Goal: Communication & Community: Answer question/provide support

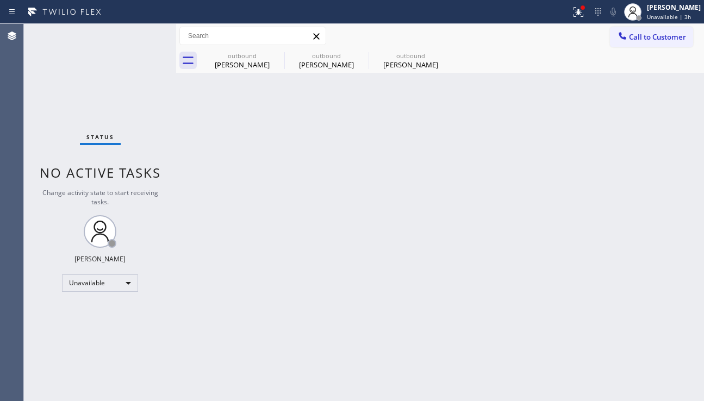
click at [658, 41] on span "Call to Customer" at bounding box center [657, 37] width 57 height 10
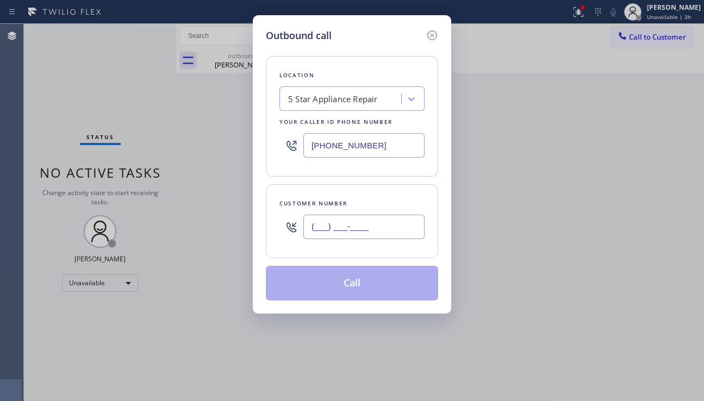
click at [337, 227] on input "(___) ___-____" at bounding box center [363, 227] width 121 height 24
paste input "310) 770-5949"
type input "[PHONE_NUMBER]"
drag, startPoint x: 668, startPoint y: 252, endPoint x: 545, endPoint y: 208, distance: 130.5
click at [667, 252] on div "Outbound call Location 5 Star Appliance Repair Your caller id phone number [PHO…" at bounding box center [352, 200] width 704 height 401
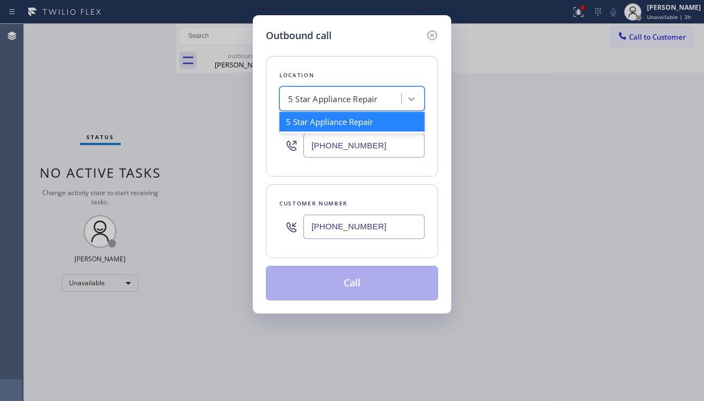
click at [326, 102] on div "5 Star Appliance Repair" at bounding box center [333, 99] width 90 height 13
paste input "Seattle Appliance Repair"
type input "Seattle Appliance Repair"
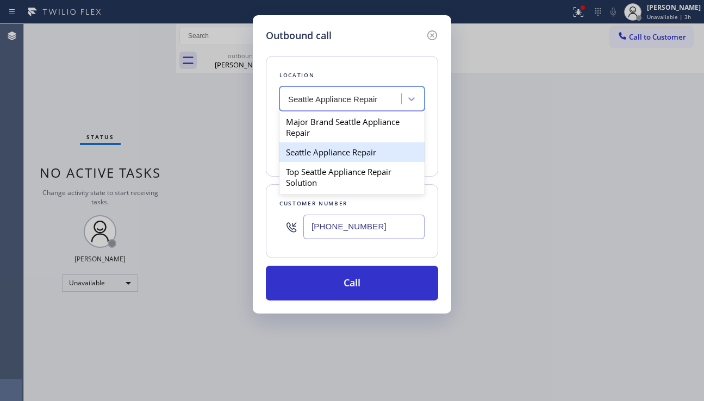
drag, startPoint x: 325, startPoint y: 149, endPoint x: 332, endPoint y: 155, distance: 9.6
click at [326, 150] on div "Seattle Appliance Repair" at bounding box center [351, 152] width 145 height 20
type input "[PHONE_NUMBER]"
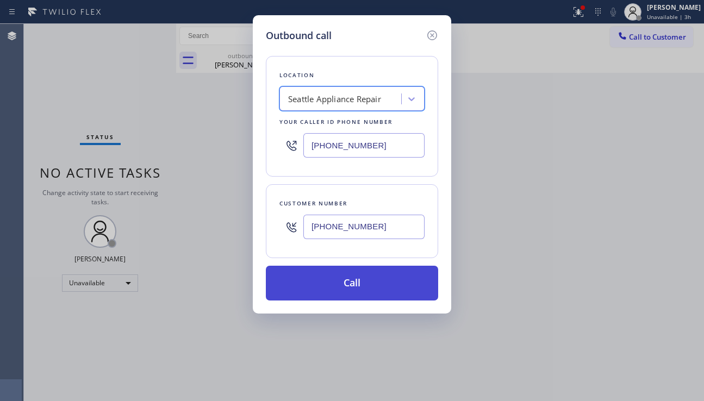
click at [346, 278] on button "Call" at bounding box center [352, 283] width 172 height 35
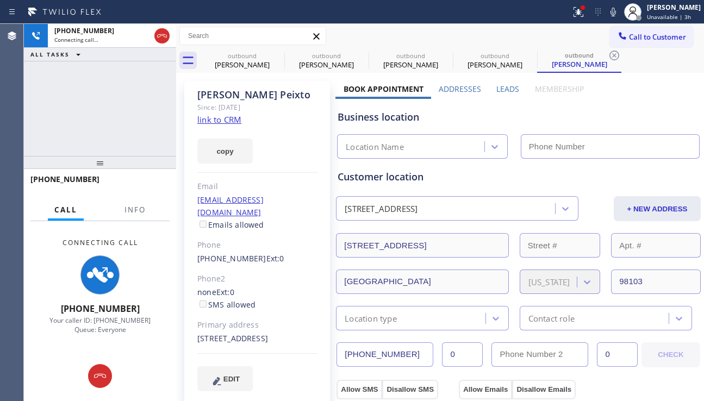
click at [512, 85] on label "Leads" at bounding box center [507, 89] width 23 height 10
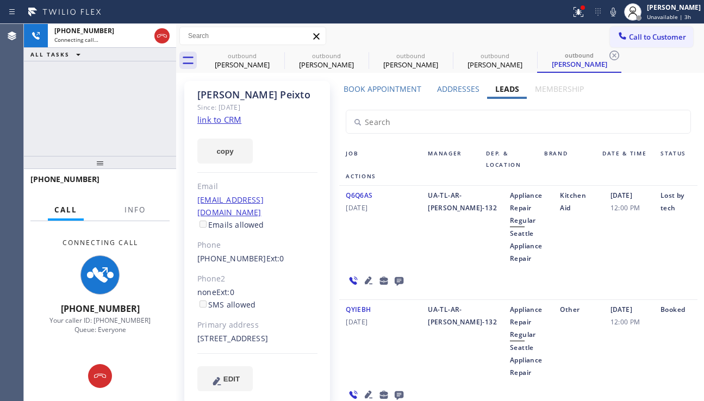
click at [396, 282] on icon at bounding box center [399, 281] width 13 height 14
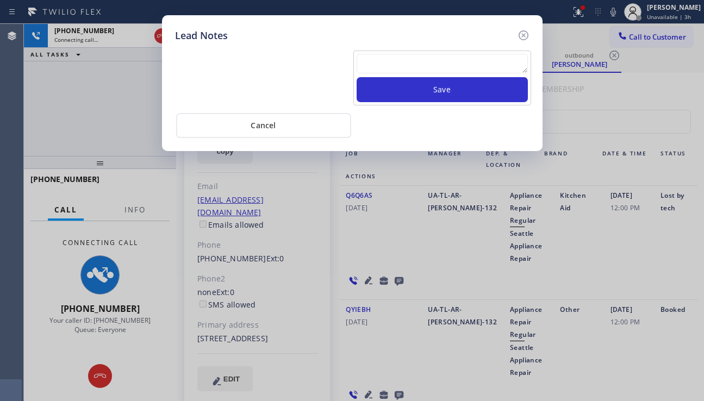
click at [381, 58] on textarea at bounding box center [442, 64] width 171 height 20
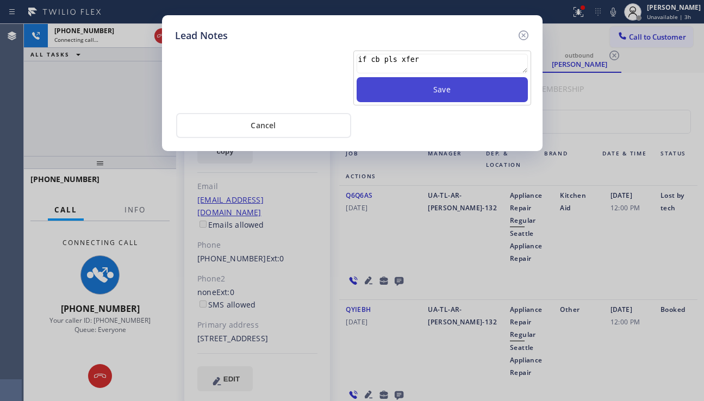
type textarea "if cb pls xfer"
click at [411, 84] on button "Save" at bounding box center [442, 89] width 171 height 25
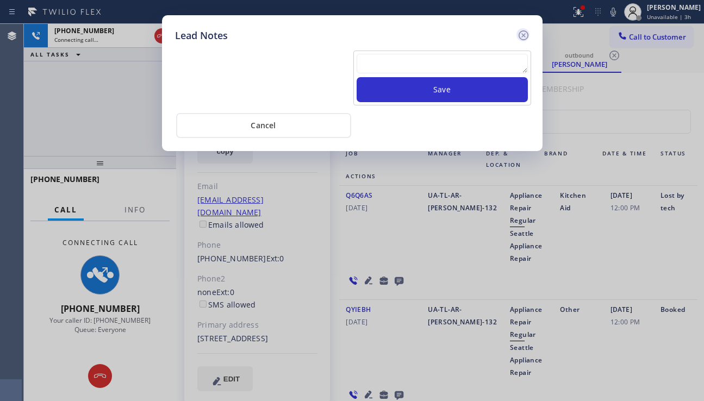
click at [521, 35] on icon at bounding box center [523, 35] width 13 height 13
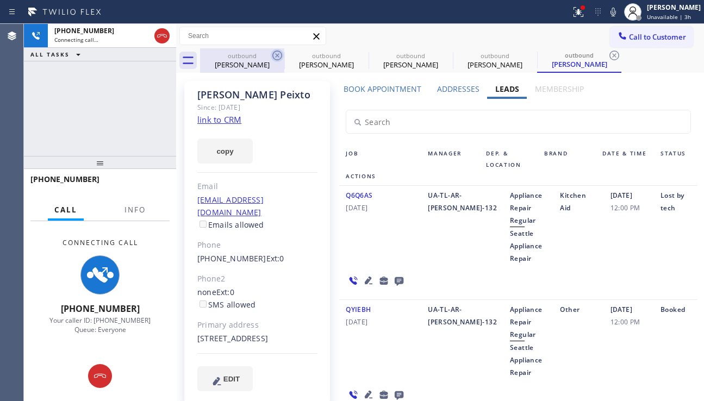
click at [279, 52] on icon at bounding box center [277, 55] width 13 height 13
click at [0, 0] on icon at bounding box center [0, 0] width 0 height 0
type input "[PHONE_NUMBER]"
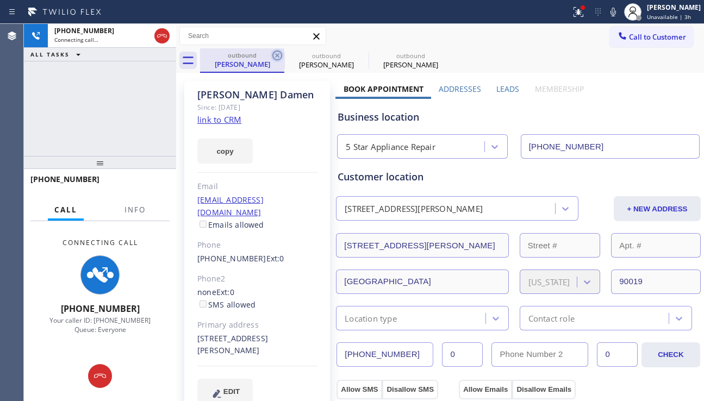
click at [276, 54] on icon at bounding box center [277, 56] width 10 height 10
type input "[PHONE_NUMBER]"
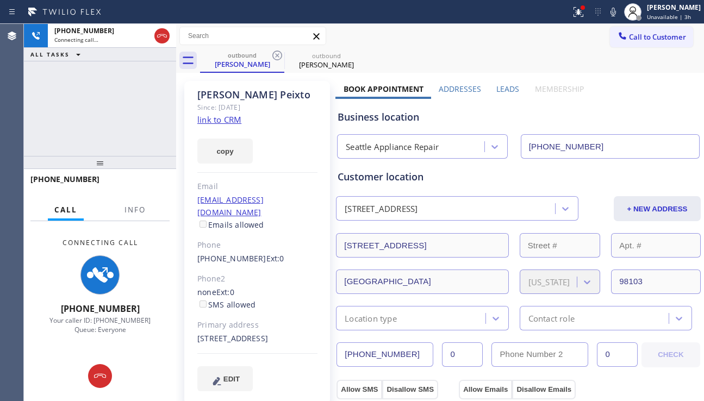
click at [503, 90] on label "Leads" at bounding box center [507, 89] width 23 height 10
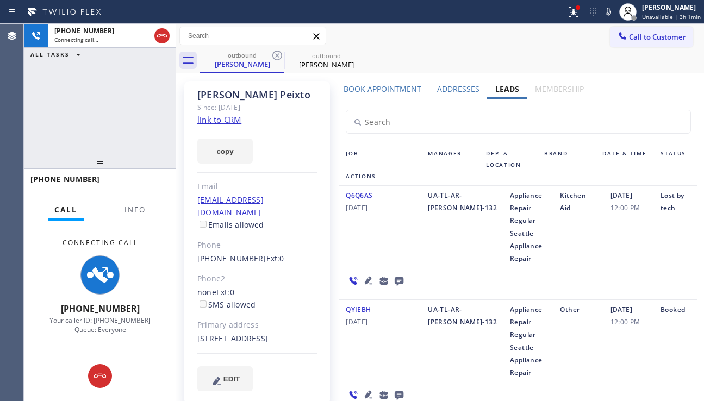
drag, startPoint x: 632, startPoint y: 269, endPoint x: 537, endPoint y: 291, distance: 97.7
click at [632, 269] on div "Q6Q6AS [DATE] UA-TL-AR-[PERSON_NAME]-132 Appliance Repair Regular Seattle Appli…" at bounding box center [518, 243] width 358 height 114
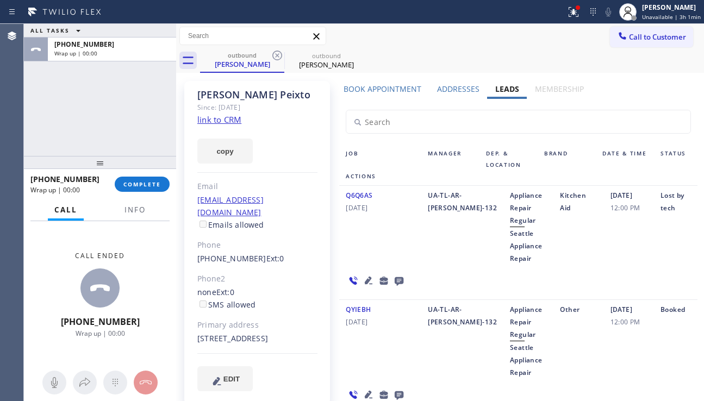
click at [56, 128] on div "ALL TASKS ALL TASKS ACTIVE TASKS TASKS IN WRAP UP [PHONE_NUMBER] Wrap up | 00:00" at bounding box center [100, 90] width 152 height 132
click at [141, 182] on span "COMPLETE" at bounding box center [142, 185] width 38 height 8
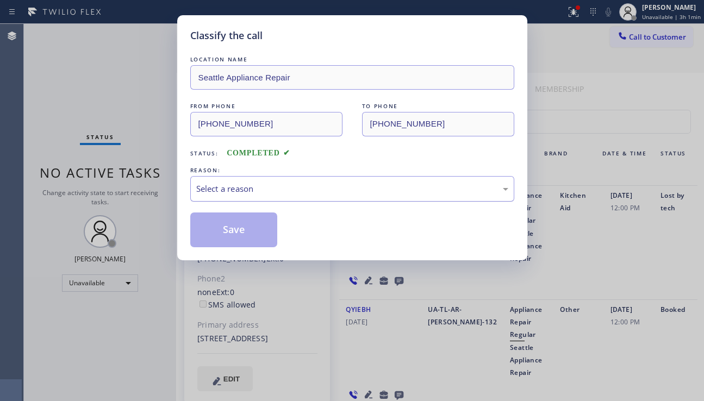
click at [251, 191] on div "Select a reason" at bounding box center [352, 189] width 312 height 13
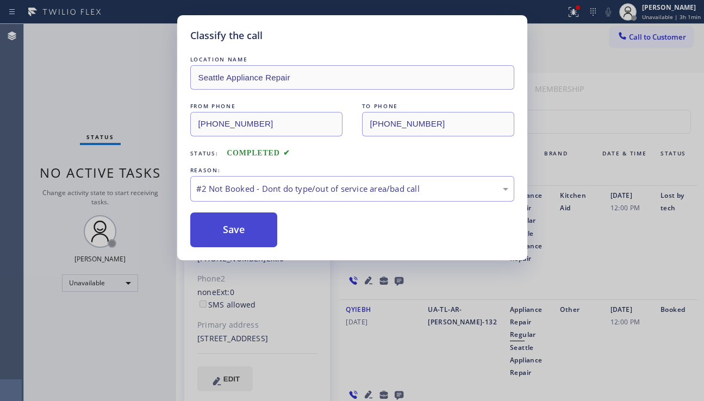
click at [227, 235] on button "Save" at bounding box center [234, 230] width 88 height 35
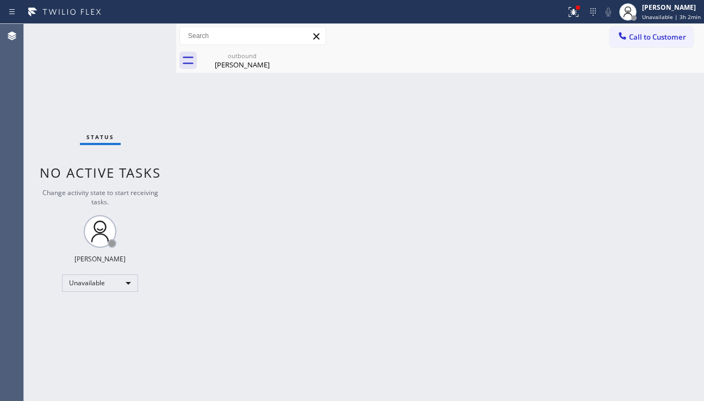
click at [638, 42] on button "Call to Customer" at bounding box center [651, 37] width 83 height 21
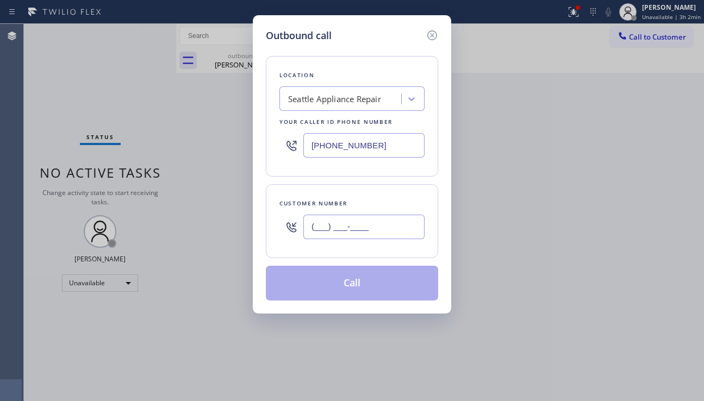
click at [328, 222] on input "(___) ___-____" at bounding box center [363, 227] width 121 height 24
paste input "310) 770-5949"
click at [366, 228] on input "[PHONE_NUMBER]" at bounding box center [363, 227] width 121 height 24
type input "[PHONE_NUMBER]"
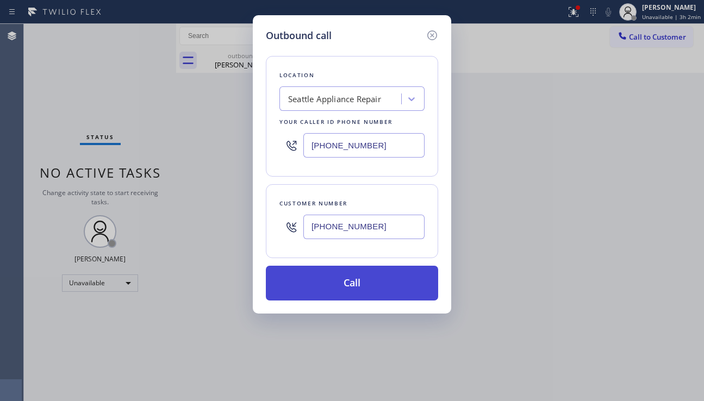
click at [380, 291] on button "Call" at bounding box center [352, 283] width 172 height 35
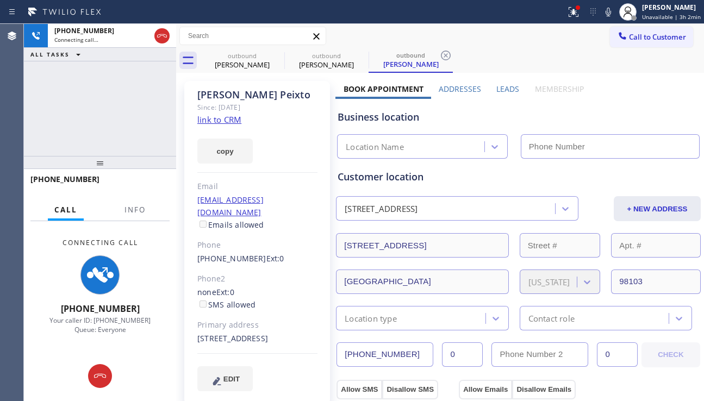
click at [646, 121] on div "Business location" at bounding box center [519, 117] width 362 height 15
click at [502, 92] on label "Leads" at bounding box center [507, 89] width 23 height 10
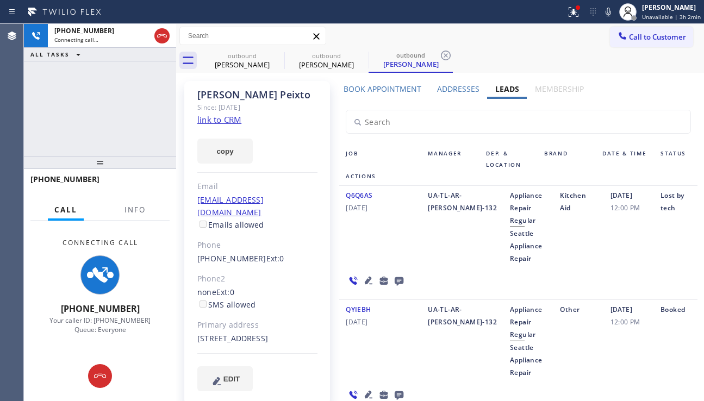
click at [365, 284] on icon at bounding box center [369, 281] width 8 height 8
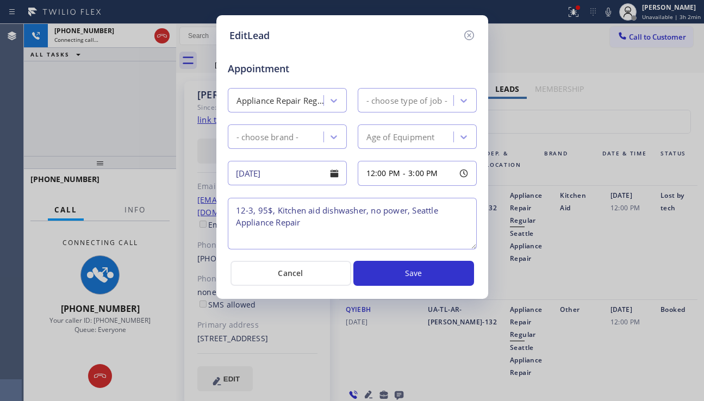
type textarea "12-3, 95$, Kitchen aid dishwasher, no power, Seattle Appliance Repair"
click at [471, 34] on icon at bounding box center [469, 35] width 13 height 13
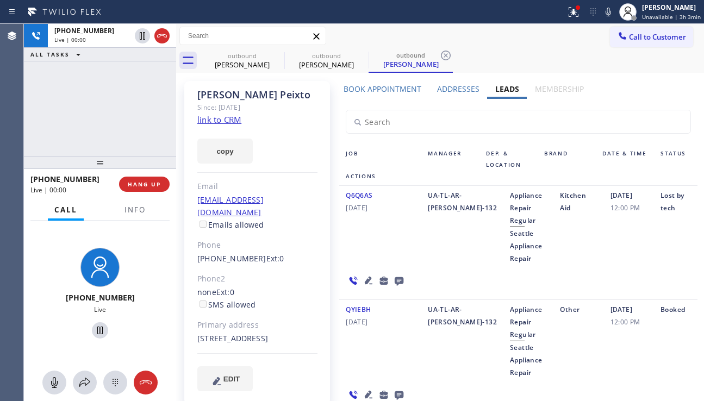
click at [643, 271] on div "Q6Q6AS [DATE] UA-TL-AR-[PERSON_NAME]-132 Appliance Repair Regular Seattle Appli…" at bounding box center [518, 243] width 358 height 114
click at [151, 186] on span "HANG UP" at bounding box center [144, 185] width 33 height 8
click at [161, 184] on button "HANG UP" at bounding box center [144, 184] width 51 height 15
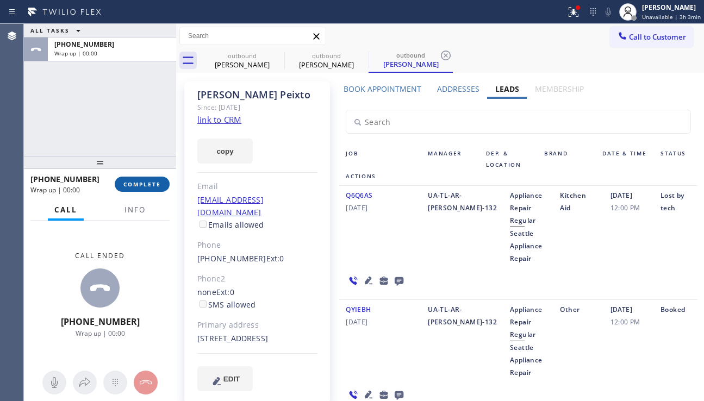
click at [160, 185] on span "COMPLETE" at bounding box center [142, 185] width 38 height 8
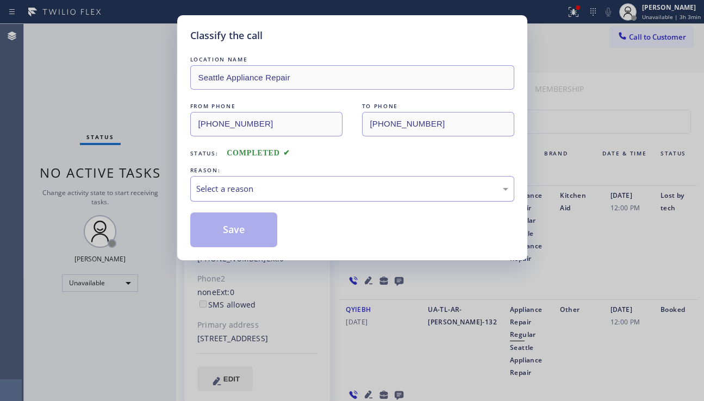
click at [263, 190] on div "Select a reason" at bounding box center [352, 189] width 312 height 13
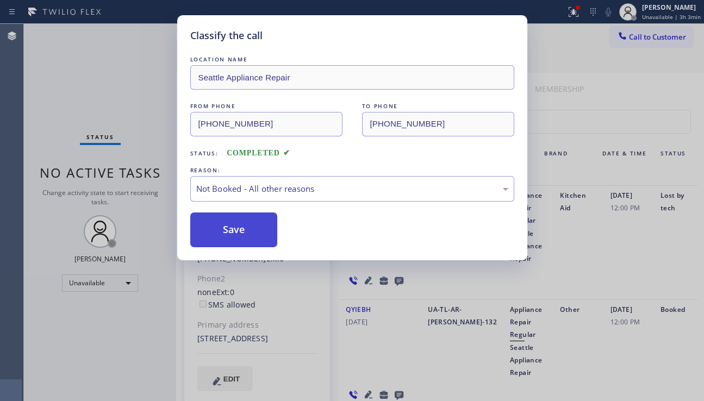
click at [228, 235] on button "Save" at bounding box center [234, 230] width 88 height 35
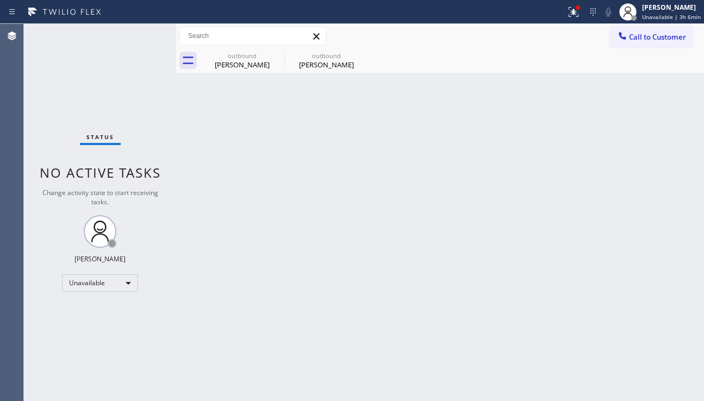
click at [638, 195] on div "Back to Dashboard Change Sender ID Customers Technicians Select a contact Outbo…" at bounding box center [440, 212] width 528 height 377
click at [640, 43] on button "Call to Customer" at bounding box center [651, 37] width 83 height 21
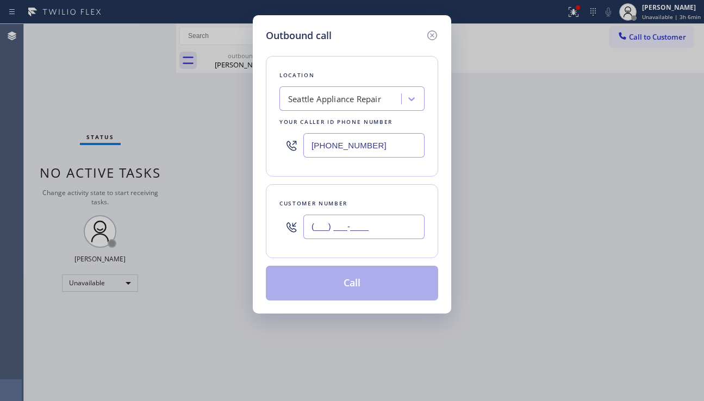
click at [345, 237] on input "(___) ___-____" at bounding box center [363, 227] width 121 height 24
paste input "805) 853-4418"
type input "[PHONE_NUMBER]"
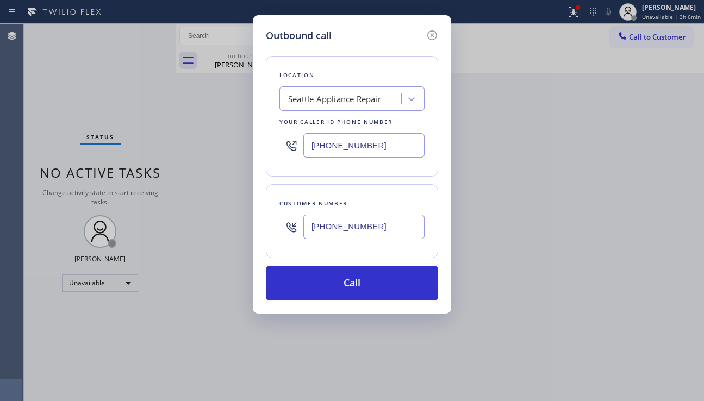
drag, startPoint x: 382, startPoint y: 147, endPoint x: 274, endPoint y: 144, distance: 107.7
click at [274, 144] on div "Location [GEOGRAPHIC_DATA] Appliance Repair Your caller id phone number [PHONE_…" at bounding box center [352, 116] width 172 height 121
paste input "323) 649-8557"
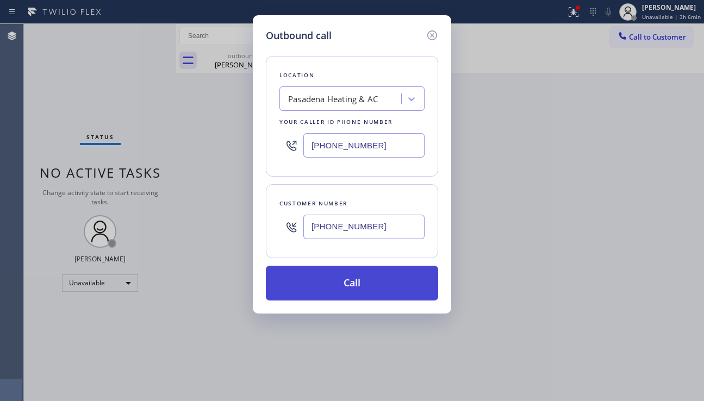
type input "[PHONE_NUMBER]"
click at [342, 286] on button "Call" at bounding box center [352, 283] width 172 height 35
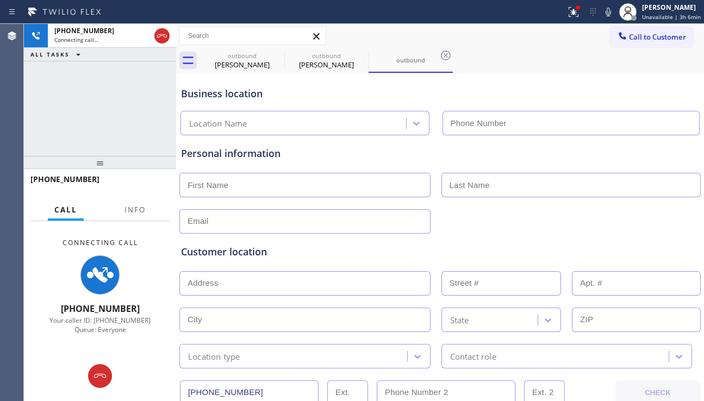
type input "[PHONE_NUMBER]"
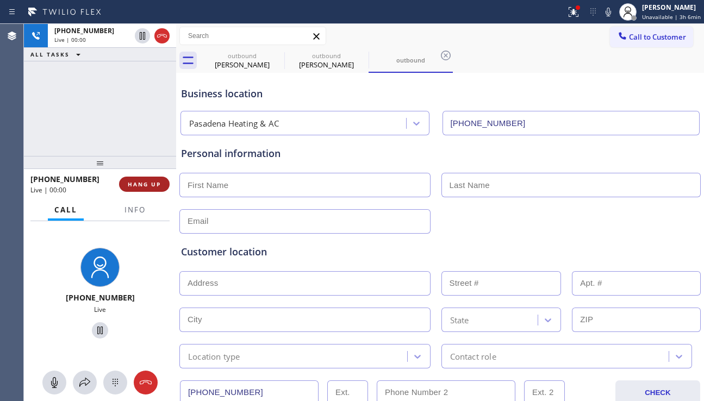
click at [151, 182] on span "HANG UP" at bounding box center [144, 185] width 33 height 8
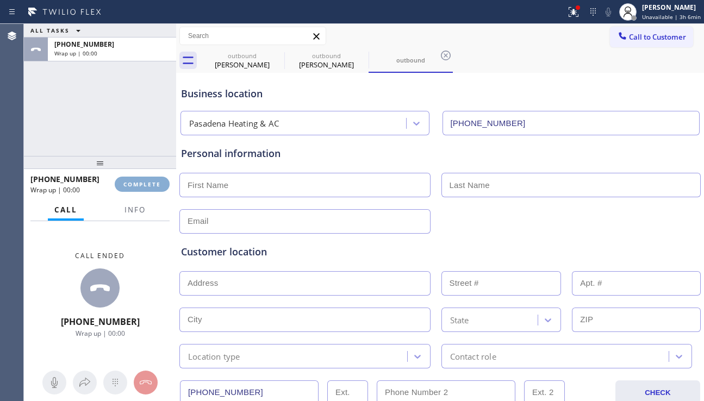
click at [152, 182] on span "COMPLETE" at bounding box center [142, 185] width 38 height 8
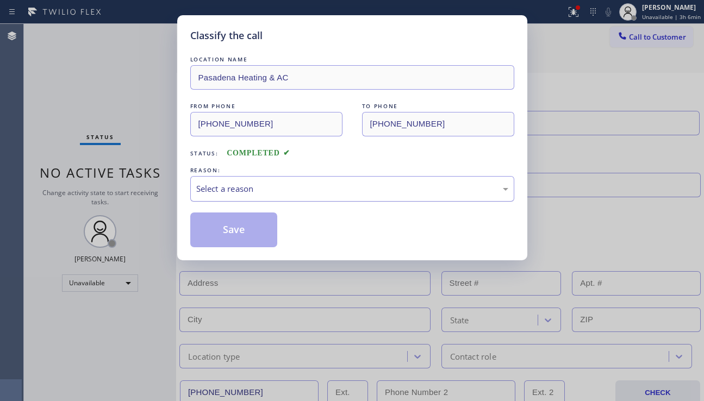
click at [231, 181] on div "Select a reason" at bounding box center [352, 189] width 324 height 26
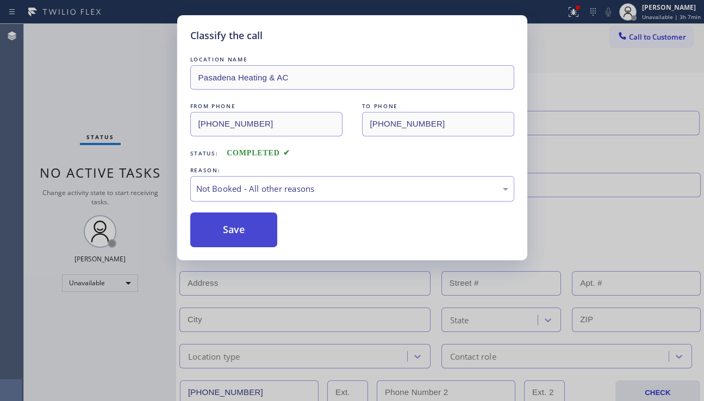
click at [239, 234] on button "Save" at bounding box center [234, 230] width 88 height 35
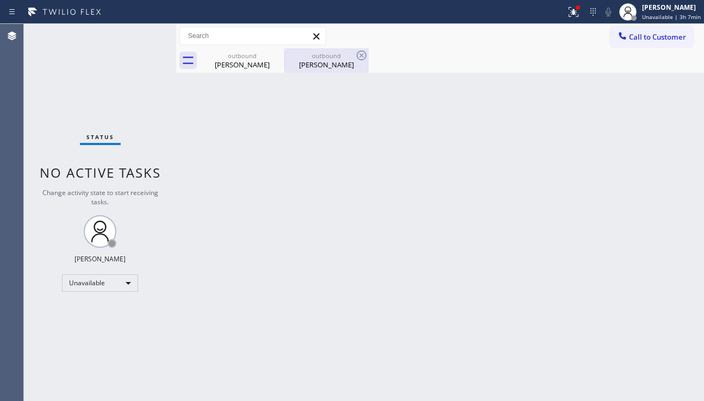
click at [313, 66] on div "[PERSON_NAME]" at bounding box center [326, 65] width 82 height 10
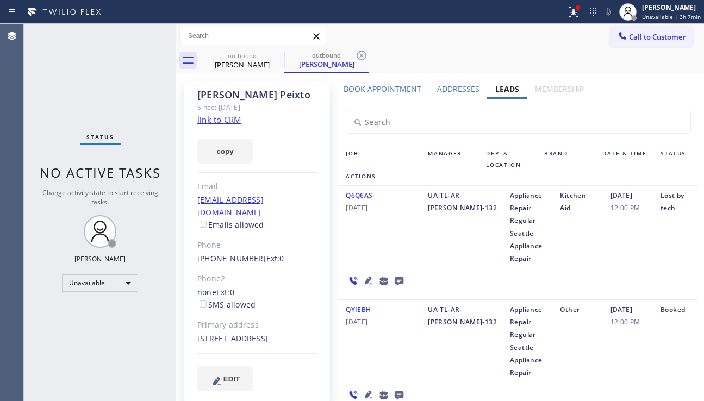
click at [385, 96] on div "Book Appointment" at bounding box center [382, 91] width 94 height 15
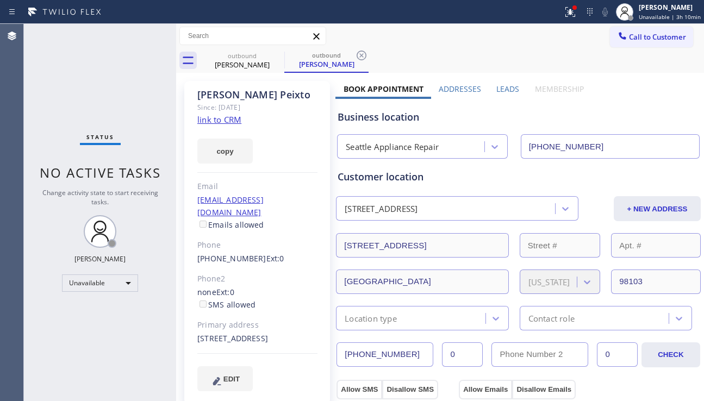
click at [81, 115] on div "Status No active tasks Change activity state to start receiving tasks. [PERSON_…" at bounding box center [100, 212] width 152 height 377
click at [76, 330] on div "Status No active tasks Change activity state to start receiving tasks. [PERSON_…" at bounding box center [100, 212] width 152 height 377
click at [569, 17] on icon at bounding box center [570, 11] width 13 height 13
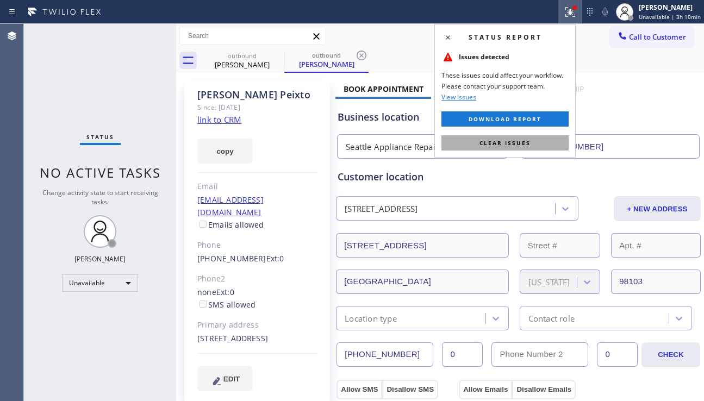
click at [501, 141] on span "Clear issues" at bounding box center [505, 143] width 51 height 8
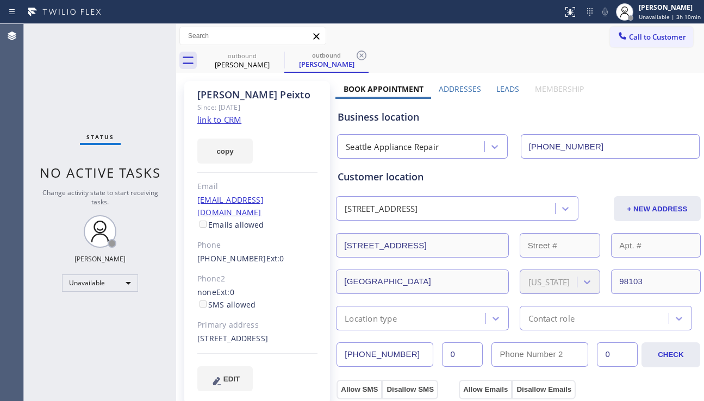
drag, startPoint x: 416, startPoint y: 357, endPoint x: 324, endPoint y: 359, distance: 91.9
click at [643, 30] on button "Call to Customer" at bounding box center [651, 37] width 83 height 21
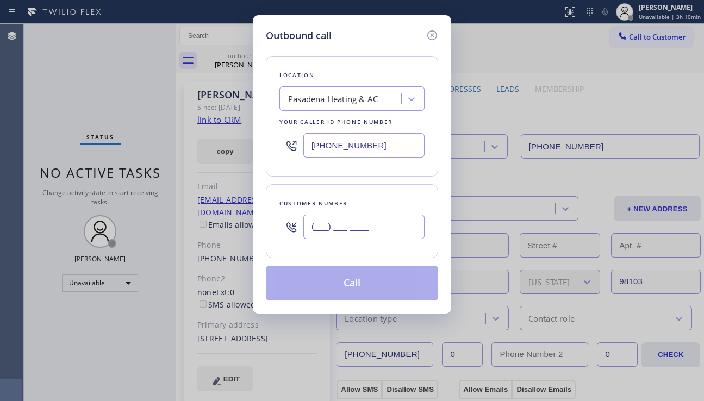
click at [327, 226] on input "(___) ___-____" at bounding box center [363, 227] width 121 height 24
paste input "310) 770-5949"
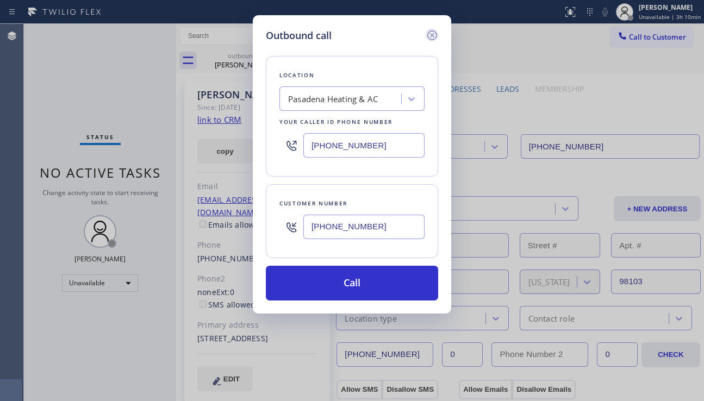
click at [434, 36] on icon at bounding box center [432, 35] width 13 height 13
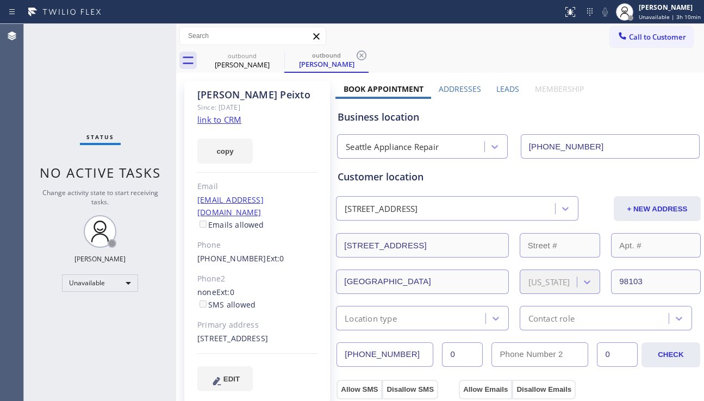
click at [505, 89] on label "Leads" at bounding box center [507, 89] width 23 height 10
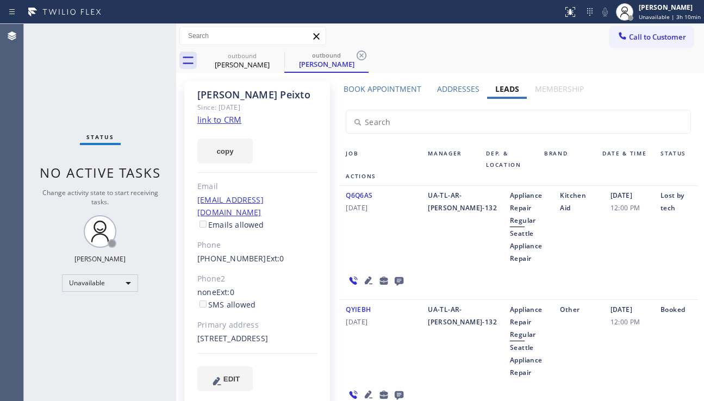
click at [395, 279] on icon at bounding box center [399, 281] width 9 height 9
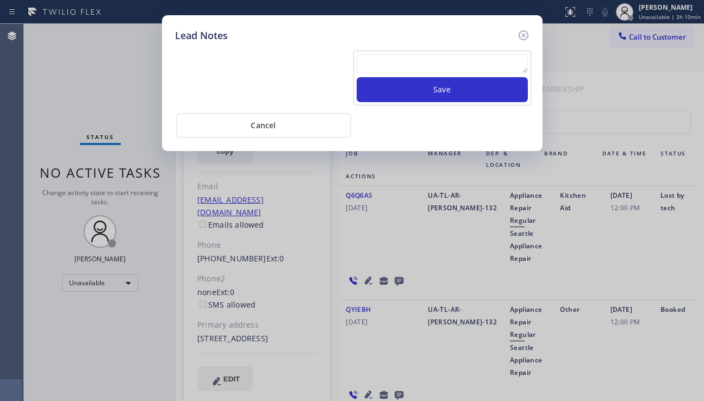
click at [413, 70] on textarea at bounding box center [442, 64] width 171 height 20
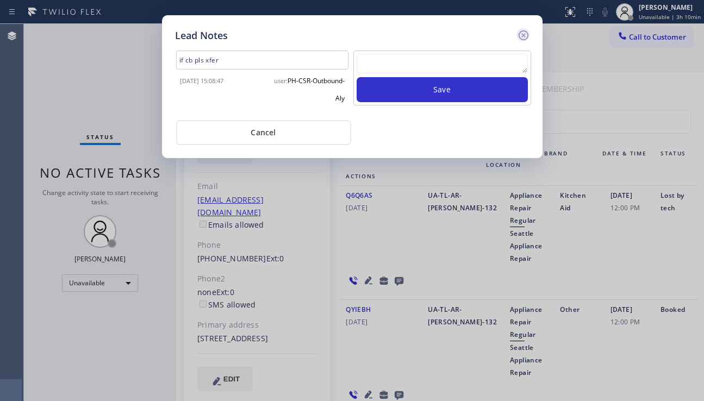
click at [519, 34] on icon at bounding box center [523, 35] width 13 height 13
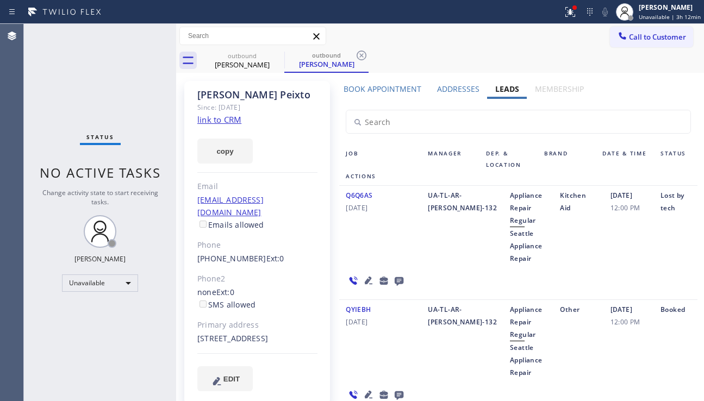
click at [633, 247] on div "[DATE] 12:00 PM" at bounding box center [629, 227] width 50 height 76
click at [114, 279] on div "Unavailable" at bounding box center [100, 283] width 76 height 17
click at [95, 342] on li "Break" at bounding box center [100, 339] width 74 height 13
click at [83, 324] on div "Status No active tasks Change activity state to start receiving tasks. [PERSON_…" at bounding box center [100, 212] width 152 height 377
click at [110, 286] on div "Unavailable" at bounding box center [100, 283] width 76 height 17
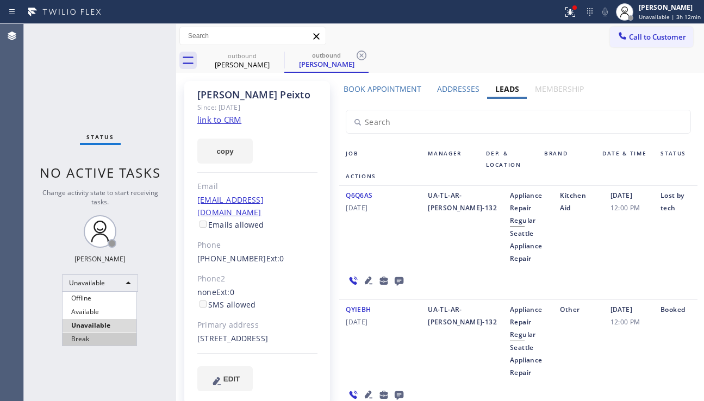
click at [95, 337] on li "Break" at bounding box center [100, 339] width 74 height 13
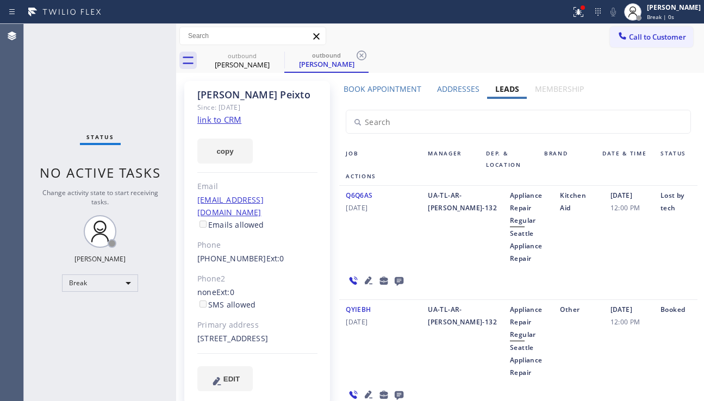
click at [131, 326] on div "Status No active tasks Change activity state to start receiving tasks. [PERSON_…" at bounding box center [100, 212] width 152 height 377
click at [41, 334] on div "Status No active tasks Change activity state to start receiving tasks. [PERSON_…" at bounding box center [100, 212] width 152 height 377
click at [108, 290] on div "Break" at bounding box center [100, 283] width 76 height 17
click at [102, 319] on li "Unavailable" at bounding box center [100, 325] width 74 height 13
click at [165, 313] on div "Status No active tasks Change activity state to start receiving tasks. [PERSON_…" at bounding box center [100, 212] width 152 height 377
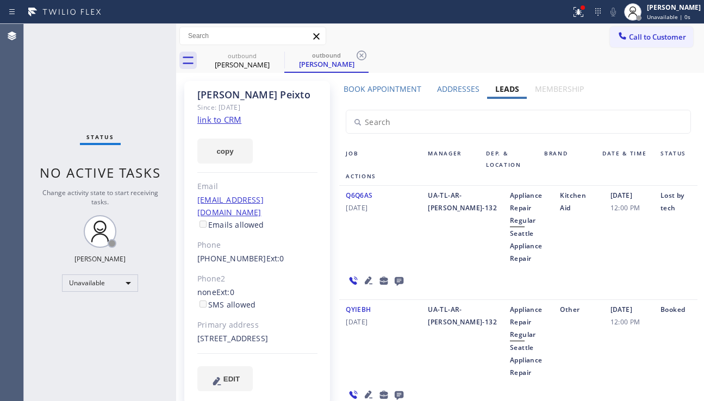
click at [643, 267] on div "Q6Q6AS [DATE] UA-TL-AR-[PERSON_NAME]-132 Appliance Repair Regular Seattle Appli…" at bounding box center [518, 243] width 358 height 114
click at [229, 120] on link "link to CRM" at bounding box center [219, 119] width 44 height 11
click at [73, 127] on div "Status No active tasks Change activity state to start receiving tasks. [PERSON_…" at bounding box center [100, 212] width 152 height 377
click at [176, 186] on div at bounding box center [176, 212] width 0 height 377
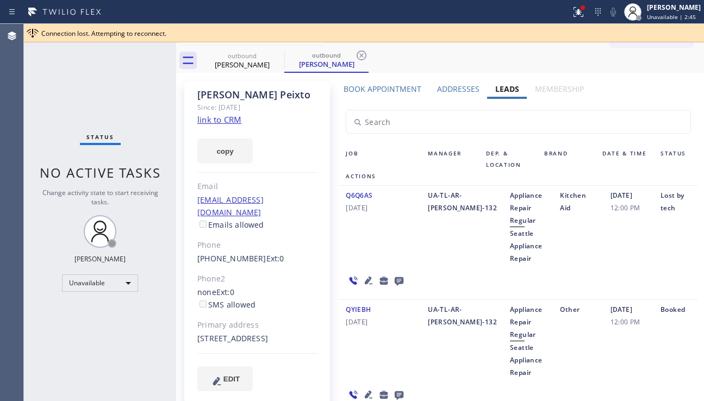
click at [151, 124] on div "Status No active tasks Change activity state to start receiving tasks. [PERSON_…" at bounding box center [100, 212] width 152 height 377
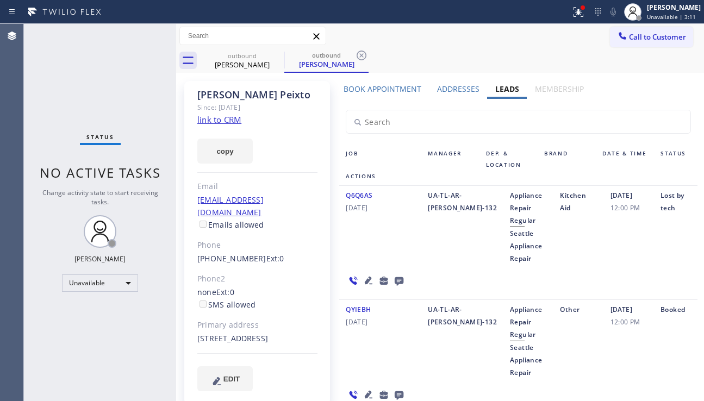
click at [376, 92] on label "Book Appointment" at bounding box center [383, 89] width 78 height 10
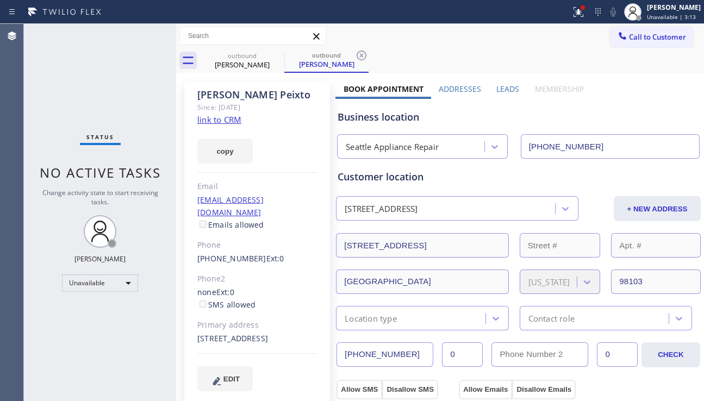
drag, startPoint x: 405, startPoint y: 355, endPoint x: 331, endPoint y: 358, distance: 74.5
click at [637, 41] on span "Call to Customer" at bounding box center [657, 37] width 57 height 10
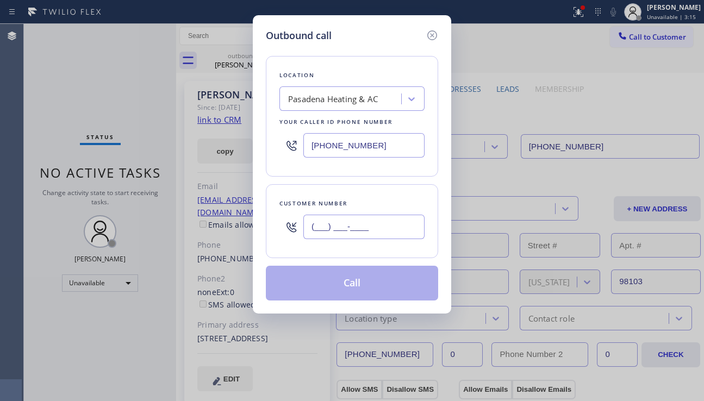
click at [327, 224] on input "(___) ___-____" at bounding box center [363, 227] width 121 height 24
paste input "310) 770-5949"
type input "[PHONE_NUMBER]"
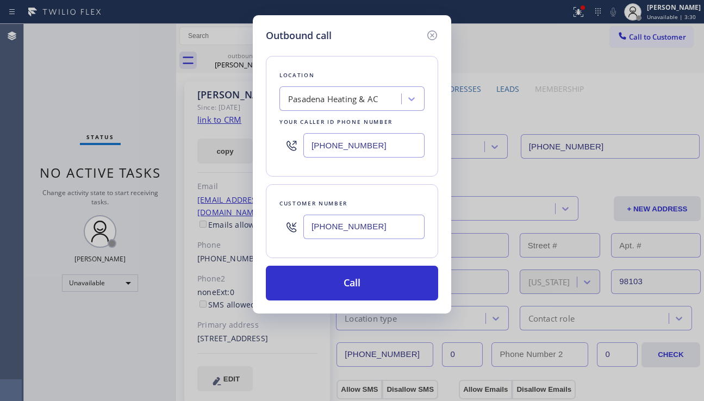
click at [640, 152] on div "Outbound call Location [GEOGRAPHIC_DATA] Heating & AC Your caller id phone numb…" at bounding box center [352, 200] width 704 height 401
drag, startPoint x: 380, startPoint y: 147, endPoint x: 284, endPoint y: 147, distance: 95.7
click at [284, 147] on div "[PHONE_NUMBER]" at bounding box center [351, 145] width 145 height 35
paste input "425) 516-7810"
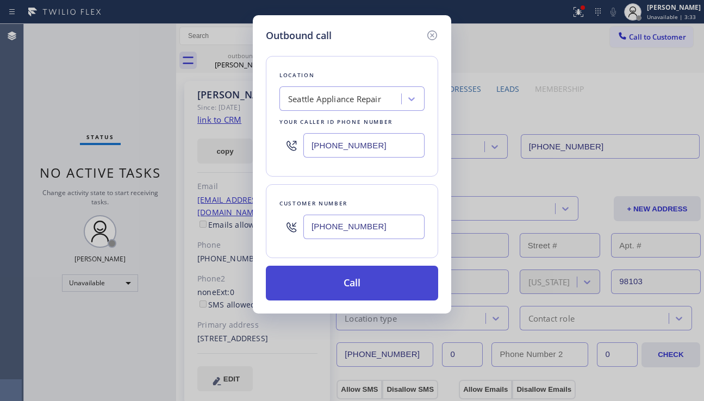
type input "[PHONE_NUMBER]"
click at [350, 284] on button "Call" at bounding box center [352, 283] width 172 height 35
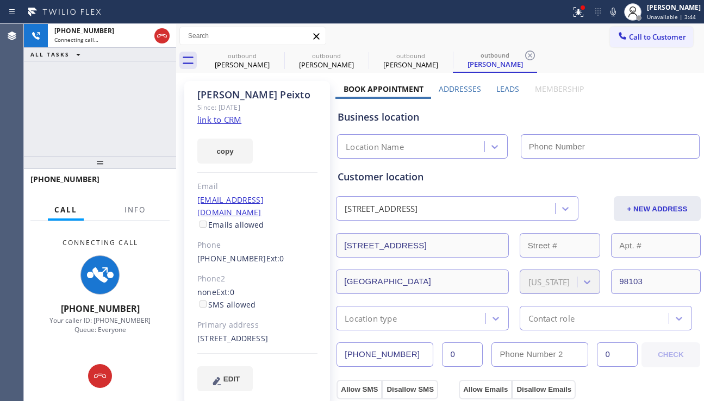
type input "[PHONE_NUMBER]"
click at [653, 109] on div "Business location [GEOGRAPHIC_DATA] Appliance Repair [PHONE_NUMBER]" at bounding box center [518, 129] width 366 height 60
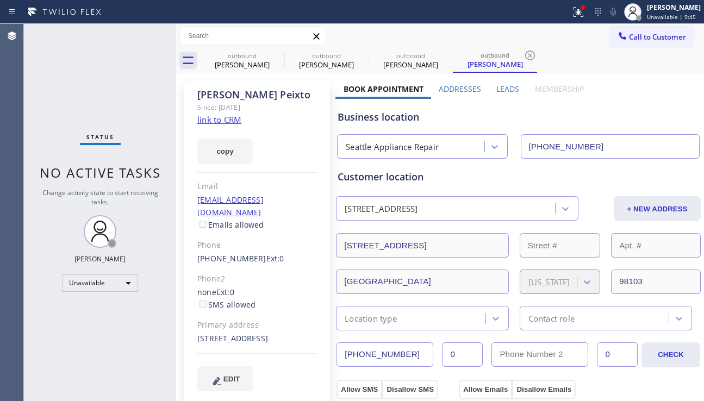
drag, startPoint x: 620, startPoint y: 110, endPoint x: 637, endPoint y: 93, distance: 23.8
click at [622, 109] on div "Business location [GEOGRAPHIC_DATA] Appliance Repair [PHONE_NUMBER]" at bounding box center [518, 129] width 366 height 60
click at [644, 41] on span "Call to Customer" at bounding box center [657, 37] width 57 height 10
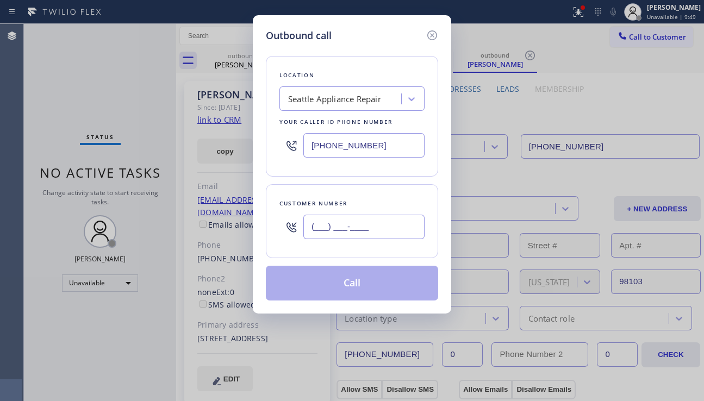
click at [313, 229] on input "(___) ___-____" at bounding box center [363, 227] width 121 height 24
paste input "917) 509-8747"
type input "[PHONE_NUMBER]"
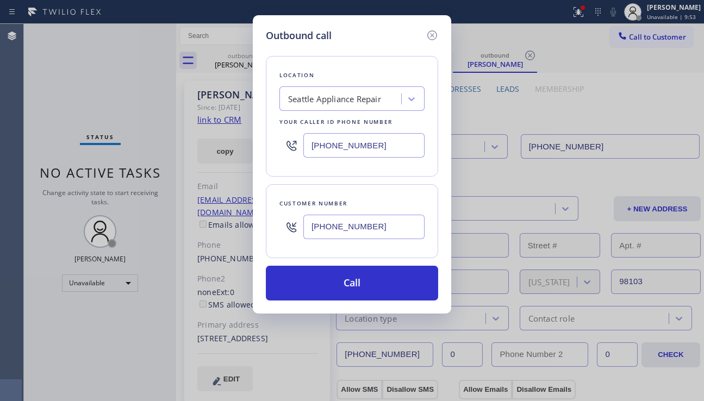
drag, startPoint x: 373, startPoint y: 141, endPoint x: 245, endPoint y: 152, distance: 128.2
click at [245, 152] on div "Outbound call Location [GEOGRAPHIC_DATA] Appliance Repair Your caller id phone …" at bounding box center [352, 200] width 704 height 401
paste input "917) 920-9568"
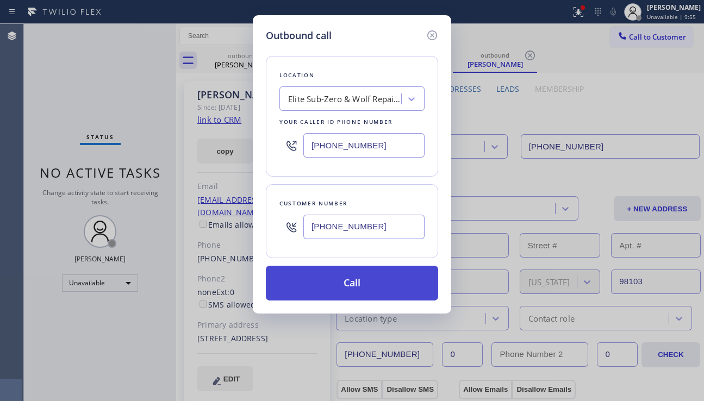
type input "[PHONE_NUMBER]"
click at [338, 282] on button "Call" at bounding box center [352, 283] width 172 height 35
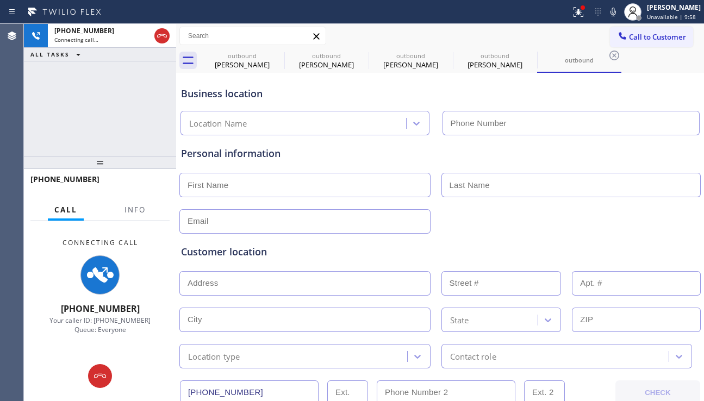
type input "[PHONE_NUMBER]"
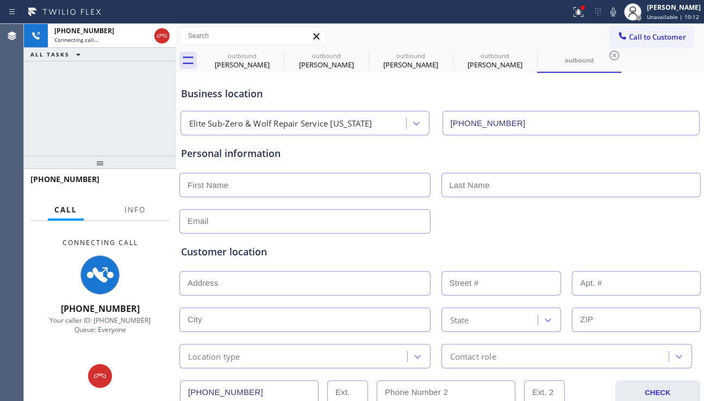
drag, startPoint x: 652, startPoint y: 220, endPoint x: 664, endPoint y: 223, distance: 11.9
click at [652, 220] on div at bounding box center [440, 220] width 524 height 27
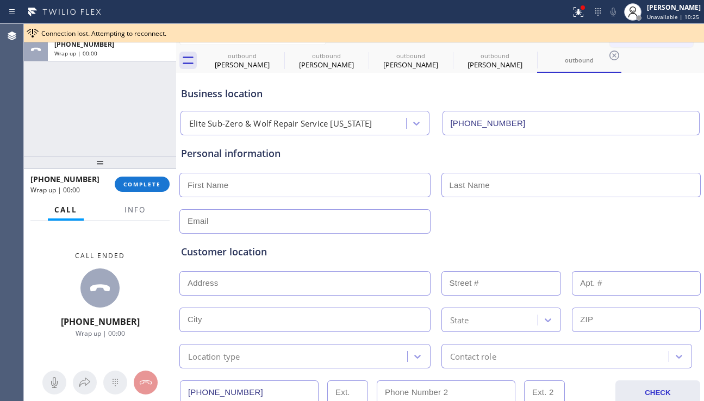
drag, startPoint x: 640, startPoint y: 231, endPoint x: 525, endPoint y: 229, distance: 115.3
click at [639, 231] on div "Customer location >> ADD NEW ADDRESS << + NEW ADDRESS State Location type Conta…" at bounding box center [440, 298] width 523 height 139
click at [160, 187] on span "COMPLETE" at bounding box center [142, 185] width 38 height 8
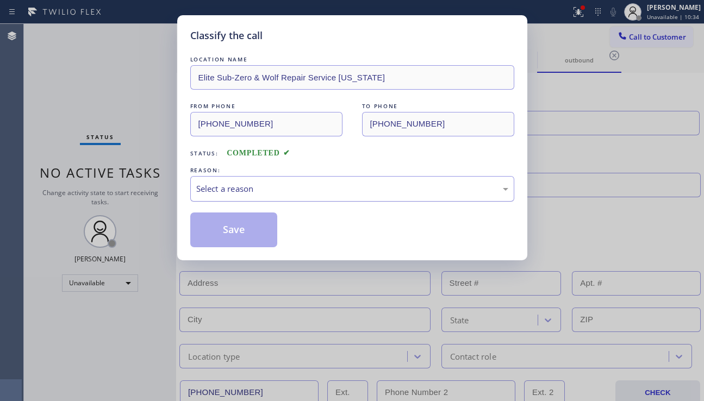
click at [364, 190] on div "Select a reason" at bounding box center [352, 189] width 312 height 13
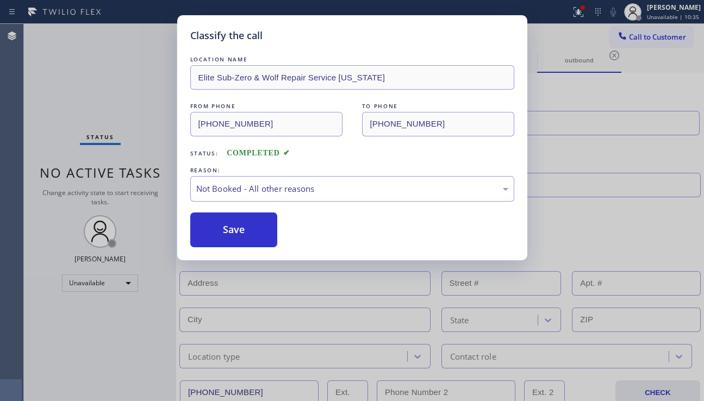
click at [226, 232] on button "Save" at bounding box center [234, 230] width 88 height 35
click at [226, 231] on button "Save" at bounding box center [234, 230] width 88 height 35
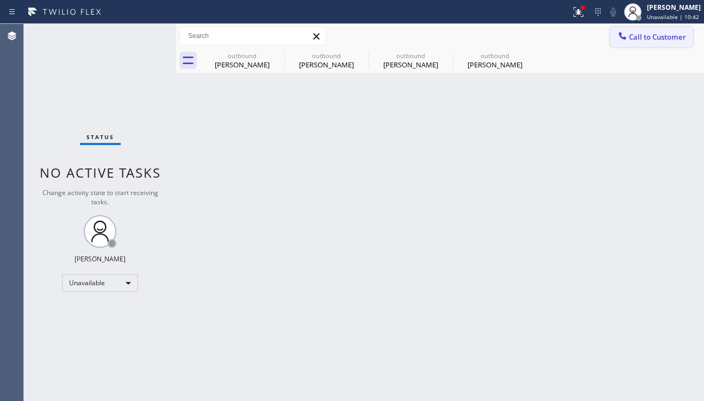
click at [621, 43] on button "Call to Customer" at bounding box center [651, 37] width 83 height 21
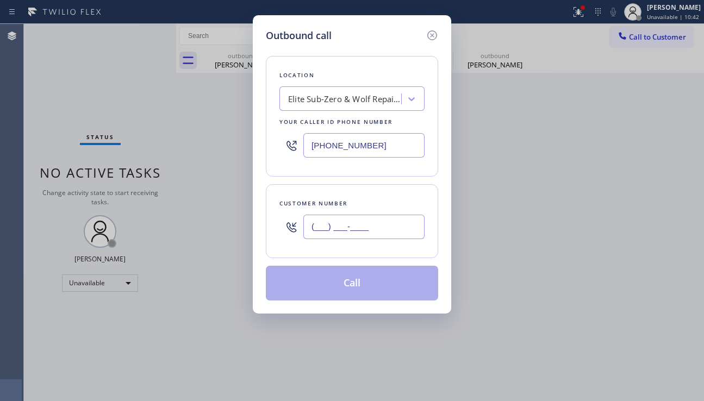
click at [311, 227] on input "(___) ___-____" at bounding box center [363, 227] width 121 height 24
paste input "917) 509-8747"
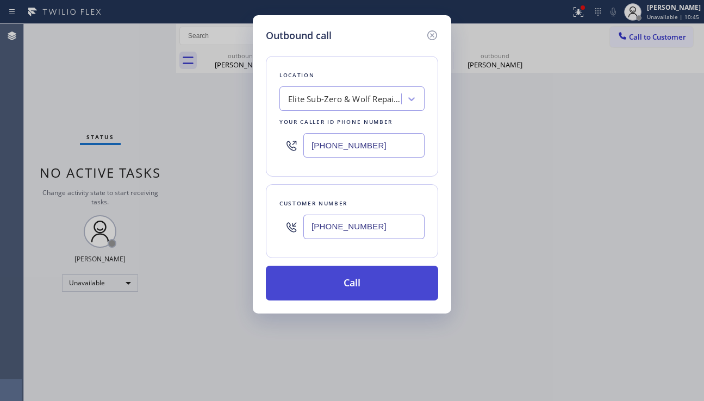
type input "[PHONE_NUMBER]"
click at [360, 290] on button "Call" at bounding box center [352, 283] width 172 height 35
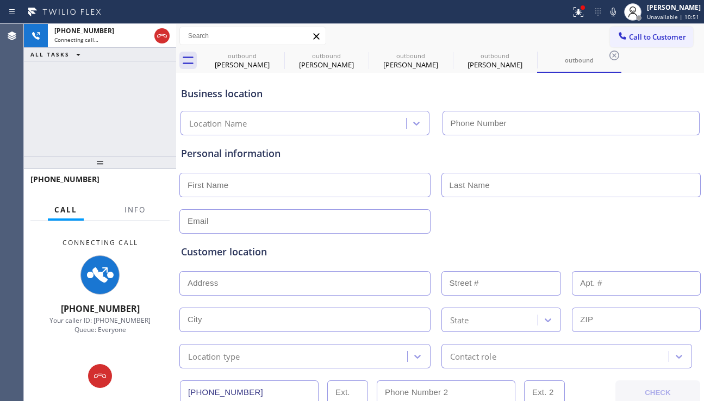
type input "[PHONE_NUMBER]"
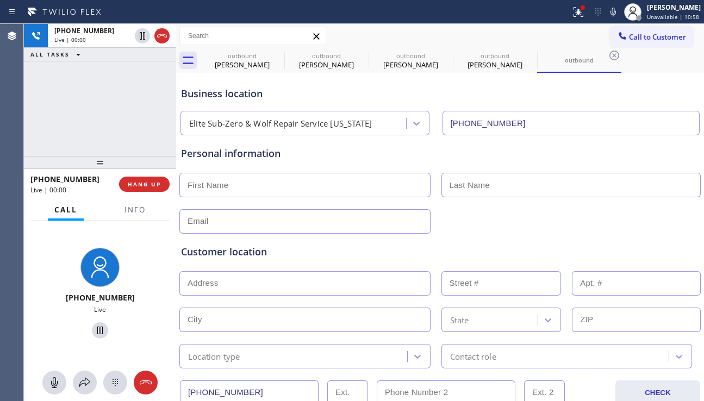
click at [648, 239] on div "Customer location >> ADD NEW ADDRESS << + NEW ADDRESS State Location type Conta…" at bounding box center [440, 301] width 523 height 135
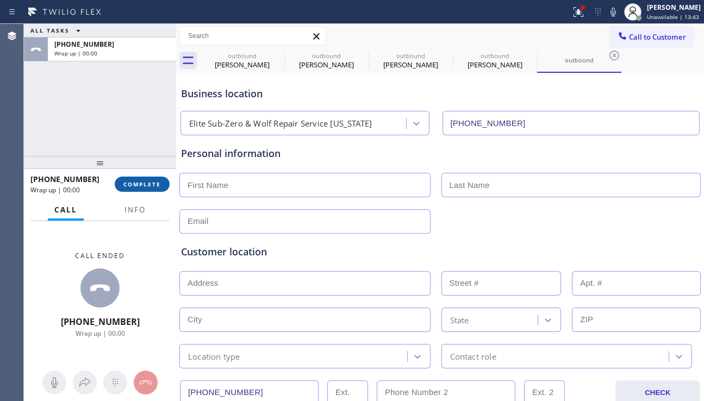
click at [144, 185] on span "COMPLETE" at bounding box center [142, 185] width 38 height 8
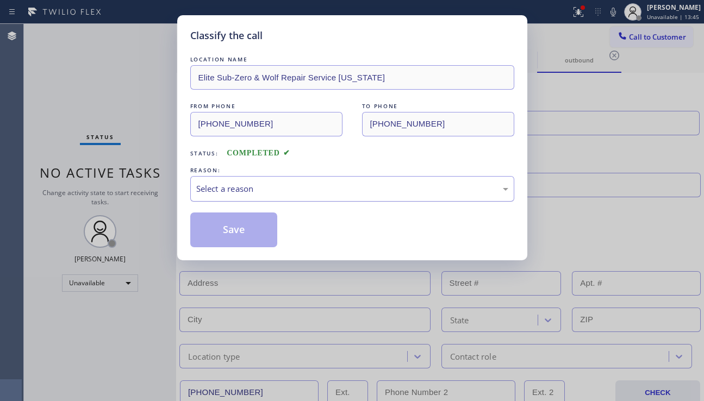
click at [284, 193] on div "Select a reason" at bounding box center [352, 189] width 312 height 13
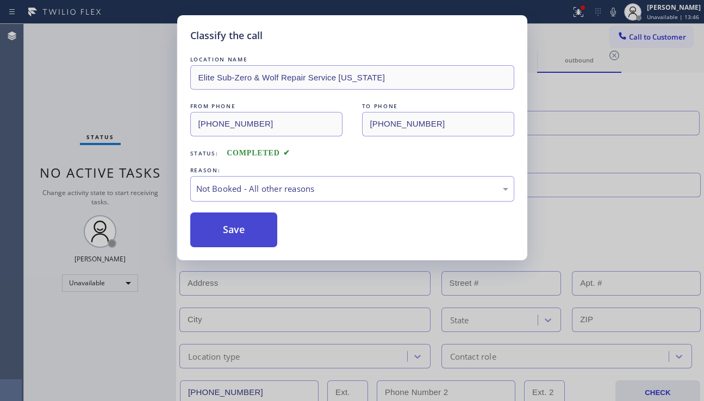
click at [247, 228] on button "Save" at bounding box center [234, 230] width 88 height 35
type input "[PHONE_NUMBER]"
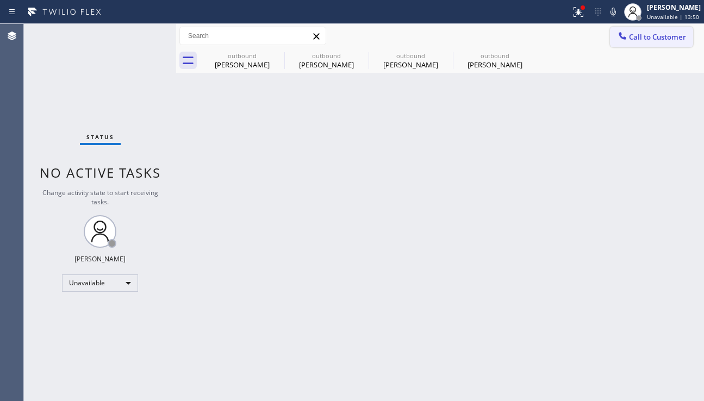
click at [639, 40] on span "Call to Customer" at bounding box center [657, 37] width 57 height 10
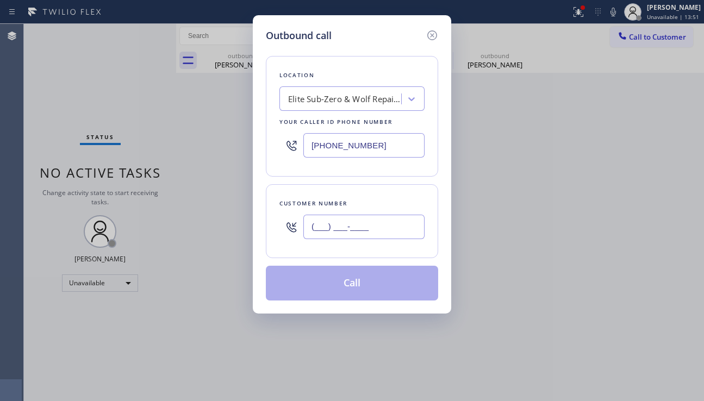
click at [346, 217] on input "(___) ___-____" at bounding box center [363, 227] width 121 height 24
paste input "917) 509-8747"
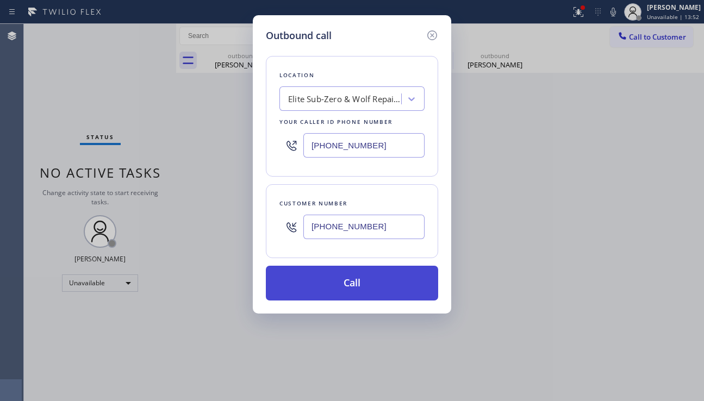
type input "[PHONE_NUMBER]"
click at [335, 283] on button "Call" at bounding box center [352, 283] width 172 height 35
click at [349, 284] on button "Call" at bounding box center [352, 283] width 172 height 35
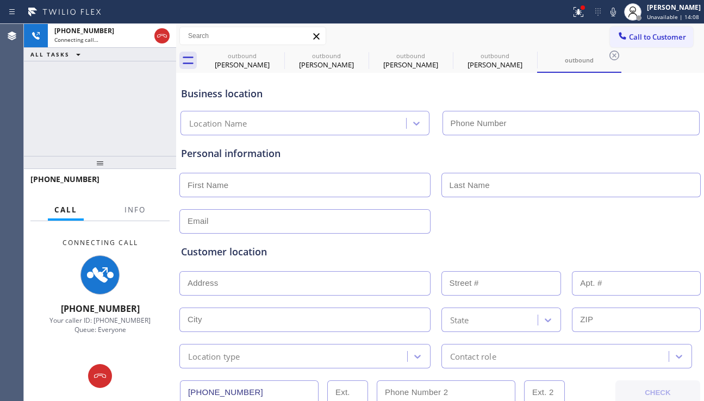
type input "[PHONE_NUMBER]"
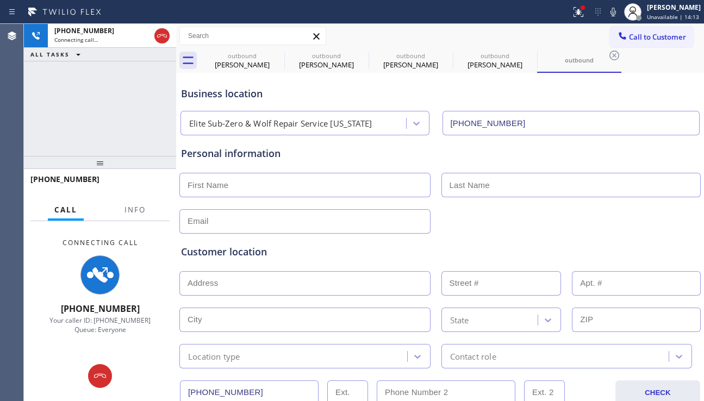
drag, startPoint x: 619, startPoint y: 232, endPoint x: 609, endPoint y: 233, distance: 10.3
click at [620, 231] on div "Customer location >> ADD NEW ADDRESS << + NEW ADDRESS State Location type Conta…" at bounding box center [440, 298] width 523 height 139
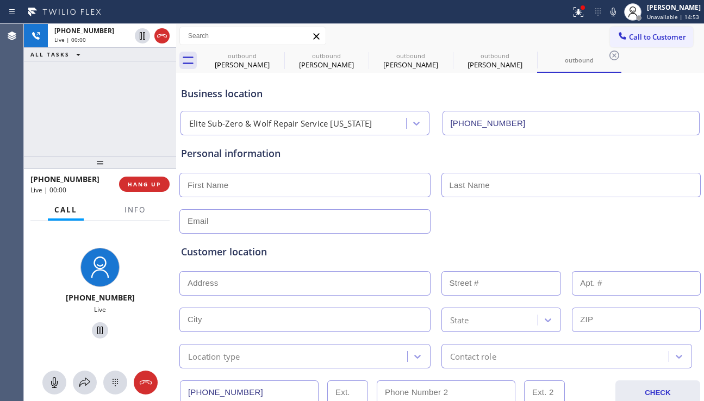
drag, startPoint x: 273, startPoint y: 256, endPoint x: 272, endPoint y: 263, distance: 7.2
click at [273, 256] on div "Customer location" at bounding box center [440, 252] width 518 height 15
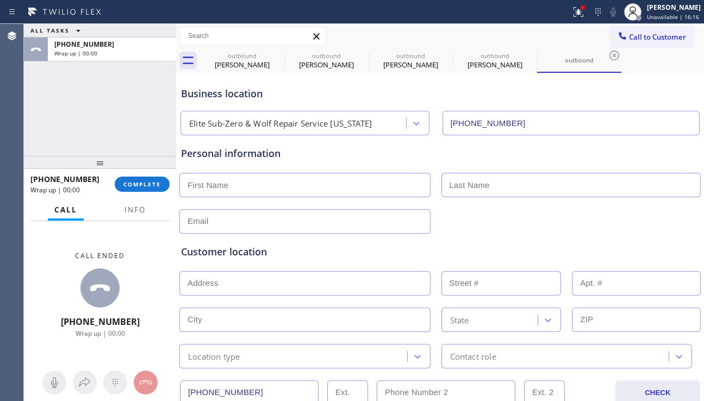
click at [637, 55] on div "outbound [PERSON_NAME] outbound [PERSON_NAME] outbound [PERSON_NAME] outbound […" at bounding box center [452, 60] width 504 height 24
click at [147, 179] on button "COMPLETE" at bounding box center [142, 184] width 55 height 15
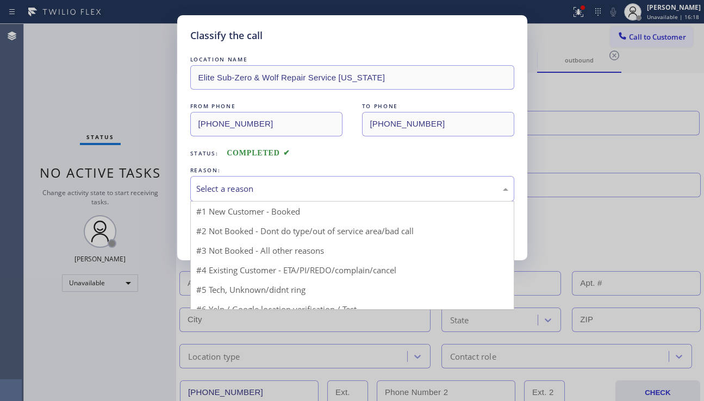
click at [268, 195] on div "Select a reason" at bounding box center [352, 189] width 312 height 13
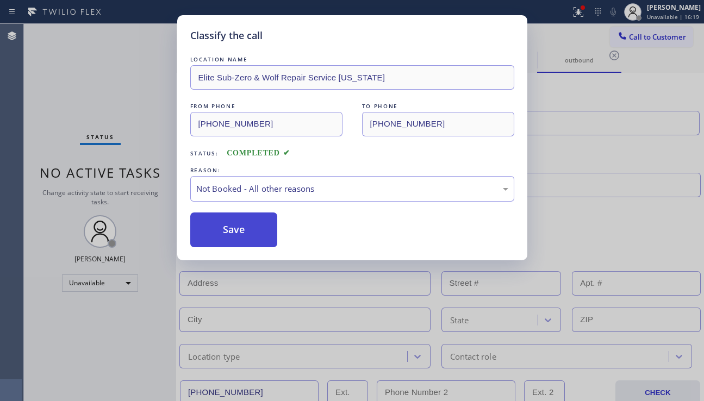
click at [247, 232] on button "Save" at bounding box center [234, 230] width 88 height 35
type input "[PHONE_NUMBER]"
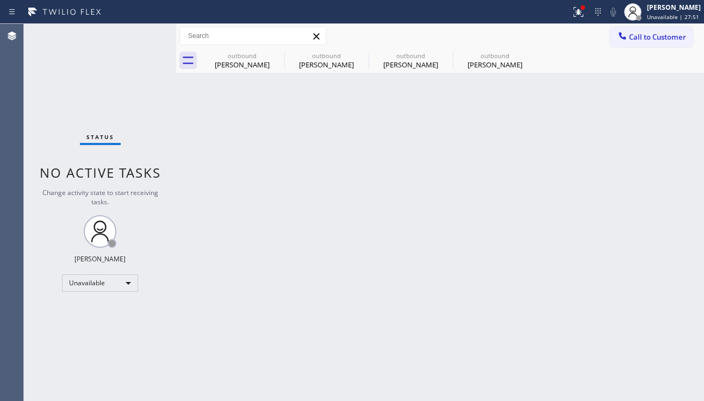
click at [624, 194] on div "Back to Dashboard Change Sender ID Customers Technicians Select a contact Outbo…" at bounding box center [440, 212] width 528 height 377
click at [251, 59] on div "outbound" at bounding box center [242, 56] width 82 height 8
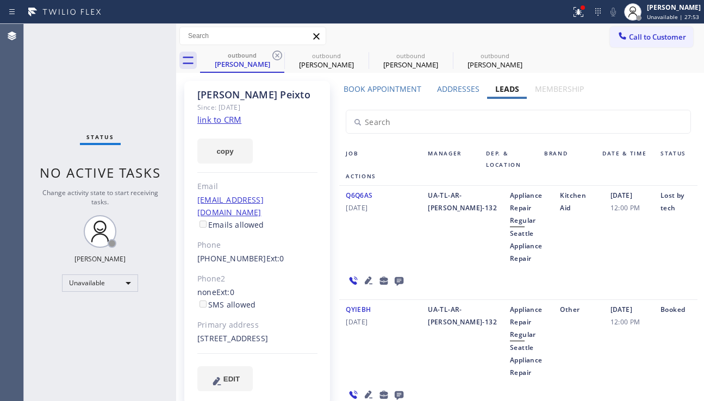
click at [231, 120] on link "link to CRM" at bounding box center [219, 119] width 44 height 11
click at [657, 276] on div "Q6Q6AS [DATE] UA-TL-AR-[PERSON_NAME]-132 Appliance Repair Regular Seattle Appli…" at bounding box center [518, 243] width 358 height 114
click at [633, 42] on button "Call to Customer" at bounding box center [651, 37] width 83 height 21
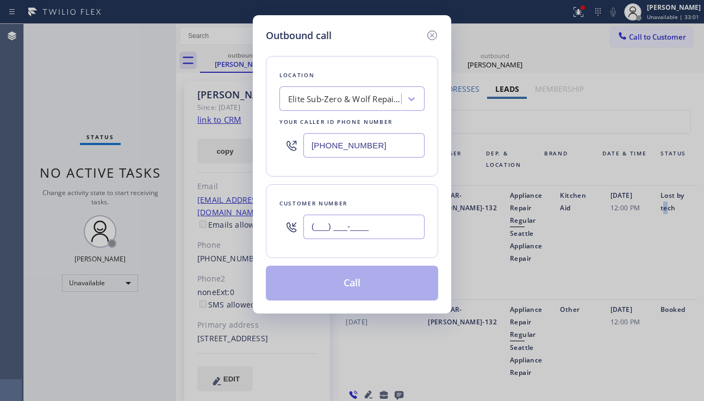
click at [329, 230] on input "(___) ___-____" at bounding box center [363, 227] width 121 height 24
paste input "917) 509-8747"
type input "[PHONE_NUMBER]"
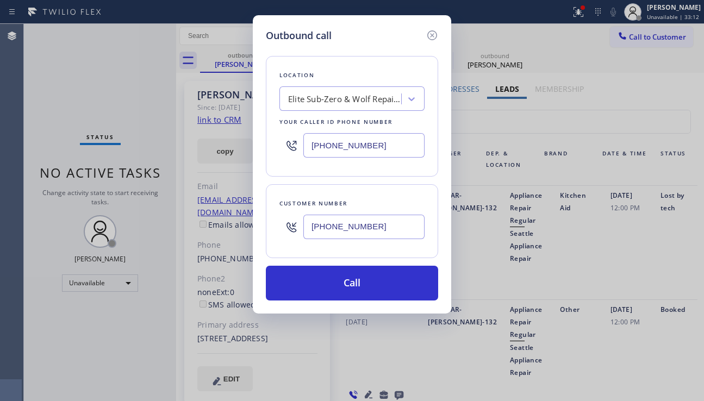
click at [685, 224] on div "Outbound call Location Elite Sub-Zero & Wolf Repair Service [US_STATE] Your cal…" at bounding box center [352, 200] width 704 height 401
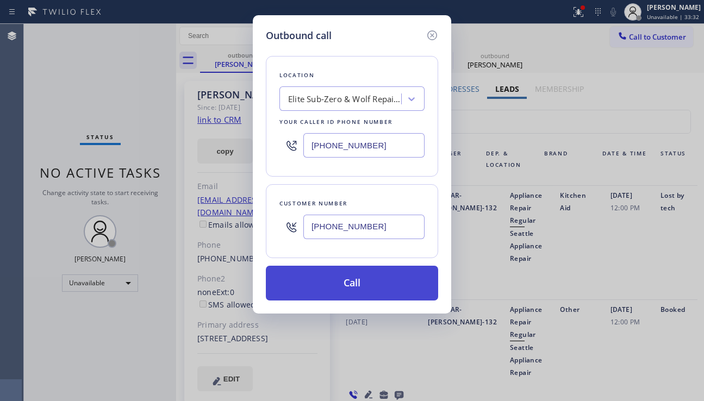
click at [337, 281] on button "Call" at bounding box center [352, 283] width 172 height 35
click at [357, 282] on button "Call" at bounding box center [352, 283] width 172 height 35
click at [353, 291] on button "Call" at bounding box center [352, 283] width 172 height 35
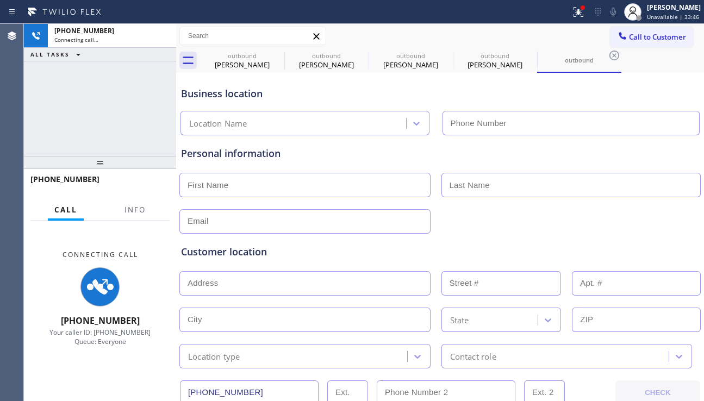
click at [56, 105] on div "[PHONE_NUMBER] Connecting call… ALL TASKS ALL TASKS ACTIVE TASKS TASKS IN WRAP …" at bounding box center [100, 90] width 152 height 132
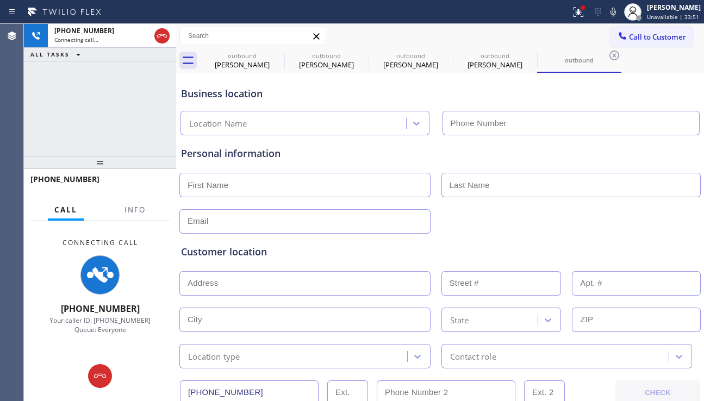
type input "[PHONE_NUMBER]"
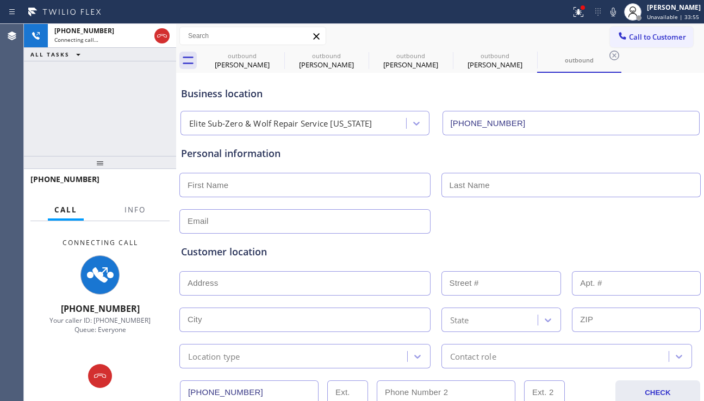
drag, startPoint x: 680, startPoint y: 232, endPoint x: 669, endPoint y: 244, distance: 16.6
click at [679, 231] on div "Customer location >> ADD NEW ADDRESS << + NEW ADDRESS State Location type Conta…" at bounding box center [440, 298] width 523 height 139
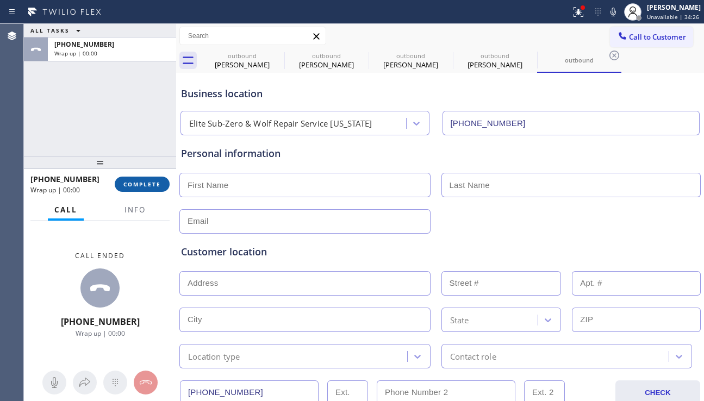
click at [147, 183] on span "COMPLETE" at bounding box center [142, 185] width 38 height 8
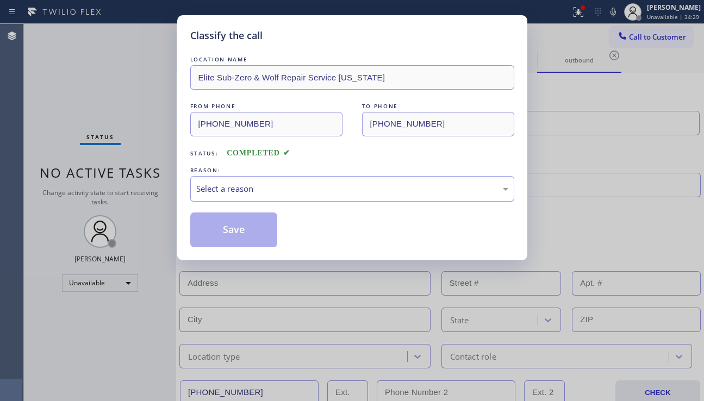
click at [254, 197] on div "Select a reason" at bounding box center [352, 189] width 324 height 26
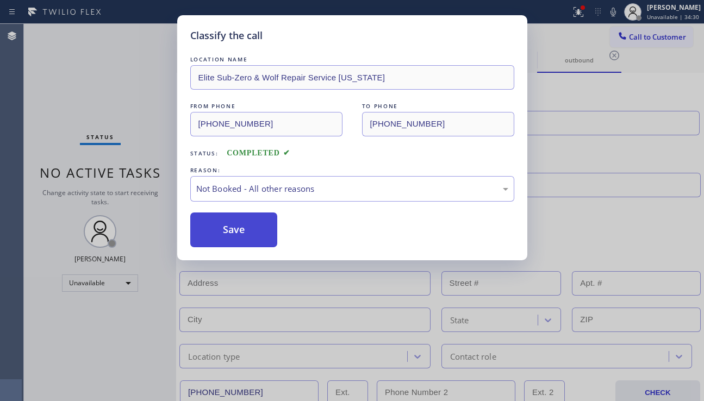
click at [237, 232] on button "Save" at bounding box center [234, 230] width 88 height 35
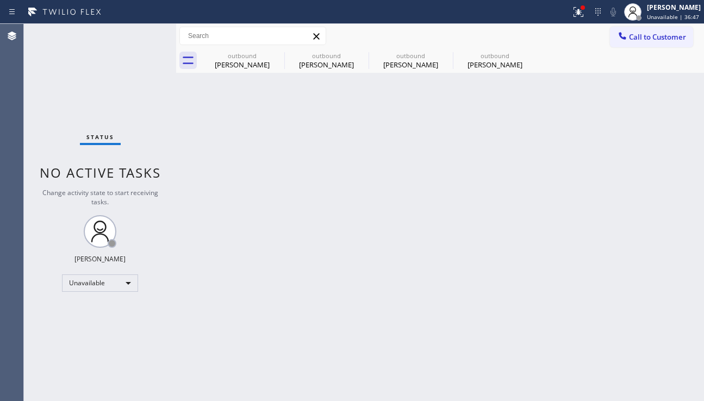
click at [313, 204] on div "Back to Dashboard Change Sender ID Customers Technicians Select a contact Outbo…" at bounding box center [440, 212] width 528 height 377
click at [306, 378] on div "Back to Dashboard Change Sender ID Customers Technicians Select a contact Outbo…" at bounding box center [440, 212] width 528 height 377
click at [646, 223] on div "Back to Dashboard Change Sender ID Customers Technicians Select a contact Outbo…" at bounding box center [440, 212] width 528 height 377
click at [528, 53] on icon at bounding box center [530, 55] width 13 height 13
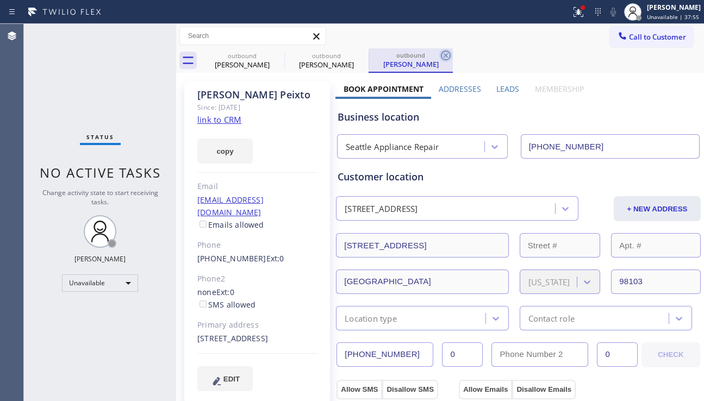
click at [445, 53] on icon at bounding box center [445, 55] width 13 height 13
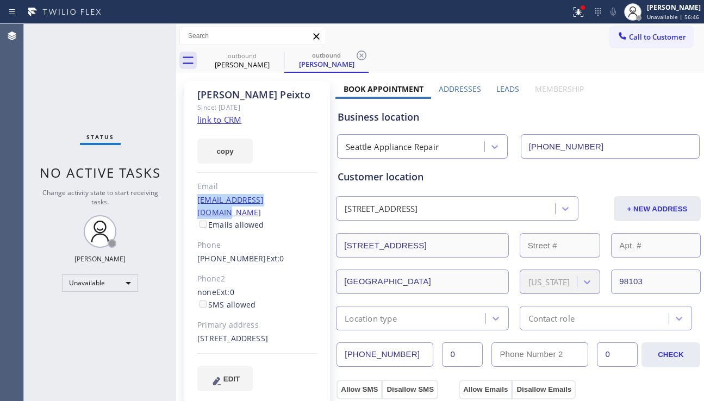
drag, startPoint x: 295, startPoint y: 203, endPoint x: 195, endPoint y: 206, distance: 100.6
click at [195, 206] on div "[PERSON_NAME] Since: [DATE] link to CRM copy Email [EMAIL_ADDRESS][DOMAIN_NAME]…" at bounding box center [257, 243] width 146 height 324
copy link "[EMAIL_ADDRESS][DOMAIN_NAME]"
click at [660, 113] on div "Business location" at bounding box center [519, 117] width 362 height 15
click at [226, 122] on link "link to CRM" at bounding box center [219, 119] width 44 height 11
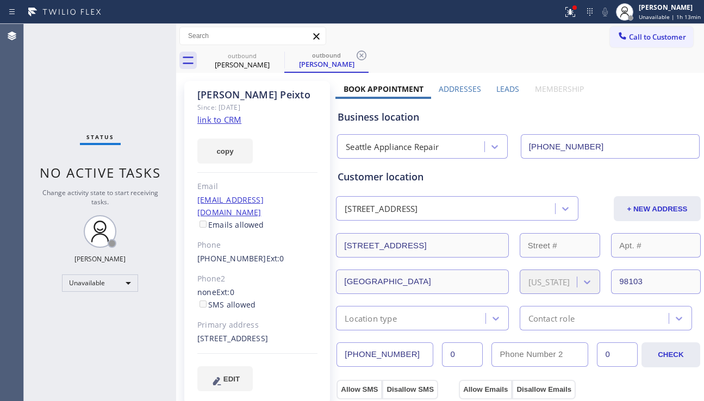
click at [302, 139] on div "copy" at bounding box center [257, 145] width 120 height 38
click at [278, 56] on icon at bounding box center [277, 56] width 10 height 10
click at [284, 56] on div "outbound [PERSON_NAME]" at bounding box center [326, 60] width 84 height 24
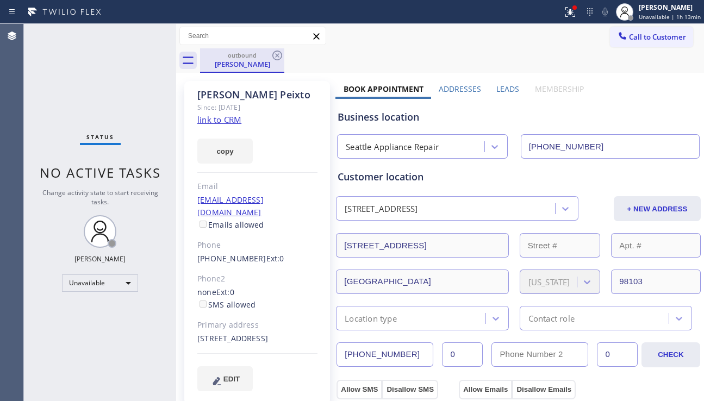
click at [264, 65] on div "[PERSON_NAME]" at bounding box center [242, 64] width 82 height 10
click at [278, 60] on icon at bounding box center [277, 55] width 13 height 13
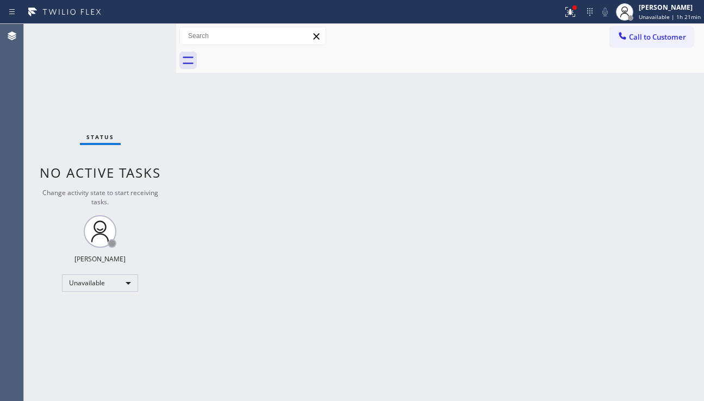
click at [630, 288] on div "Back to Dashboard Change Sender ID Customers Technicians Select a contact Outbo…" at bounding box center [440, 212] width 528 height 377
click at [561, 20] on button at bounding box center [570, 12] width 24 height 24
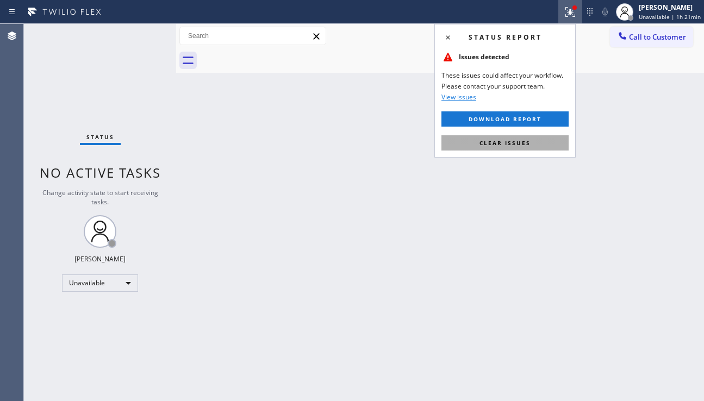
click at [513, 148] on button "Clear issues" at bounding box center [504, 142] width 127 height 15
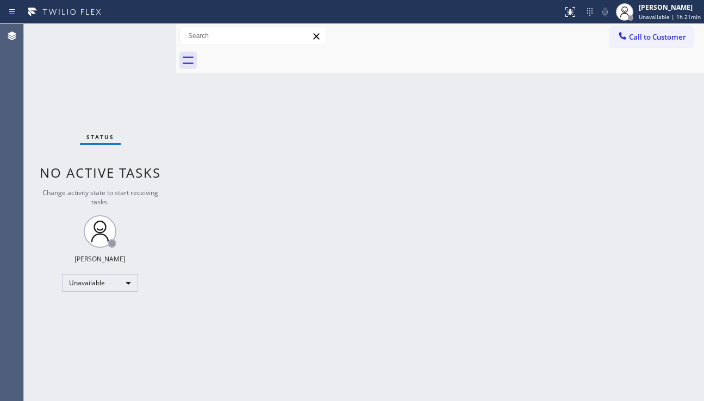
click at [644, 284] on div "Back to Dashboard Change Sender ID Customers Technicians Select a contact Outbo…" at bounding box center [440, 212] width 528 height 377
click at [637, 39] on span "Call to Customer" at bounding box center [657, 37] width 57 height 10
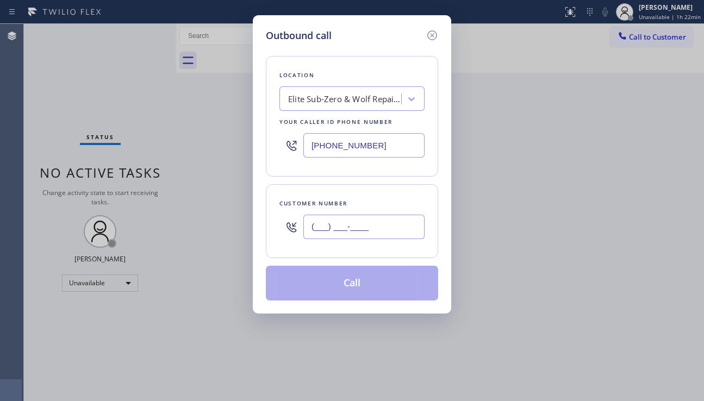
click at [331, 231] on input "(___) ___-____" at bounding box center [363, 227] width 121 height 24
paste input "417) 449-8210"
type input "[PHONE_NUMBER]"
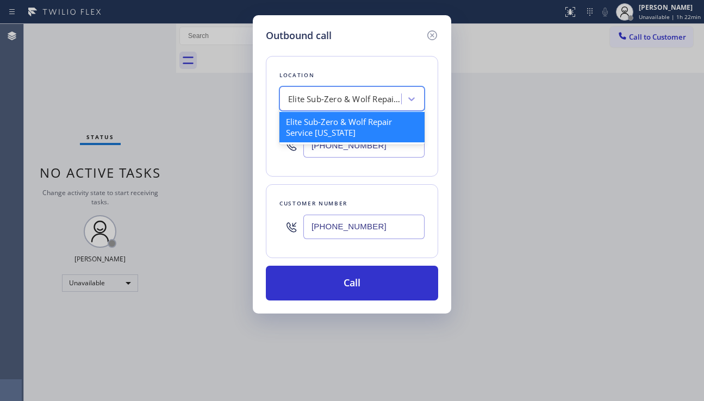
click at [316, 105] on div "Elite Sub-Zero & Wolf Repair Service [US_STATE]" at bounding box center [342, 99] width 119 height 19
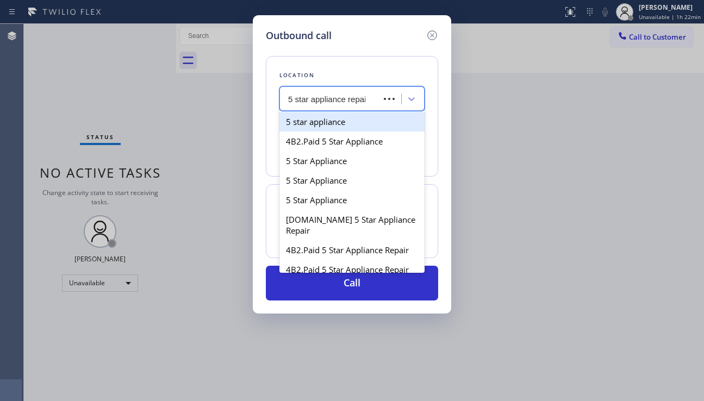
type input "5 star appliance repair"
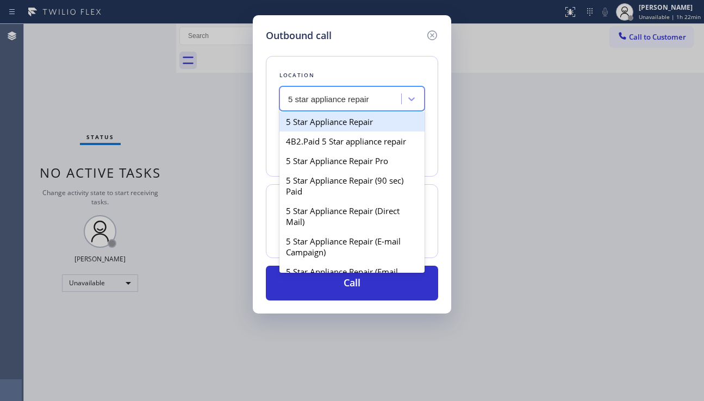
click at [327, 117] on div "5 Star Appliance Repair" at bounding box center [351, 122] width 145 height 20
type input "[PHONE_NUMBER]"
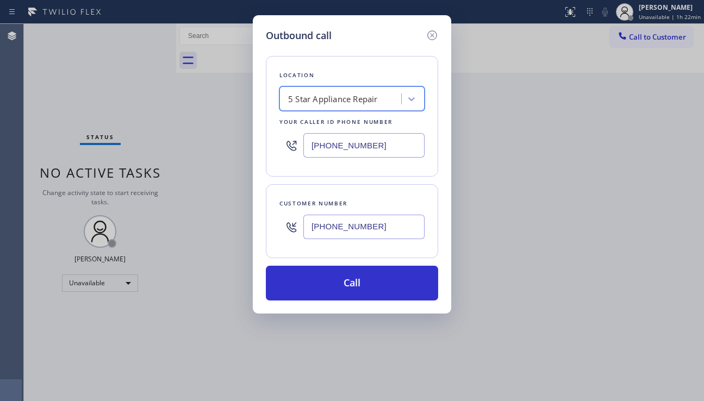
drag, startPoint x: 351, startPoint y: 284, endPoint x: 206, endPoint y: 121, distance: 218.0
click at [350, 284] on button "Call" at bounding box center [352, 283] width 172 height 35
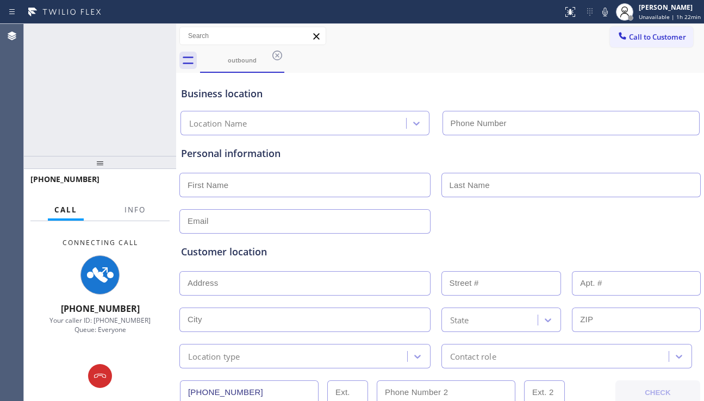
type input "[PHONE_NUMBER]"
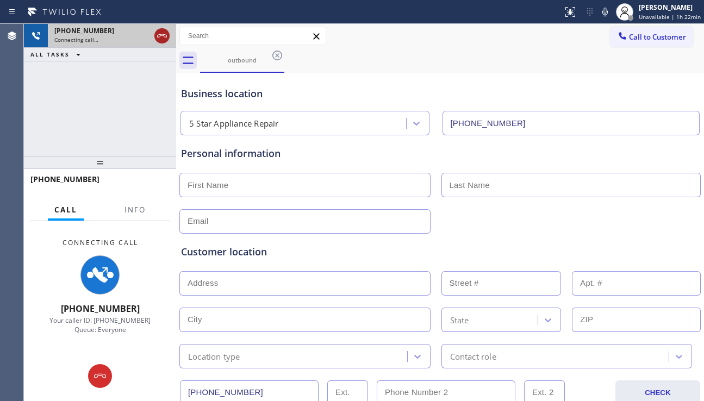
click at [160, 38] on icon at bounding box center [161, 35] width 13 height 13
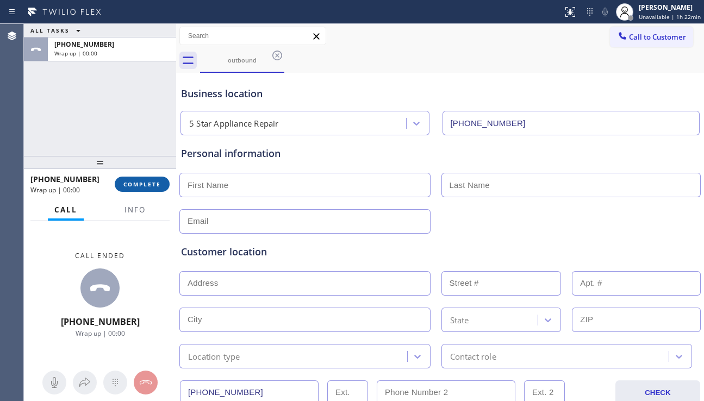
click at [148, 184] on span "COMPLETE" at bounding box center [142, 185] width 38 height 8
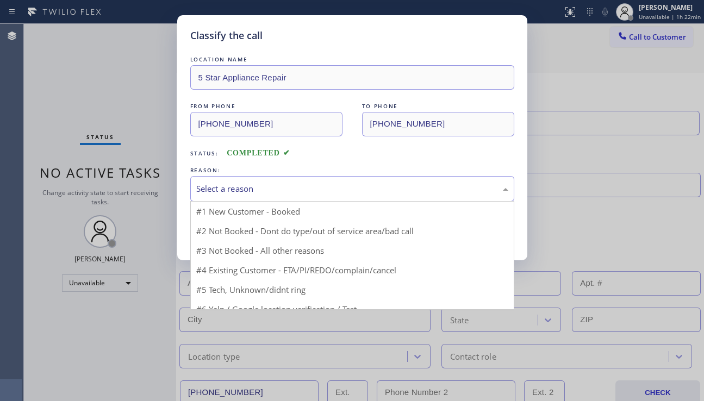
click at [238, 184] on div "Select a reason" at bounding box center [352, 189] width 312 height 13
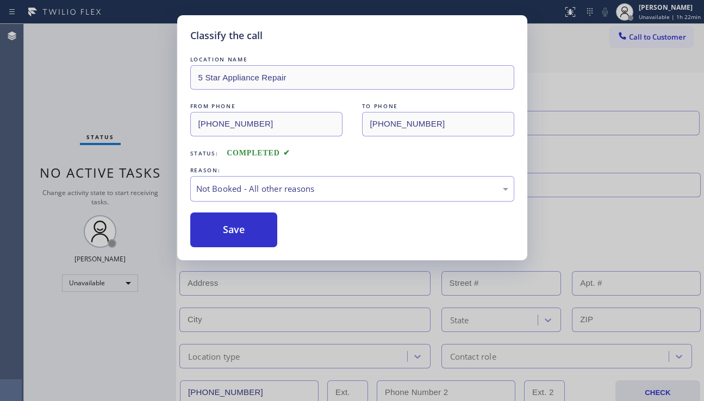
drag, startPoint x: 232, startPoint y: 232, endPoint x: 444, endPoint y: 206, distance: 213.1
click at [234, 231] on button "Save" at bounding box center [234, 230] width 88 height 35
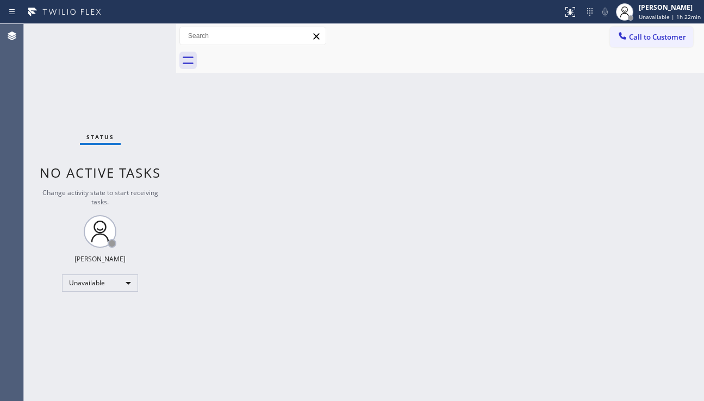
click at [638, 36] on span "Call to Customer" at bounding box center [657, 37] width 57 height 10
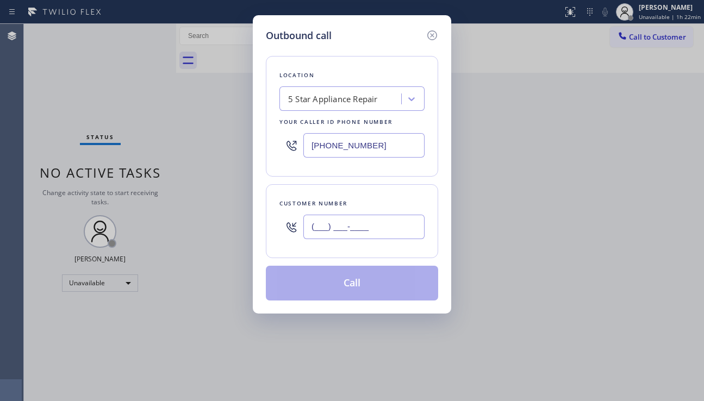
click at [366, 222] on input "(___) ___-____" at bounding box center [363, 227] width 121 height 24
paste input "855) 663-9023"
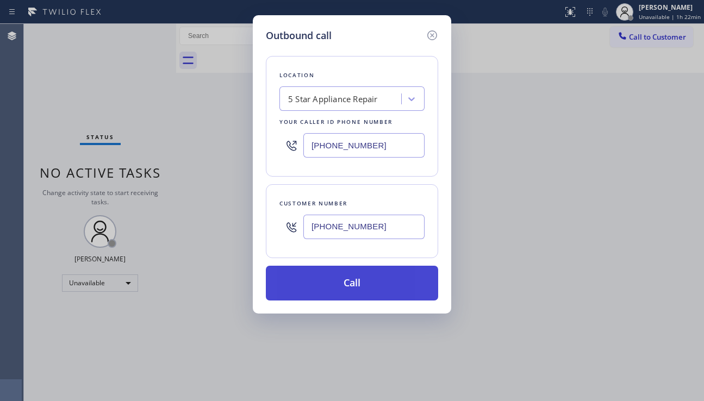
type input "[PHONE_NUMBER]"
click at [347, 282] on button "Call" at bounding box center [352, 283] width 172 height 35
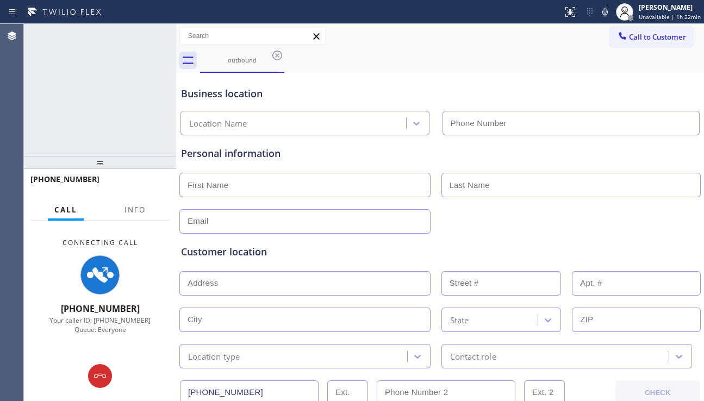
type input "[PHONE_NUMBER]"
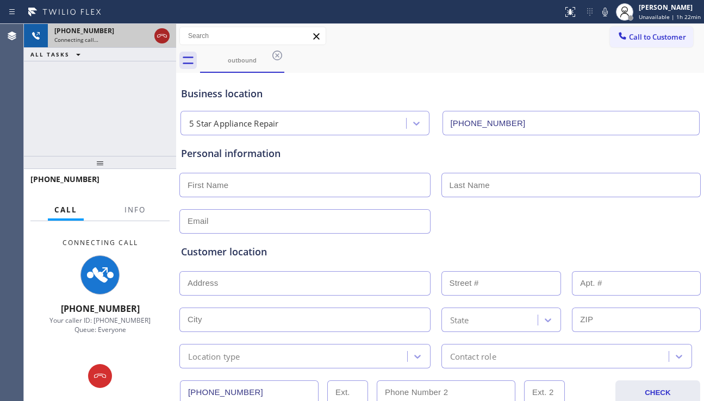
click at [163, 36] on icon at bounding box center [161, 35] width 13 height 13
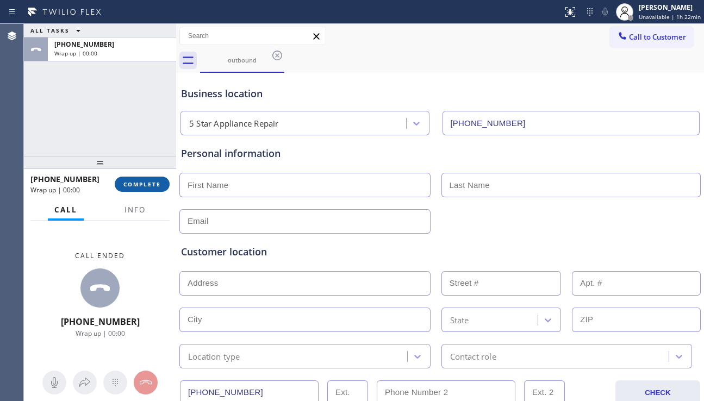
click at [161, 183] on button "COMPLETE" at bounding box center [142, 184] width 55 height 15
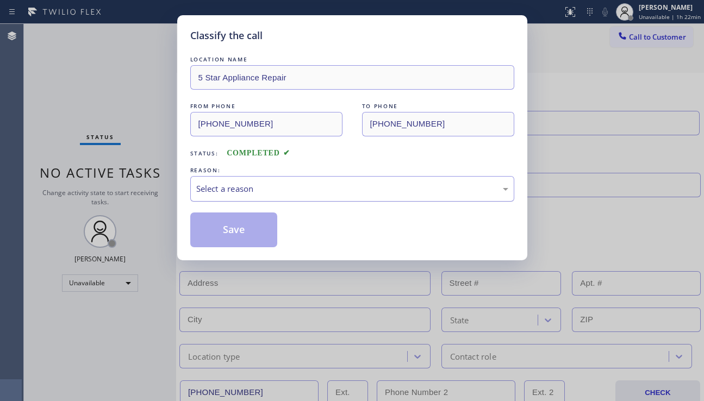
click at [275, 179] on div "Select a reason" at bounding box center [352, 189] width 324 height 26
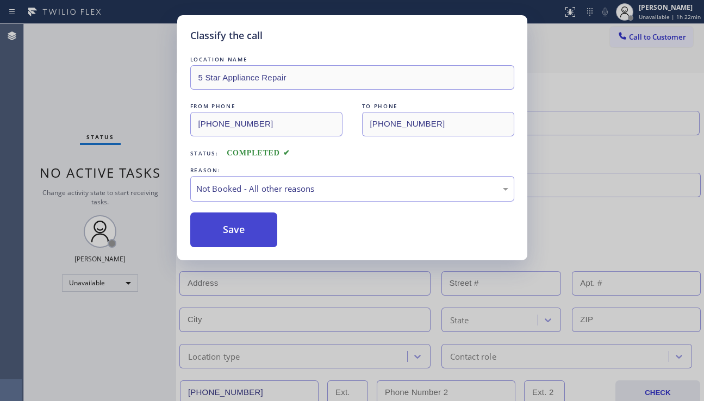
drag, startPoint x: 235, startPoint y: 229, endPoint x: 389, endPoint y: 207, distance: 155.0
click at [237, 229] on button "Save" at bounding box center [234, 230] width 88 height 35
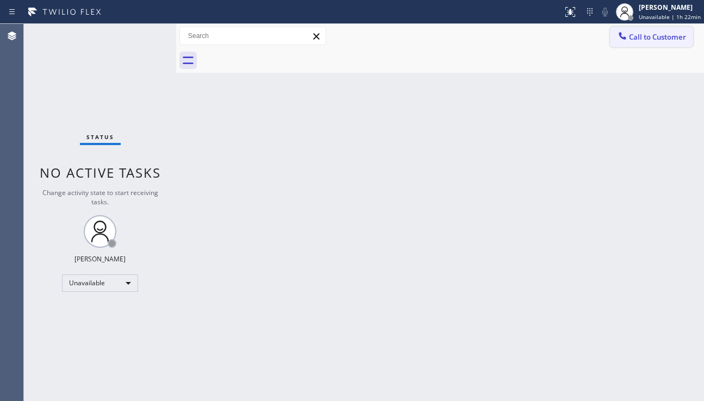
click at [630, 35] on span "Call to Customer" at bounding box center [657, 37] width 57 height 10
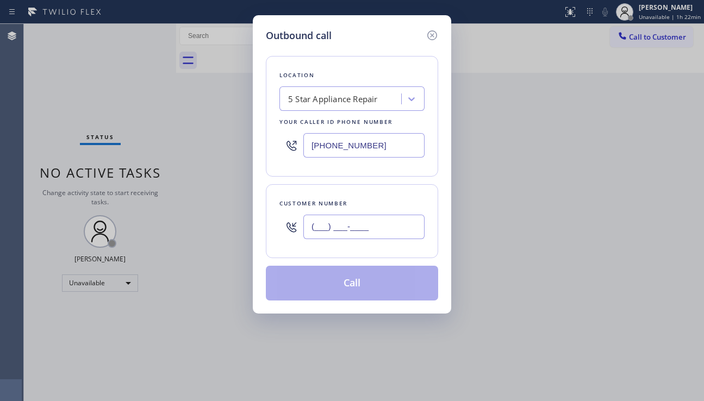
click at [322, 227] on input "(___) ___-____" at bounding box center [363, 227] width 121 height 24
paste input "424) 781-4102"
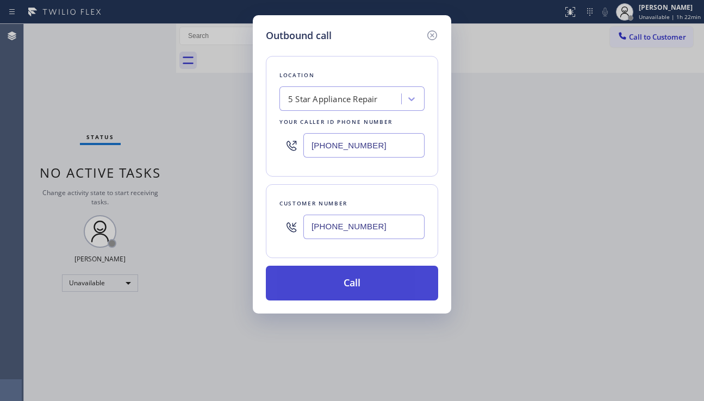
type input "[PHONE_NUMBER]"
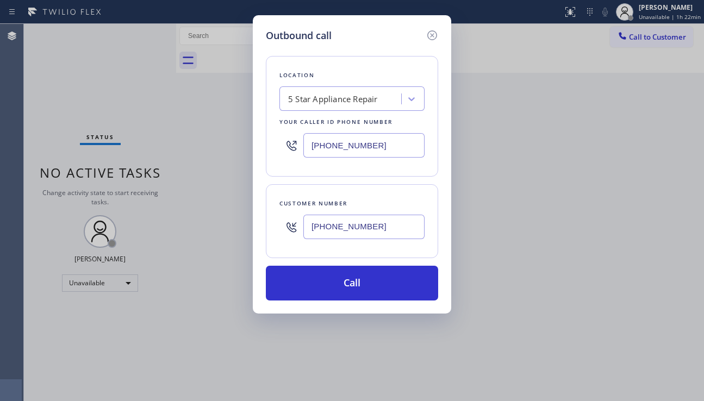
drag, startPoint x: 346, startPoint y: 287, endPoint x: 248, endPoint y: 159, distance: 160.6
click at [345, 287] on button "Call" at bounding box center [352, 283] width 172 height 35
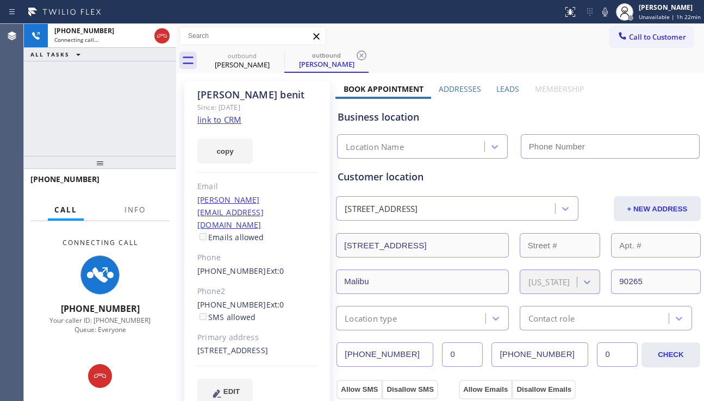
type input "[PHONE_NUMBER]"
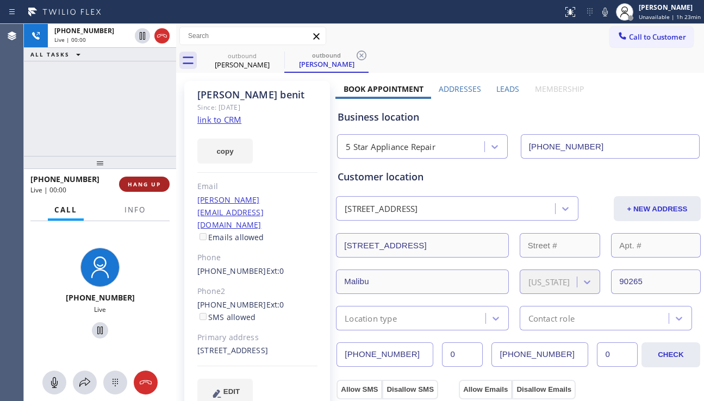
click at [144, 184] on span "HANG UP" at bounding box center [144, 185] width 33 height 8
click at [144, 183] on span "HANG UP" at bounding box center [144, 185] width 33 height 8
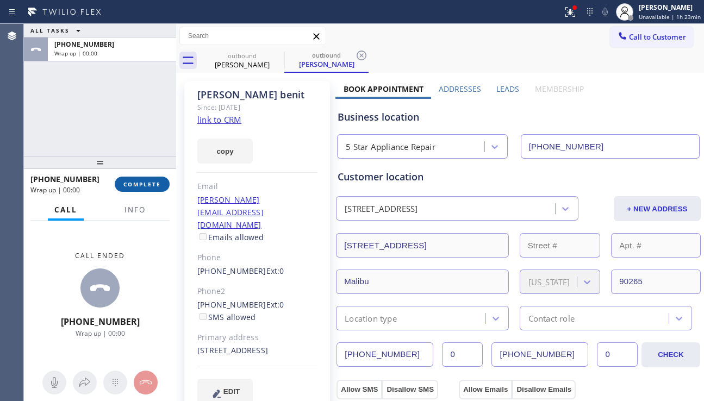
click at [144, 183] on span "COMPLETE" at bounding box center [142, 185] width 38 height 8
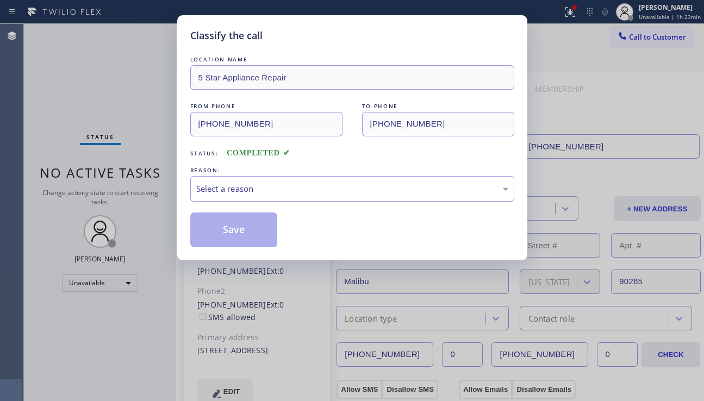
click at [298, 194] on div "Select a reason" at bounding box center [352, 189] width 312 height 13
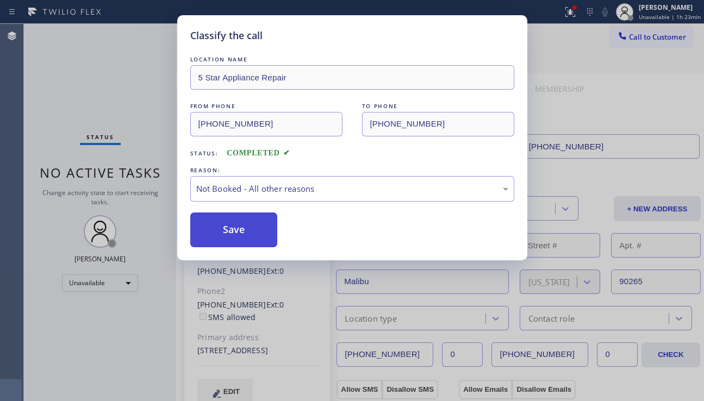
click at [229, 230] on button "Save" at bounding box center [234, 230] width 88 height 35
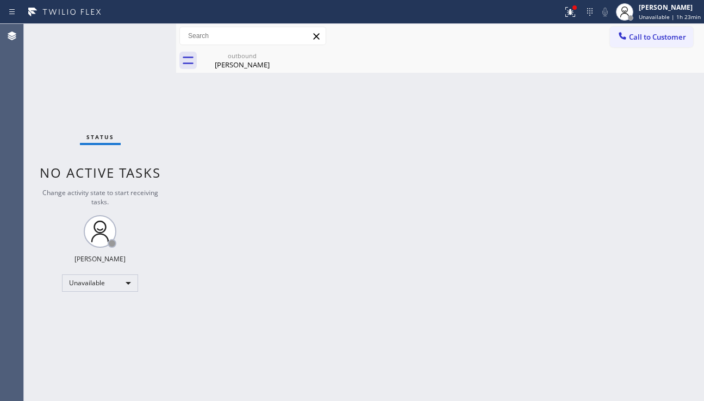
click at [646, 41] on span "Call to Customer" at bounding box center [657, 37] width 57 height 10
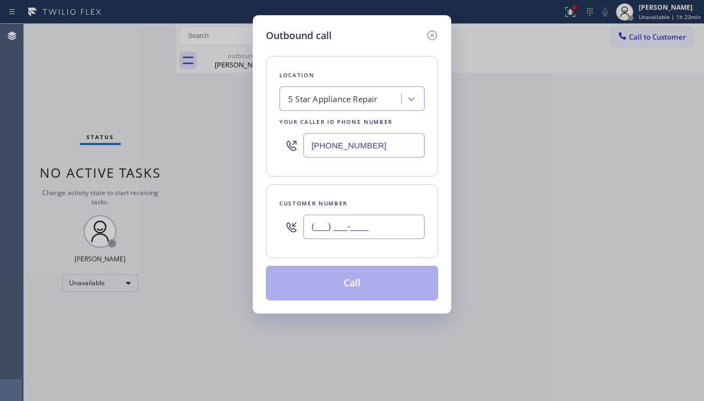
click at [348, 231] on input "(___) ___-____" at bounding box center [363, 227] width 121 height 24
paste input "645) 225-8245"
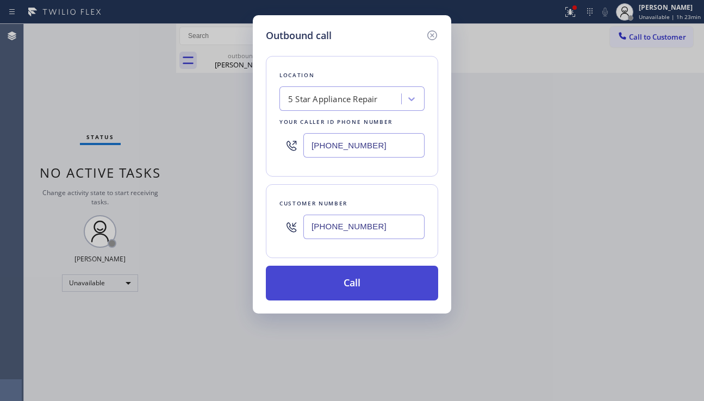
type input "[PHONE_NUMBER]"
click at [352, 287] on button "Call" at bounding box center [352, 283] width 172 height 35
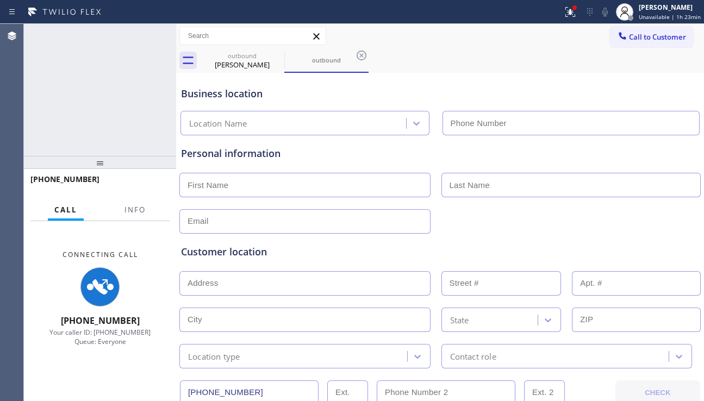
type input "[PHONE_NUMBER]"
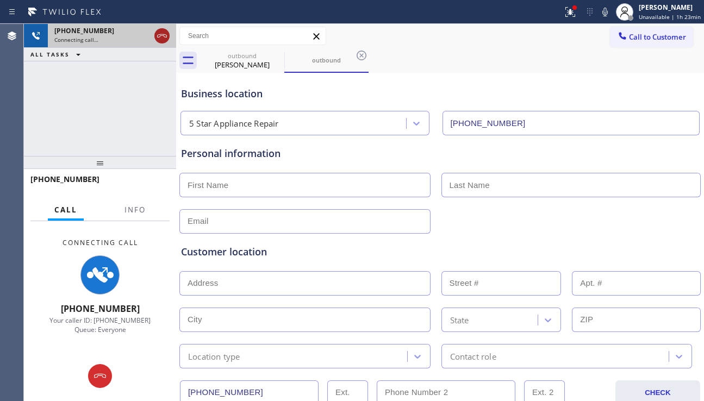
click at [165, 38] on icon at bounding box center [161, 35] width 13 height 13
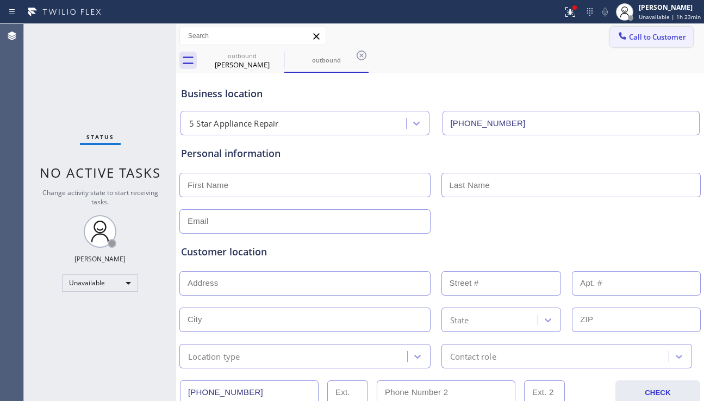
click at [630, 32] on button "Call to Customer" at bounding box center [651, 37] width 83 height 21
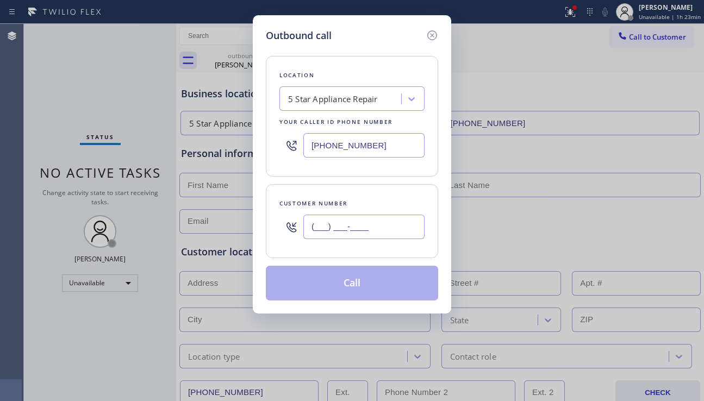
click at [319, 237] on input "(___) ___-____" at bounding box center [363, 227] width 121 height 24
paste input "408) 679-1667"
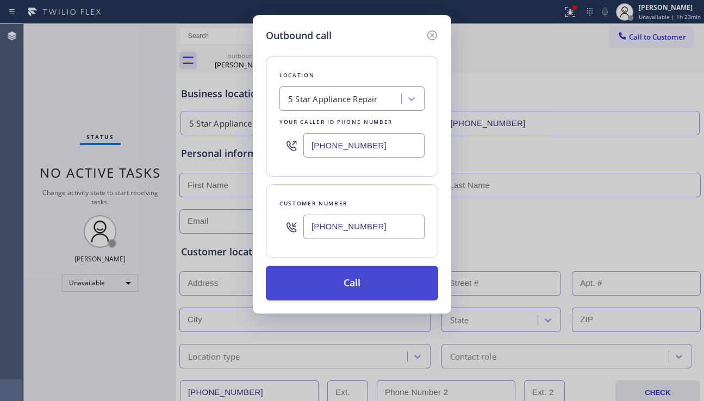
type input "[PHONE_NUMBER]"
drag, startPoint x: 357, startPoint y: 279, endPoint x: 146, endPoint y: 52, distance: 310.1
click at [357, 277] on button "Call" at bounding box center [352, 283] width 172 height 35
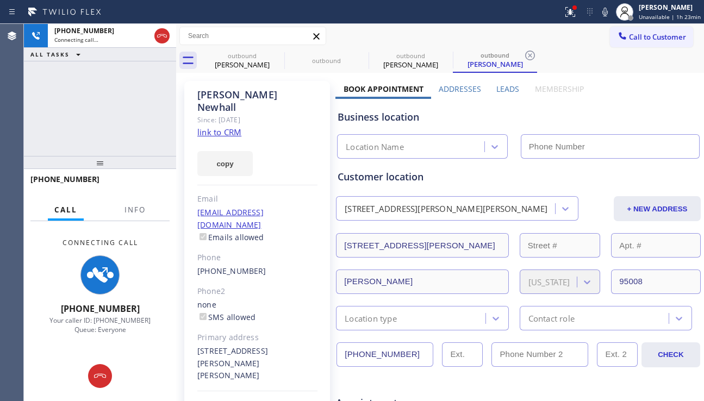
type input "[PHONE_NUMBER]"
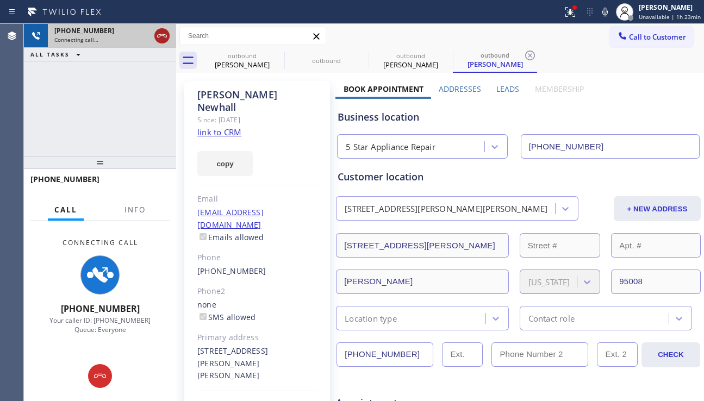
click at [159, 33] on icon at bounding box center [161, 35] width 13 height 13
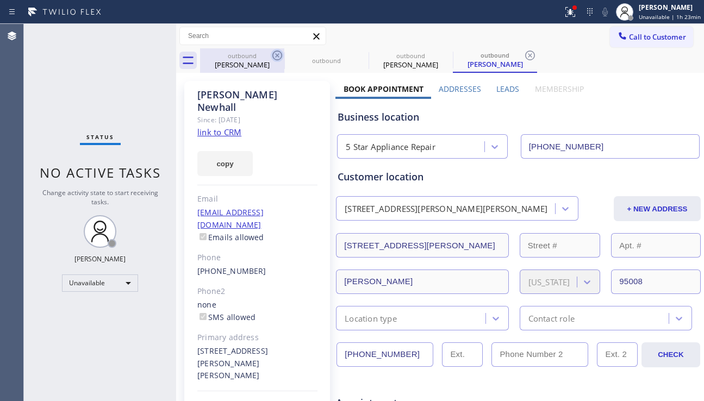
click at [275, 54] on icon at bounding box center [277, 55] width 13 height 13
click at [0, 0] on icon at bounding box center [0, 0] width 0 height 0
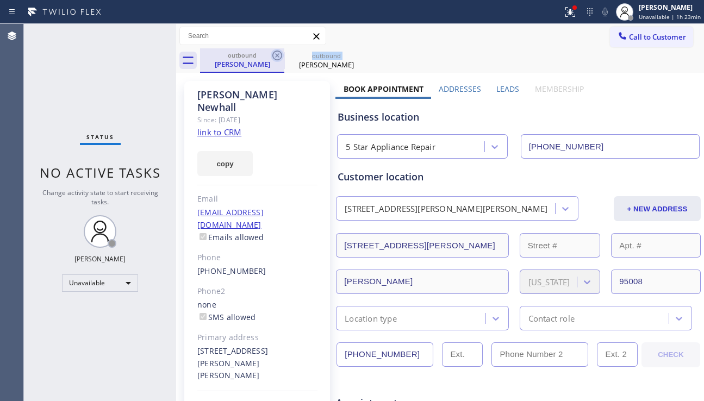
click at [275, 54] on icon at bounding box center [277, 55] width 13 height 13
click at [0, 0] on icon at bounding box center [0, 0] width 0 height 0
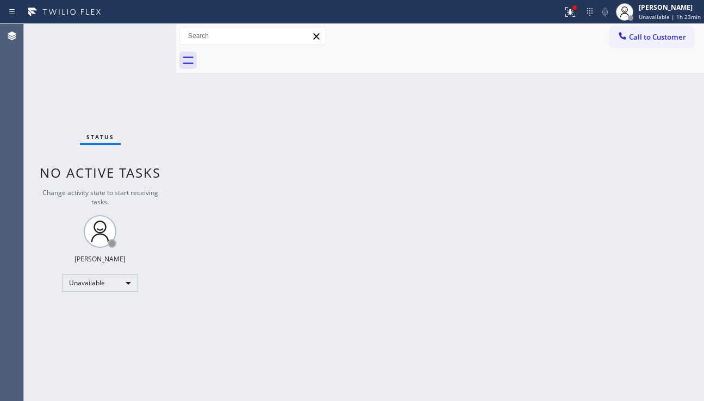
click at [275, 54] on div at bounding box center [452, 60] width 504 height 24
click at [640, 47] on button "Call to Customer" at bounding box center [651, 37] width 83 height 21
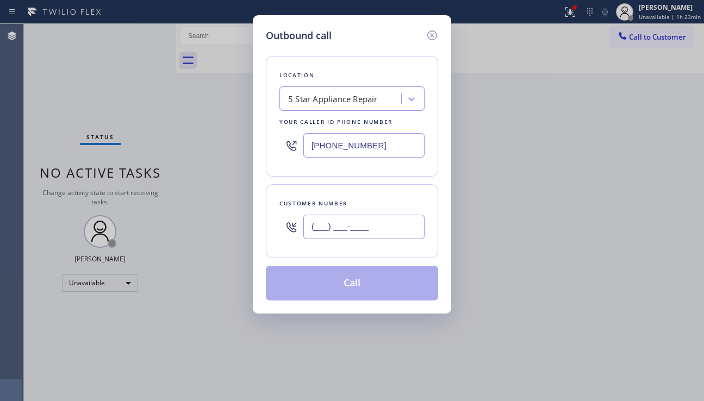
click at [375, 224] on input "(___) ___-____" at bounding box center [363, 227] width 121 height 24
paste input "650) 387-3894"
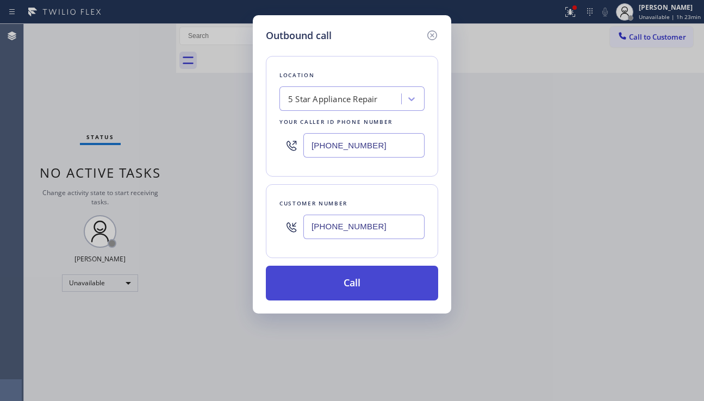
type input "[PHONE_NUMBER]"
click at [364, 278] on button "Call" at bounding box center [352, 283] width 172 height 35
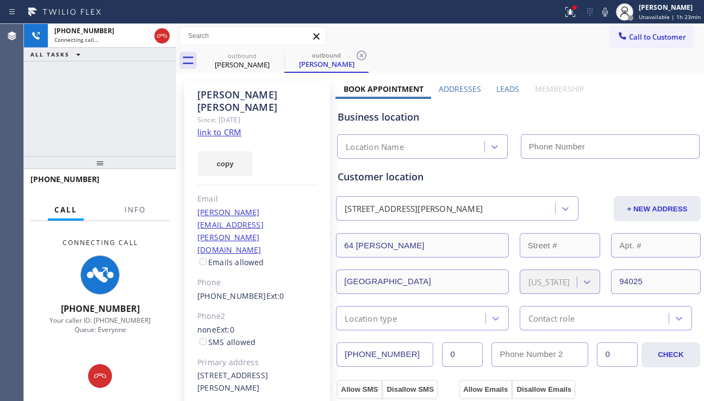
type input "[PHONE_NUMBER]"
drag, startPoint x: 621, startPoint y: 120, endPoint x: 614, endPoint y: 122, distance: 7.4
click at [621, 120] on div "Business location" at bounding box center [519, 117] width 362 height 15
drag, startPoint x: 166, startPoint y: 37, endPoint x: 197, endPoint y: 43, distance: 31.7
click at [166, 36] on icon at bounding box center [161, 35] width 13 height 13
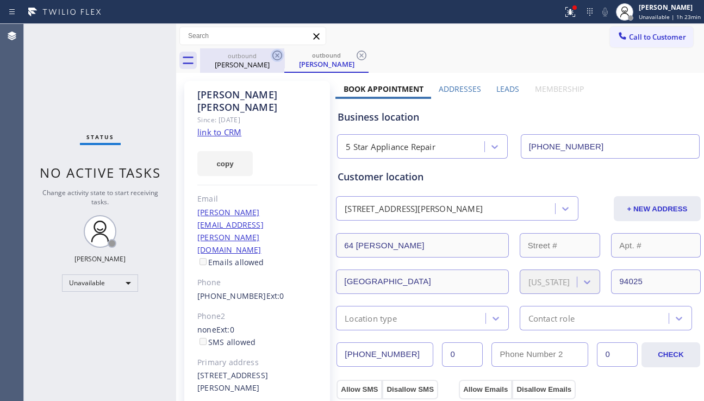
click at [278, 55] on icon at bounding box center [277, 56] width 10 height 10
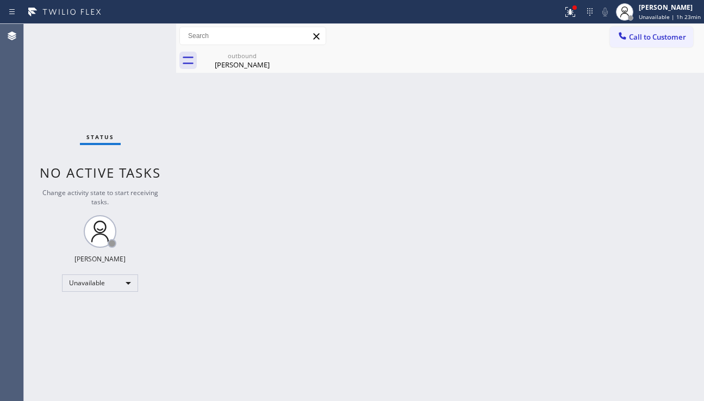
click at [0, 0] on icon at bounding box center [0, 0] width 0 height 0
click at [638, 47] on div "Call to Customer Outbound call Location 5 Star Appliance Repair Your caller id …" at bounding box center [440, 36] width 528 height 24
click at [638, 41] on span "Call to Customer" at bounding box center [657, 37] width 57 height 10
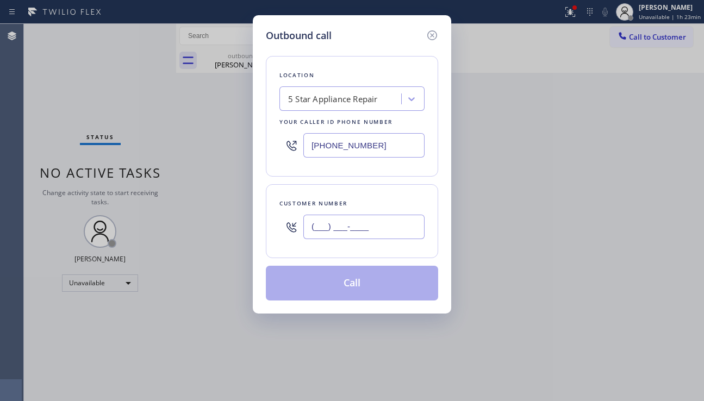
click at [364, 231] on input "(___) ___-____" at bounding box center [363, 227] width 121 height 24
paste input "220) 206-0116"
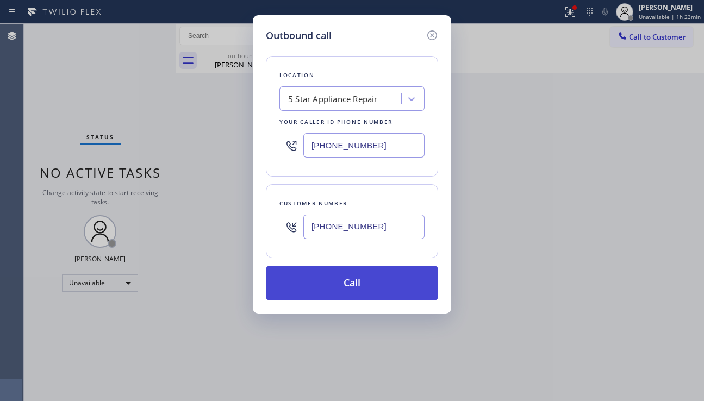
type input "[PHONE_NUMBER]"
click at [350, 276] on button "Call" at bounding box center [352, 283] width 172 height 35
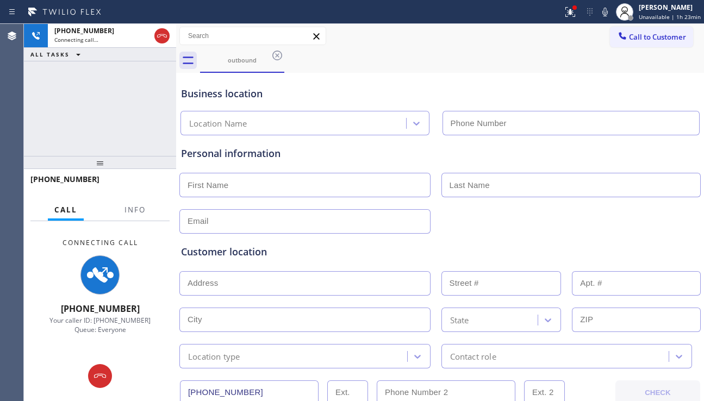
type input "[PHONE_NUMBER]"
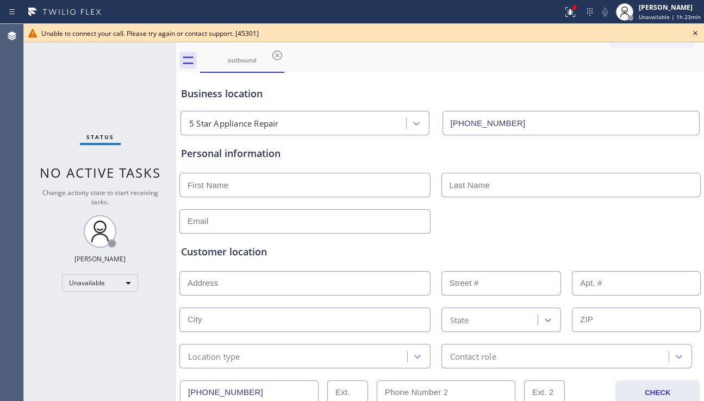
click at [694, 32] on icon at bounding box center [695, 33] width 4 height 4
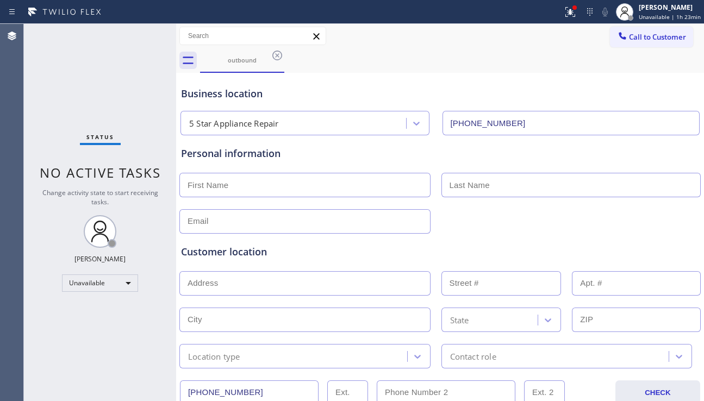
click at [660, 36] on span "Call to Customer" at bounding box center [657, 37] width 57 height 10
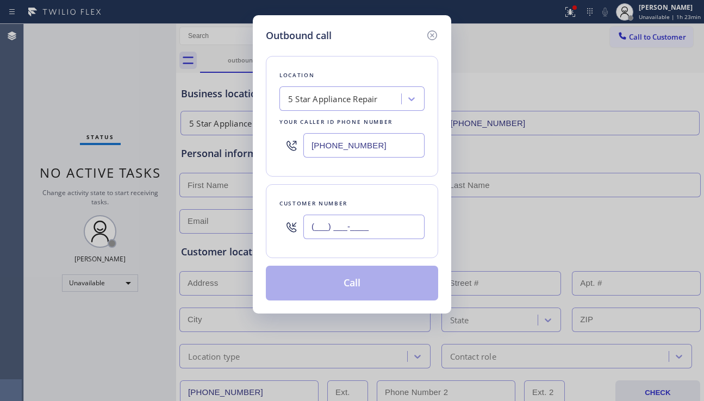
click at [413, 226] on input "(___) ___-____" at bounding box center [363, 227] width 121 height 24
paste input "541) 832-9714"
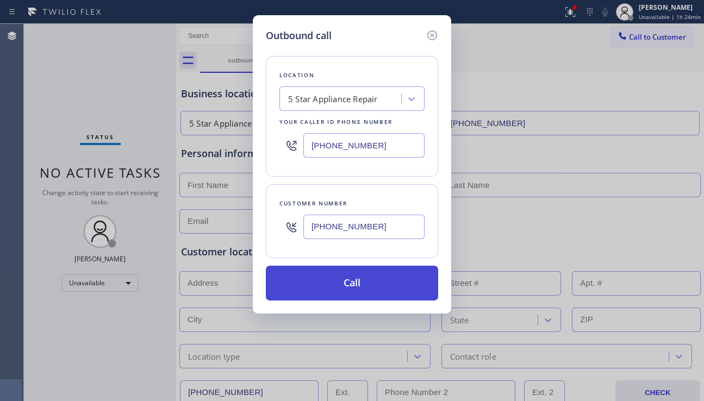
type input "[PHONE_NUMBER]"
click at [354, 282] on button "Call" at bounding box center [352, 283] width 172 height 35
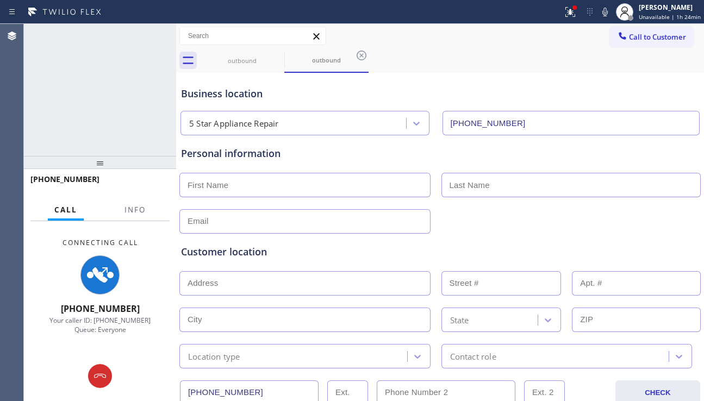
type input "[PHONE_NUMBER]"
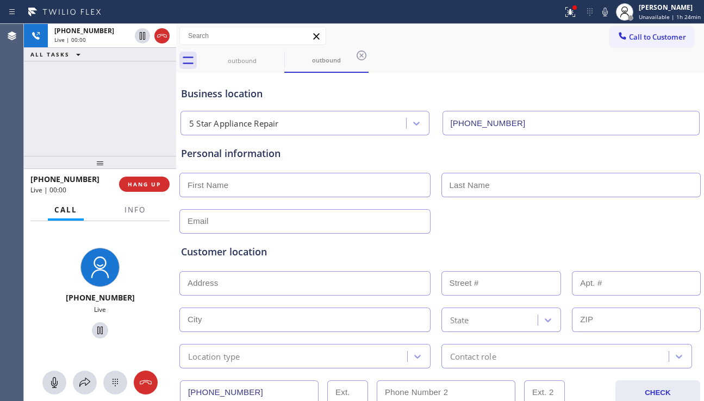
click at [644, 208] on div at bounding box center [440, 220] width 524 height 27
click at [149, 182] on span "HANG UP" at bounding box center [144, 185] width 33 height 8
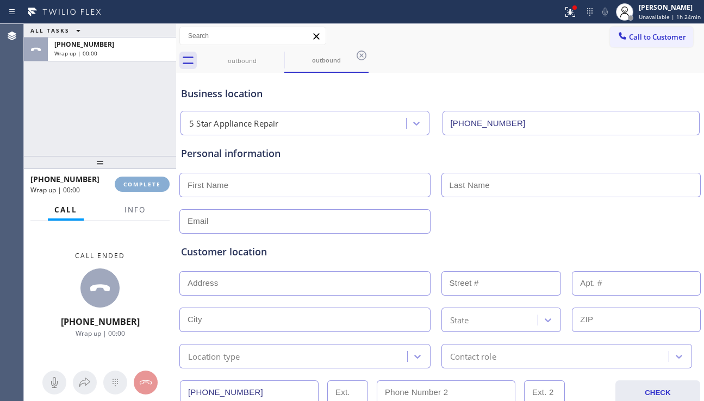
click at [149, 182] on span "COMPLETE" at bounding box center [142, 185] width 38 height 8
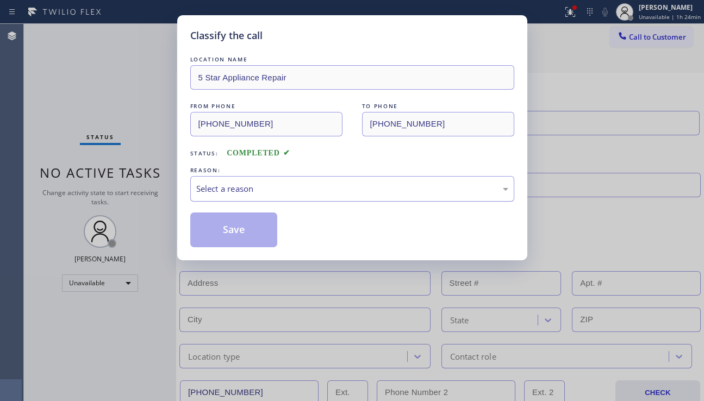
click at [281, 196] on div "Select a reason" at bounding box center [352, 189] width 324 height 26
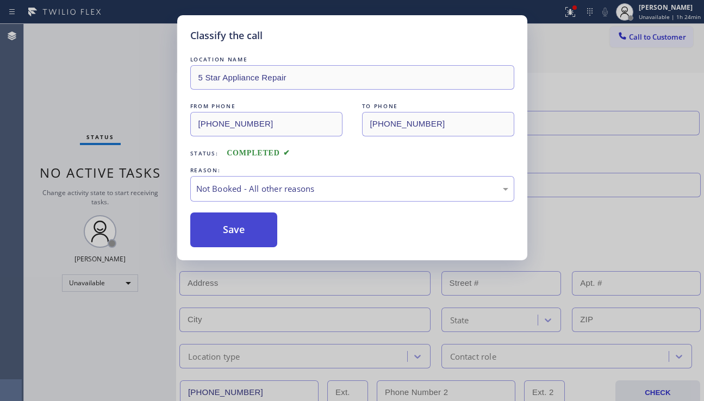
click at [233, 238] on button "Save" at bounding box center [234, 230] width 88 height 35
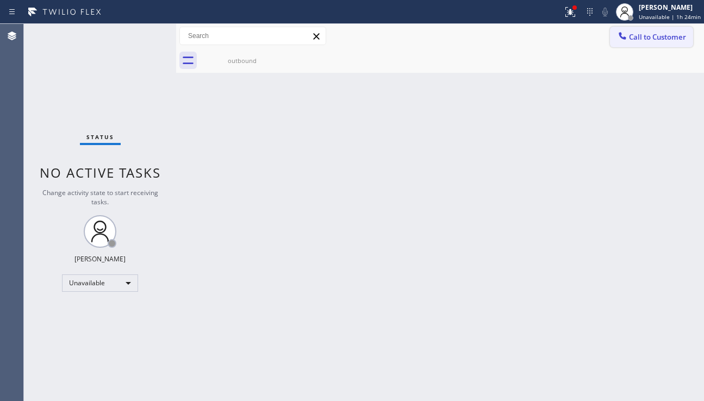
click at [627, 41] on icon at bounding box center [622, 35] width 11 height 11
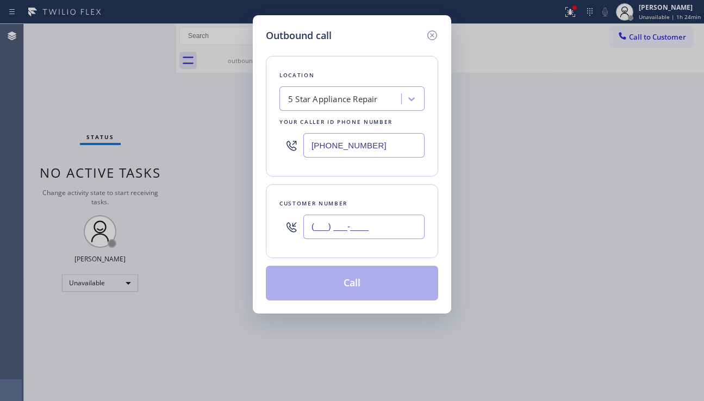
click at [340, 221] on input "(___) ___-____" at bounding box center [363, 227] width 121 height 24
paste input "480) 657-9274"
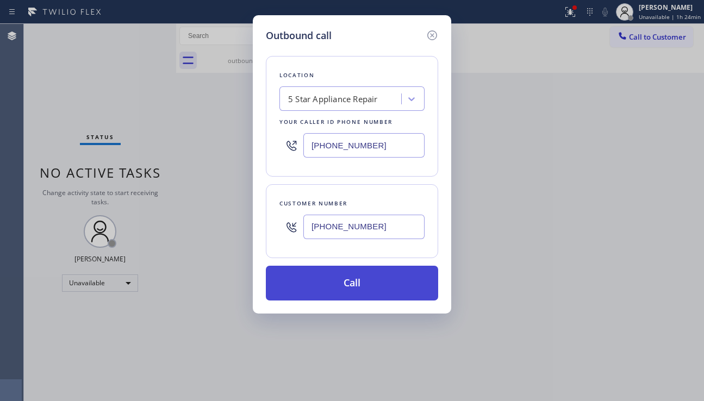
type input "[PHONE_NUMBER]"
click at [362, 279] on button "Call" at bounding box center [352, 283] width 172 height 35
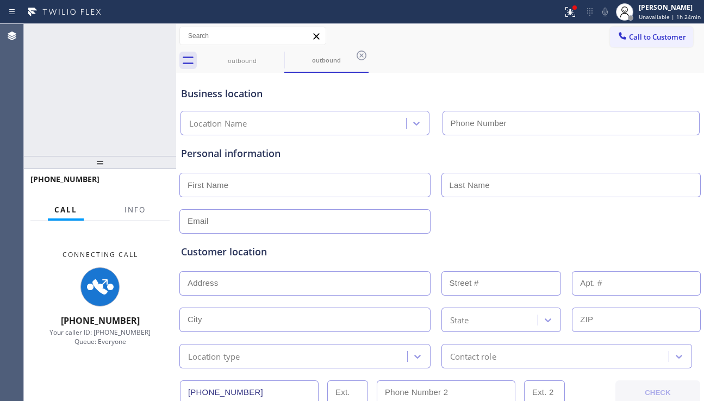
type input "[PHONE_NUMBER]"
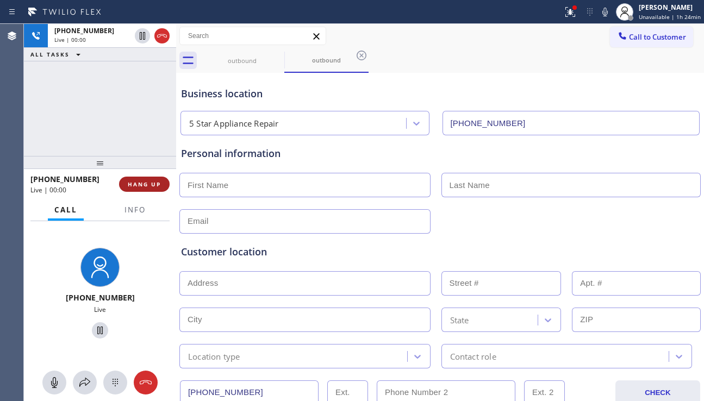
click at [153, 178] on button "HANG UP" at bounding box center [144, 184] width 51 height 15
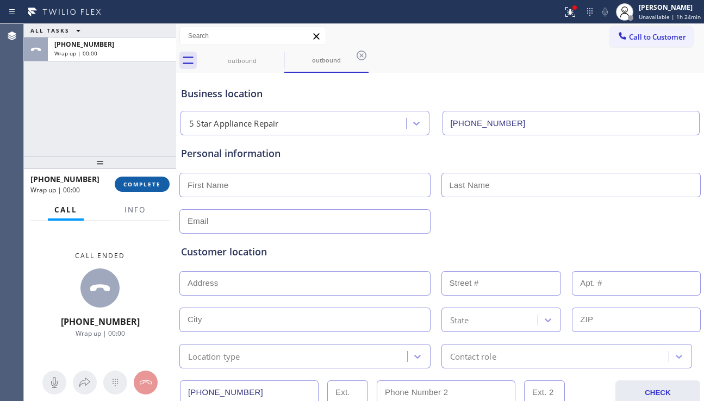
click at [154, 182] on span "COMPLETE" at bounding box center [142, 185] width 38 height 8
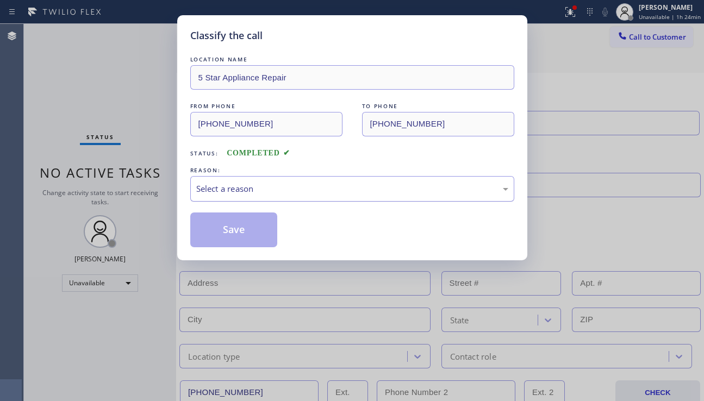
click at [272, 177] on div "Select a reason" at bounding box center [352, 189] width 324 height 26
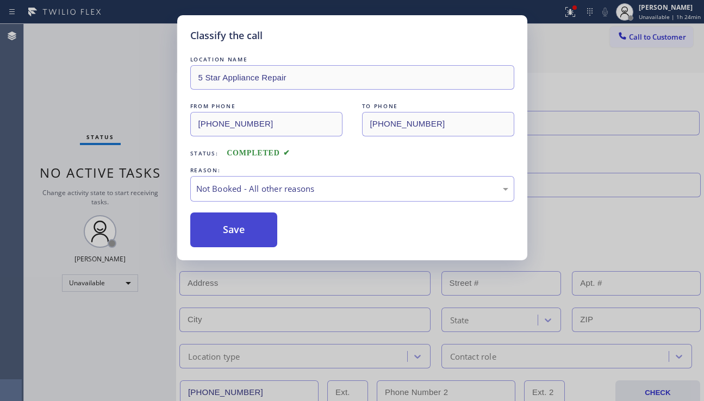
click at [233, 232] on button "Save" at bounding box center [234, 230] width 88 height 35
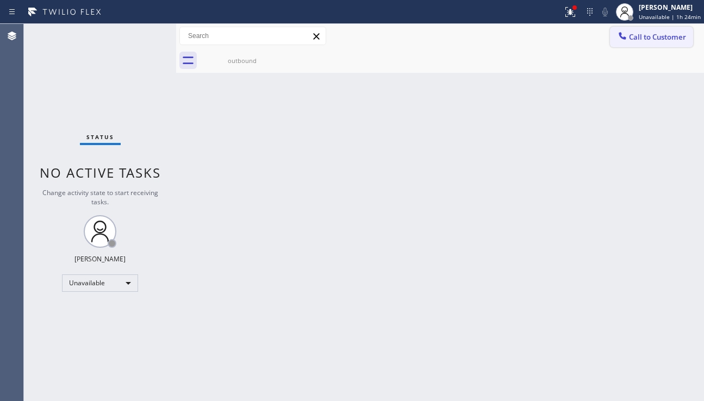
click at [644, 40] on span "Call to Customer" at bounding box center [657, 37] width 57 height 10
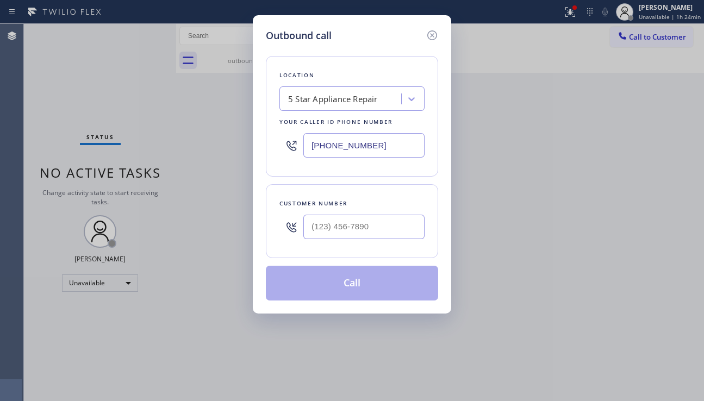
type input "(___) ___-____"
click at [334, 227] on input "(___) ___-____" at bounding box center [363, 227] width 121 height 24
paste input "503) 743-7165"
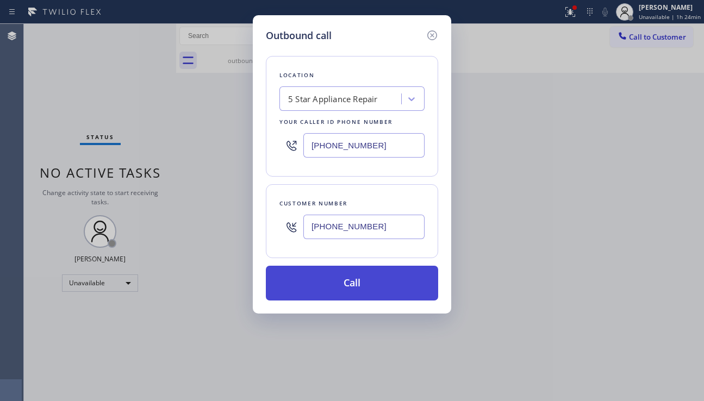
type input "[PHONE_NUMBER]"
click at [361, 282] on button "Call" at bounding box center [352, 283] width 172 height 35
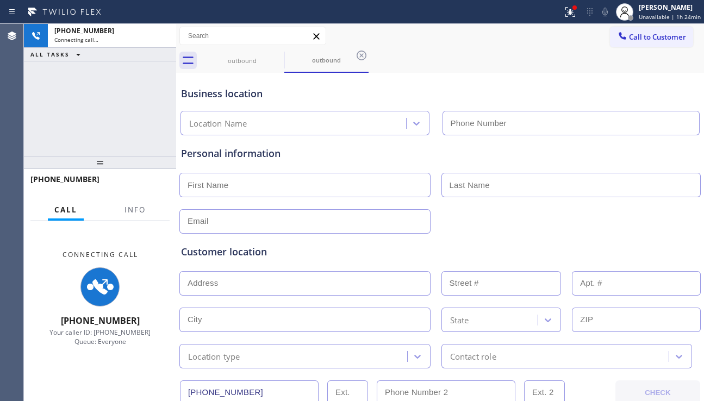
type input "[PHONE_NUMBER]"
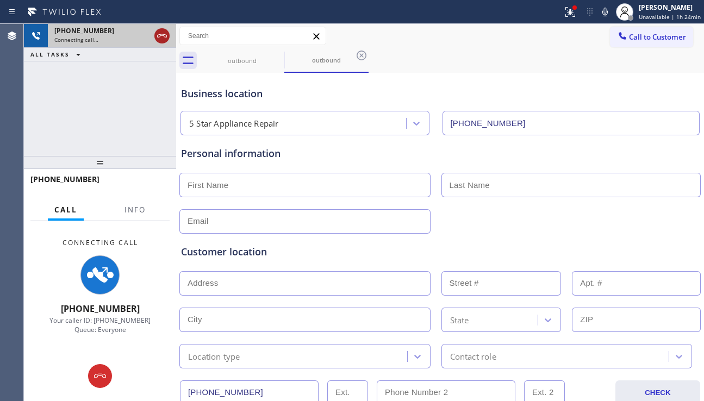
click at [161, 34] on icon at bounding box center [161, 35] width 13 height 13
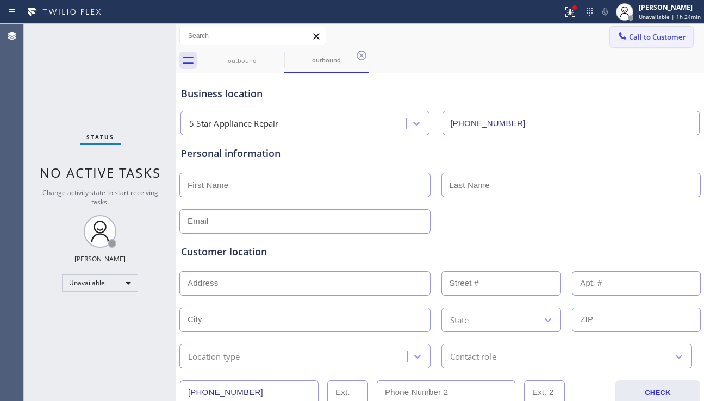
click at [653, 40] on span "Call to Customer" at bounding box center [657, 37] width 57 height 10
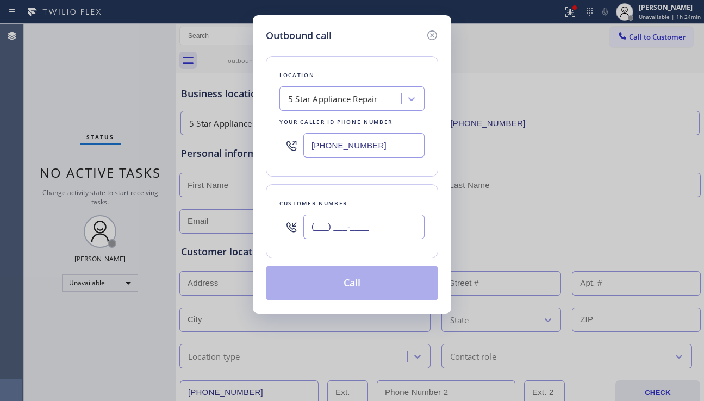
click at [355, 218] on input "(___) ___-____" at bounding box center [363, 227] width 121 height 24
paste input "760) 260-1578"
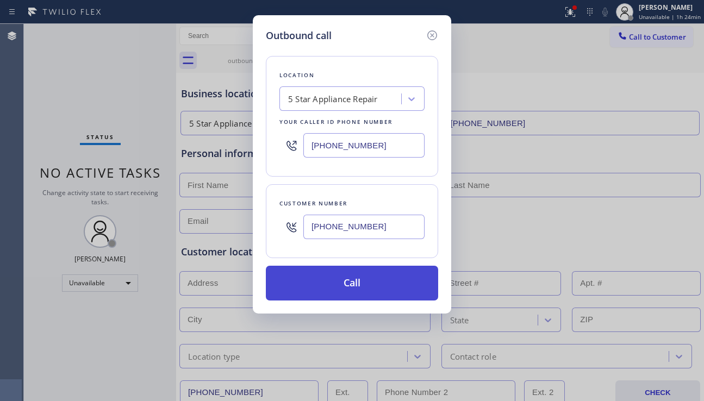
type input "[PHONE_NUMBER]"
click at [366, 276] on button "Call" at bounding box center [352, 283] width 172 height 35
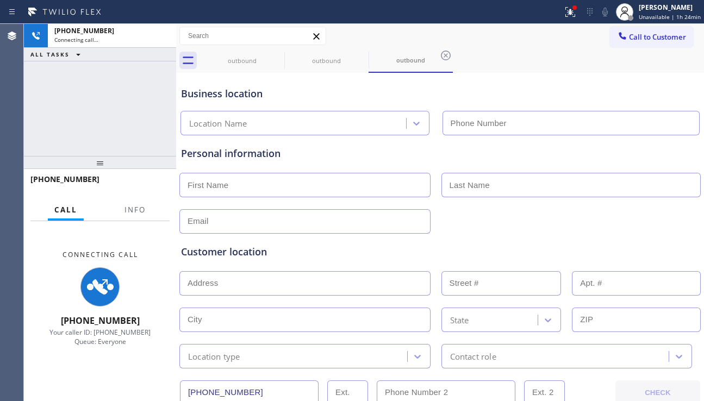
type input "[PHONE_NUMBER]"
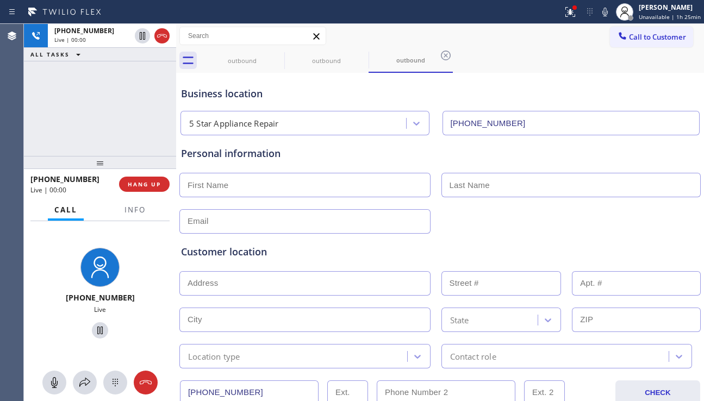
click at [617, 234] on div "Customer location >> ADD NEW ADDRESS << + NEW ADDRESS State Location type Conta…" at bounding box center [440, 301] width 523 height 135
click at [133, 181] on span "HANG UP" at bounding box center [144, 185] width 33 height 8
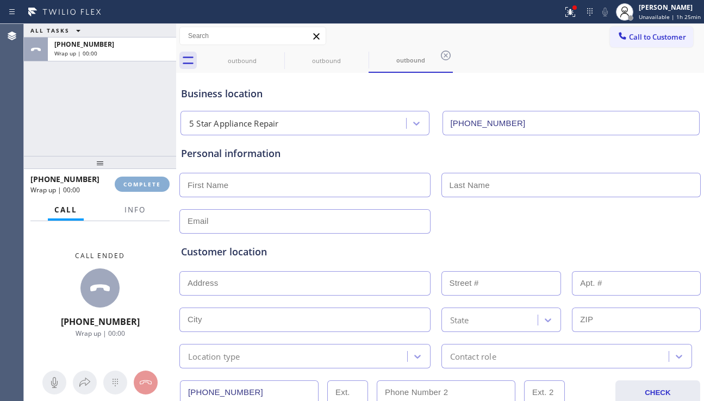
click at [133, 179] on button "COMPLETE" at bounding box center [142, 184] width 55 height 15
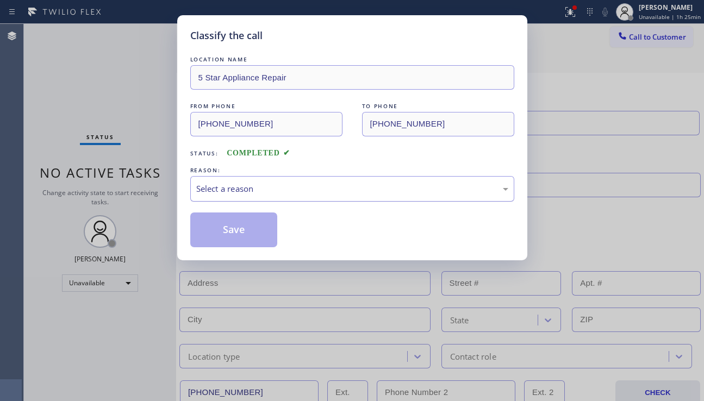
click at [279, 188] on div "Select a reason" at bounding box center [352, 189] width 312 height 13
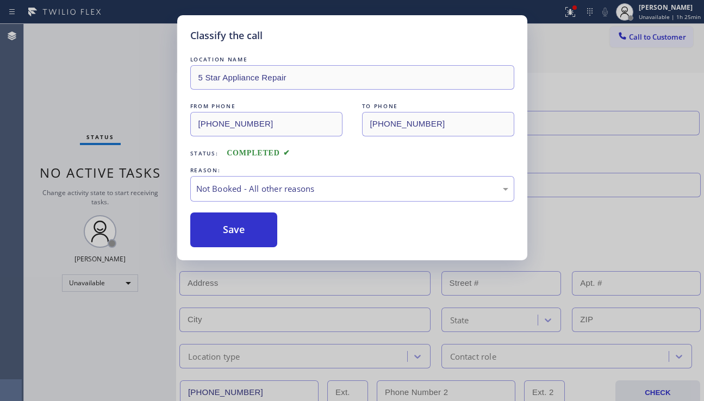
drag, startPoint x: 218, startPoint y: 226, endPoint x: 294, endPoint y: 207, distance: 77.9
click at [219, 224] on button "Save" at bounding box center [234, 230] width 88 height 35
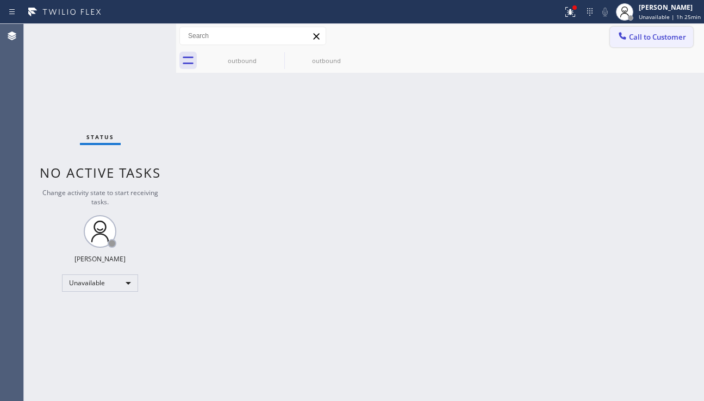
click at [638, 38] on span "Call to Customer" at bounding box center [657, 37] width 57 height 10
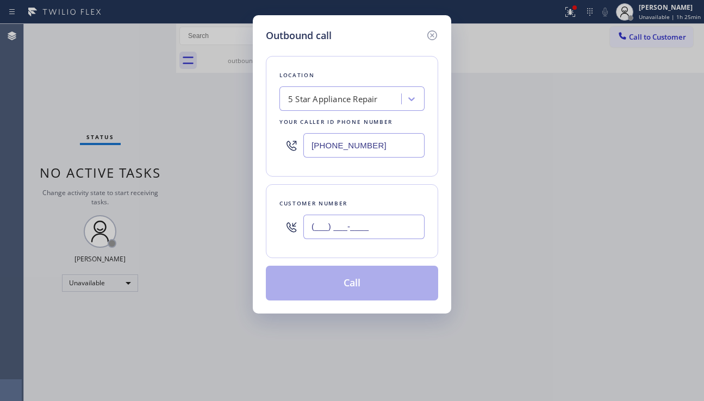
click at [340, 229] on input "(___) ___-____" at bounding box center [363, 227] width 121 height 24
paste input "505) 638-8393"
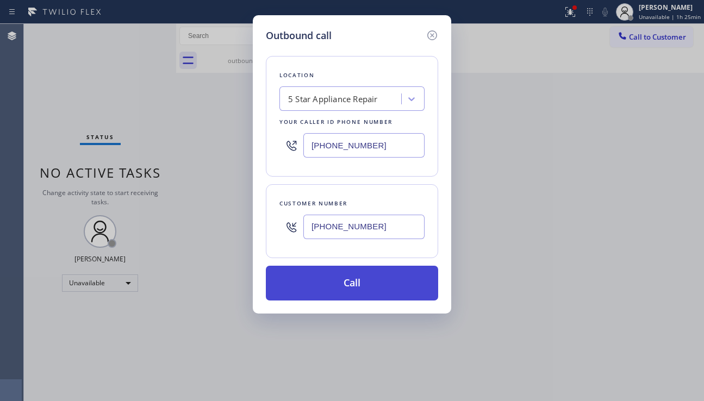
type input "[PHONE_NUMBER]"
click at [345, 288] on button "Call" at bounding box center [352, 283] width 172 height 35
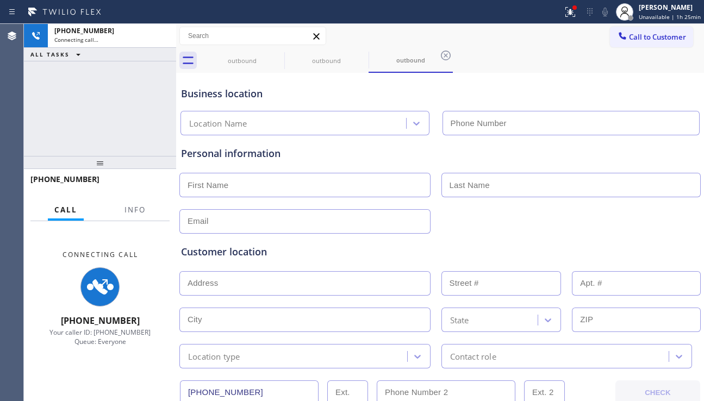
type input "[PHONE_NUMBER]"
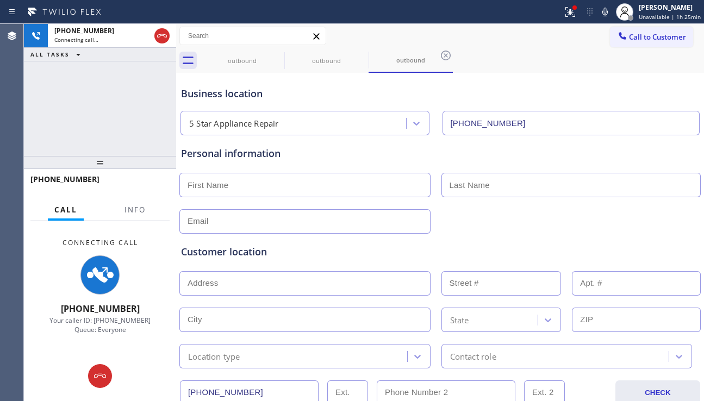
click at [634, 239] on div "Customer location >> ADD NEW ADDRESS << + NEW ADDRESS State Location type Conta…" at bounding box center [440, 301] width 523 height 135
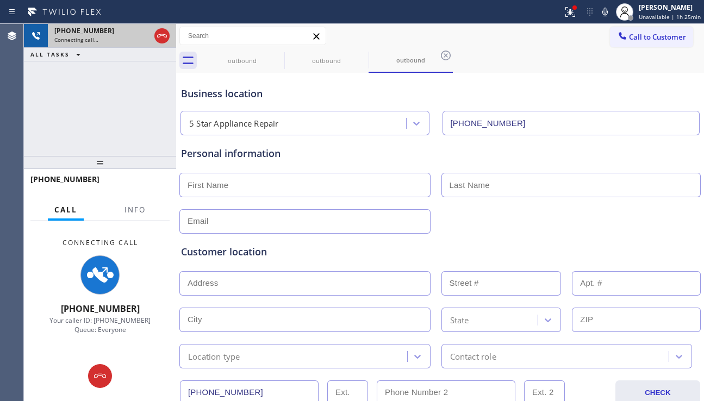
click at [158, 33] on icon at bounding box center [161, 35] width 13 height 13
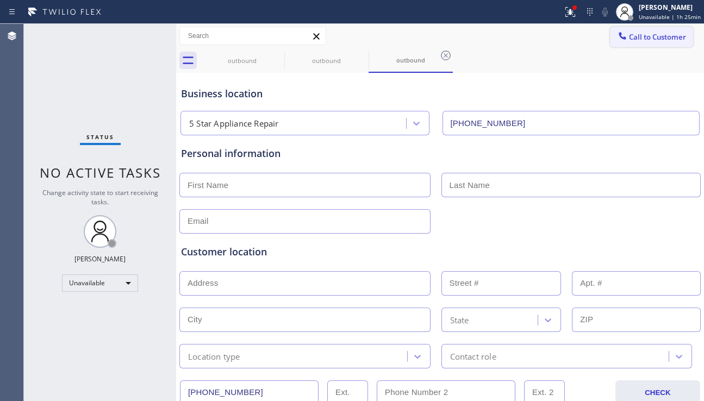
click at [632, 39] on span "Call to Customer" at bounding box center [657, 37] width 57 height 10
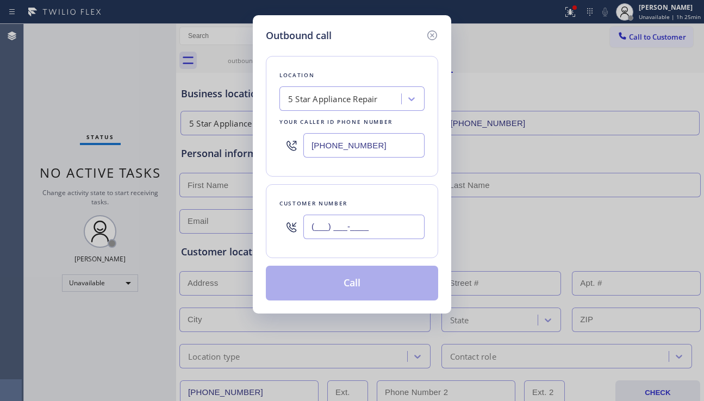
click at [355, 235] on input "(___) ___-____" at bounding box center [363, 227] width 121 height 24
paste input "996) 668-5535"
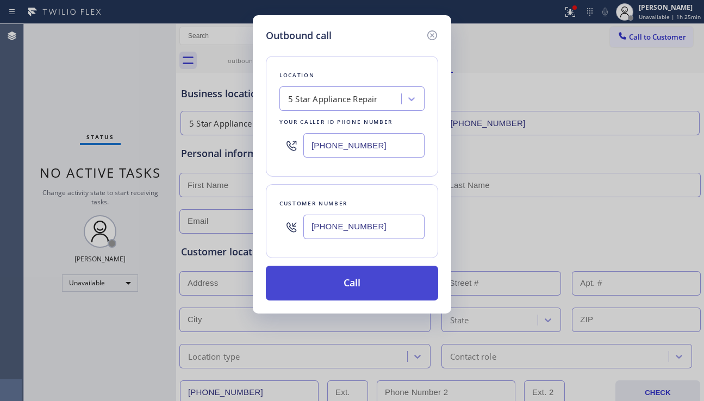
type input "[PHONE_NUMBER]"
click at [381, 290] on button "Call" at bounding box center [352, 283] width 172 height 35
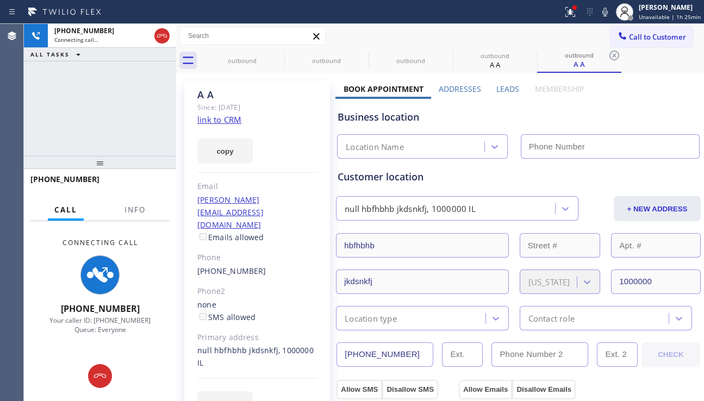
type input "[PHONE_NUMBER]"
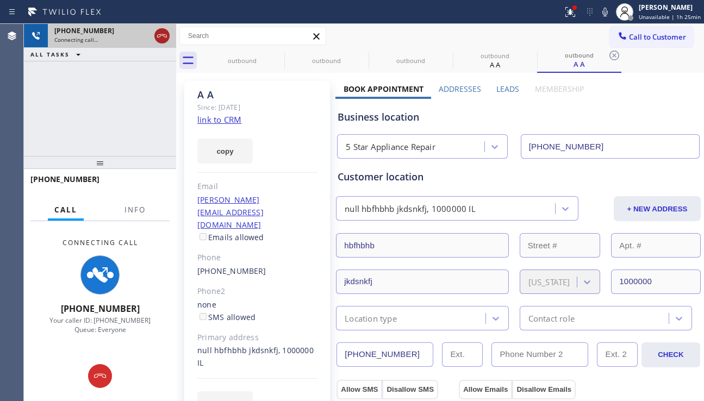
click at [161, 39] on icon at bounding box center [161, 35] width 13 height 13
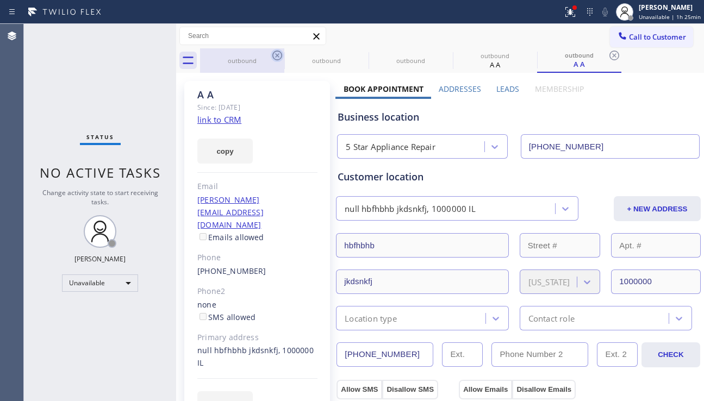
click at [278, 56] on icon at bounding box center [277, 56] width 10 height 10
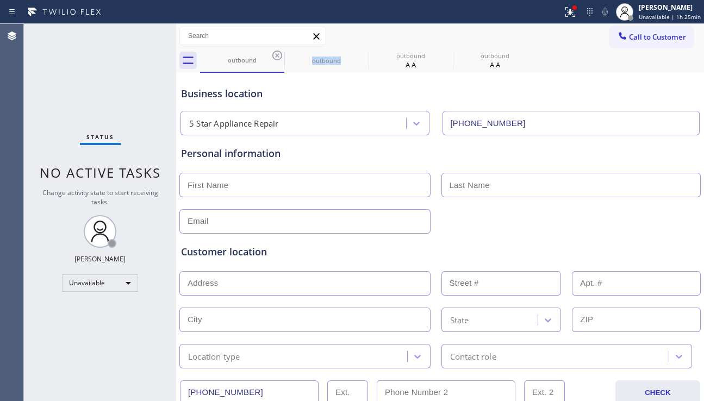
click at [278, 56] on icon at bounding box center [277, 56] width 10 height 10
click at [357, 56] on icon at bounding box center [362, 56] width 10 height 10
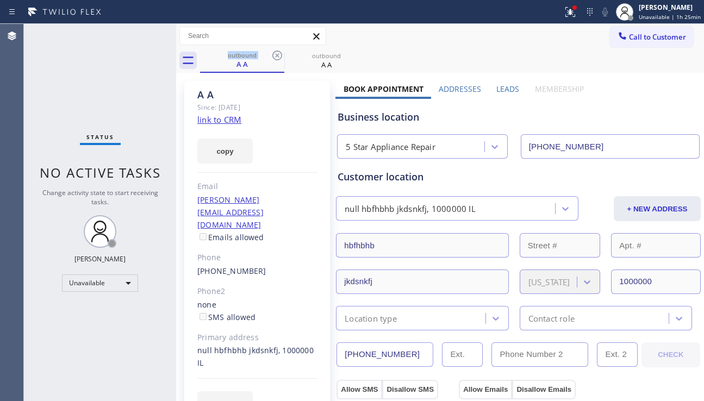
click at [278, 56] on icon at bounding box center [277, 56] width 10 height 10
click at [0, 0] on icon at bounding box center [0, 0] width 0 height 0
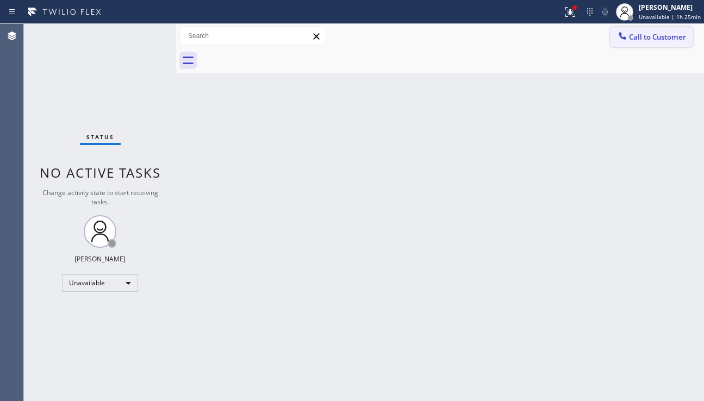
click at [655, 43] on button "Call to Customer" at bounding box center [651, 37] width 83 height 21
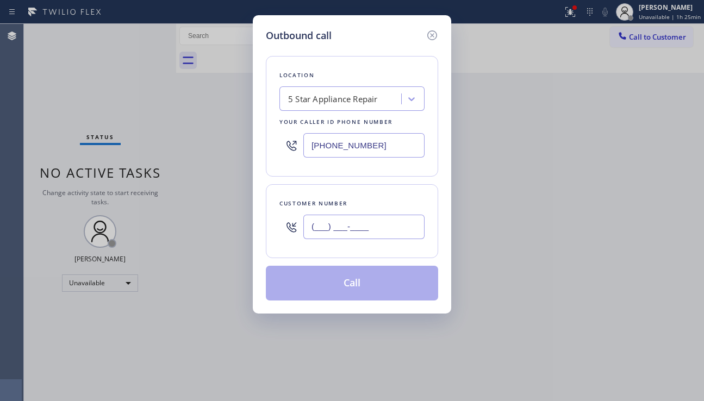
click at [378, 227] on input "(___) ___-____" at bounding box center [363, 227] width 121 height 24
paste input "999) 988-5858"
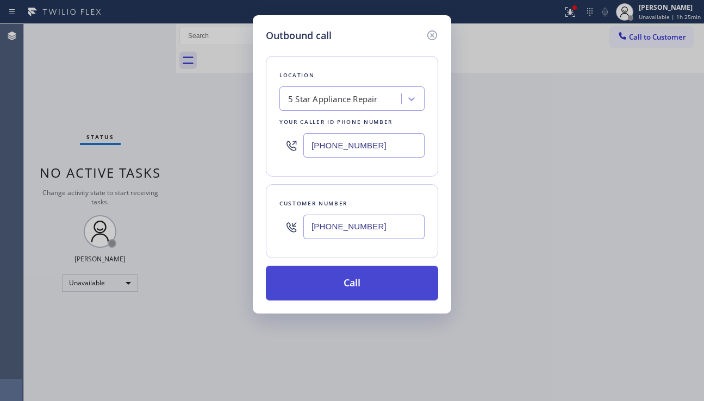
type input "[PHONE_NUMBER]"
drag, startPoint x: 343, startPoint y: 276, endPoint x: 116, endPoint y: 70, distance: 306.4
click at [343, 276] on button "Call" at bounding box center [352, 283] width 172 height 35
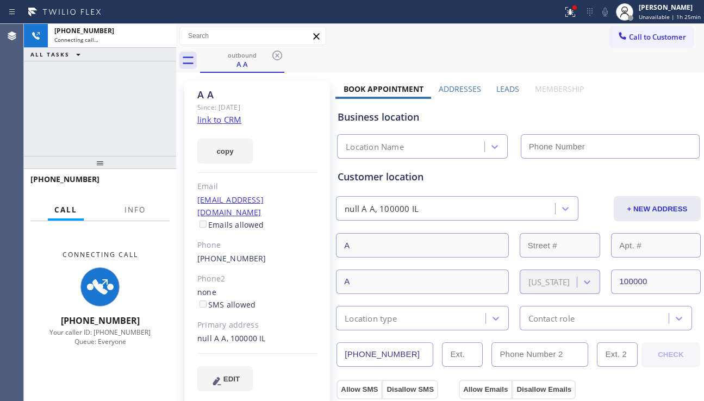
type input "[PHONE_NUMBER]"
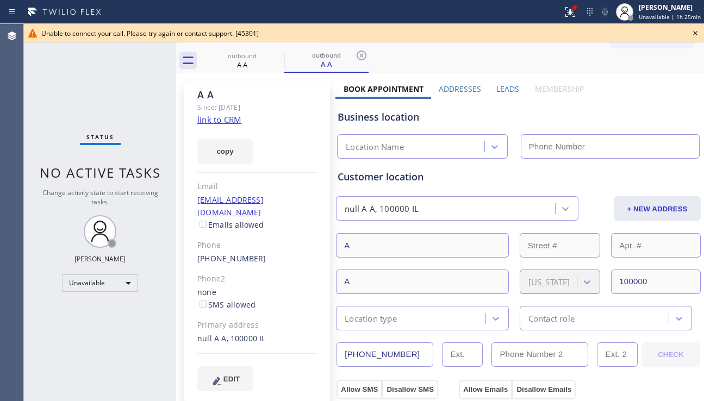
type input "[PHONE_NUMBER]"
click at [693, 32] on icon at bounding box center [695, 33] width 13 height 13
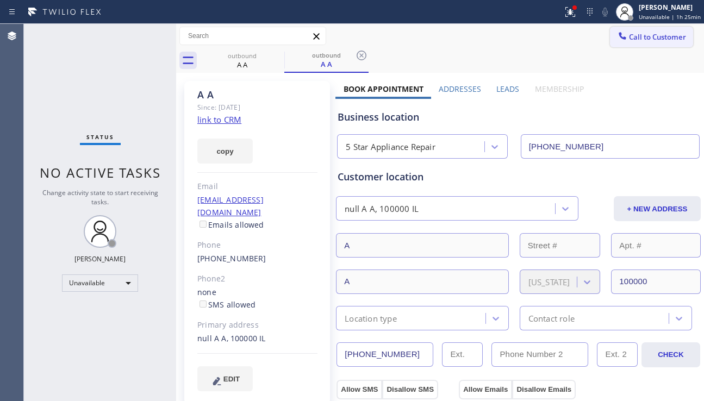
click at [665, 38] on span "Call to Customer" at bounding box center [657, 37] width 57 height 10
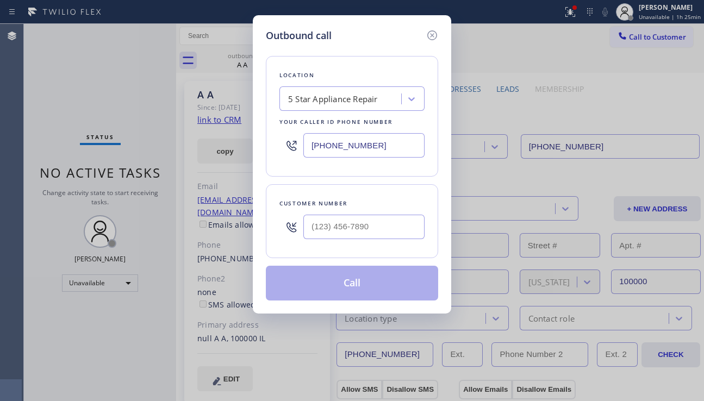
click at [354, 219] on input "text" at bounding box center [363, 227] width 121 height 24
paste input "347) 653-3363"
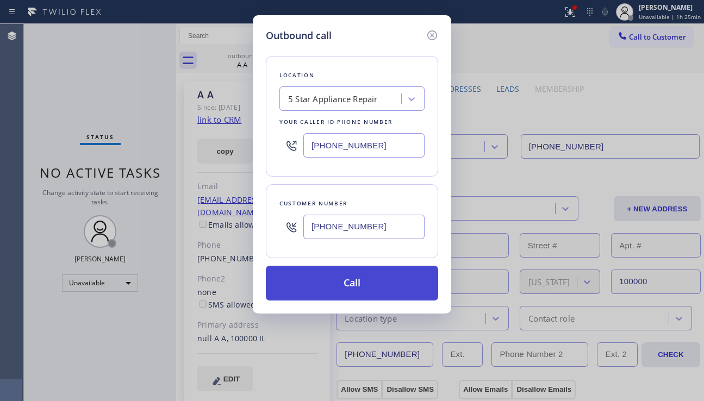
type input "[PHONE_NUMBER]"
click at [333, 280] on button "Call" at bounding box center [352, 283] width 172 height 35
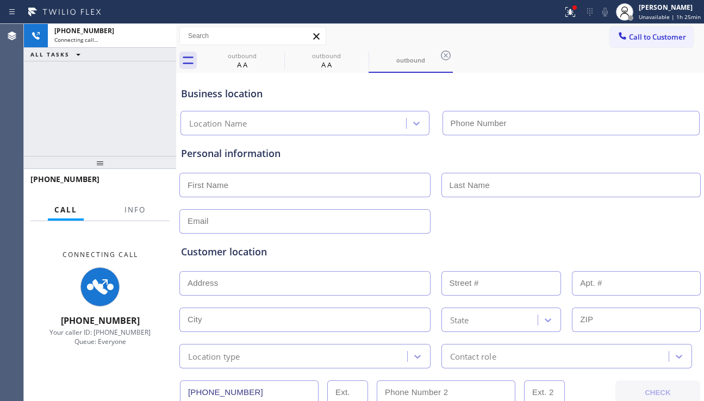
type input "[PHONE_NUMBER]"
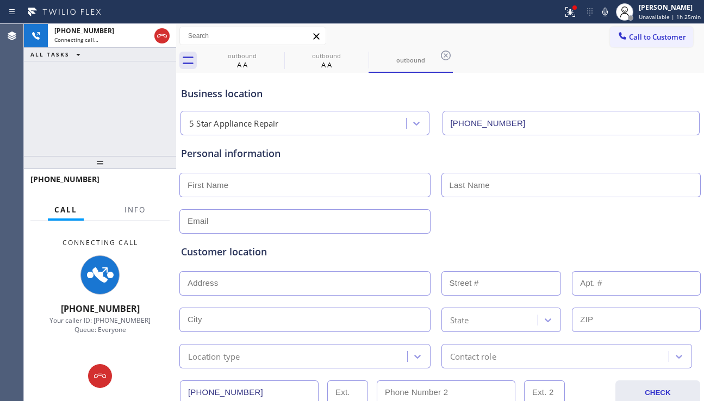
click at [664, 223] on div at bounding box center [440, 220] width 524 height 27
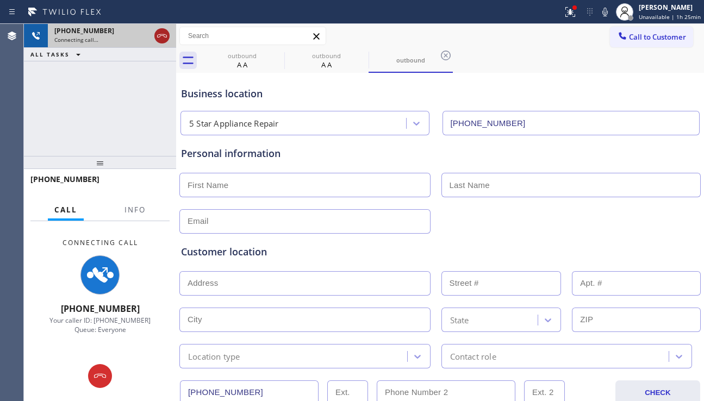
click at [162, 31] on icon at bounding box center [161, 35] width 13 height 13
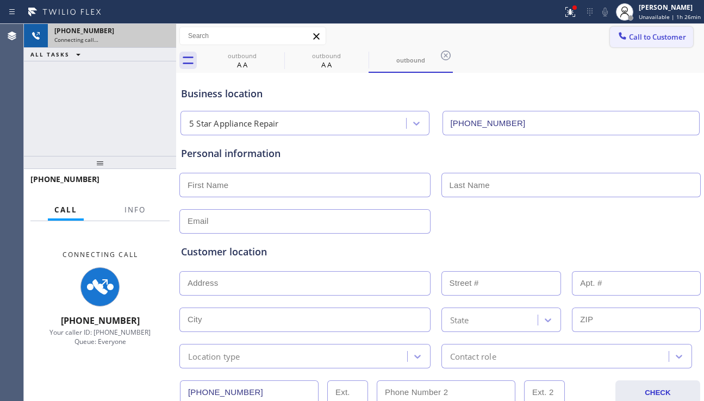
click at [643, 35] on span "Call to Customer" at bounding box center [657, 37] width 57 height 10
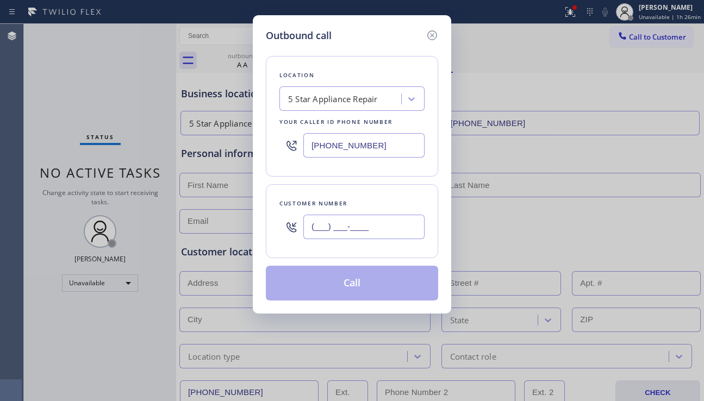
click at [350, 234] on input "(___) ___-____" at bounding box center [363, 227] width 121 height 24
paste input "206) 279-1879"
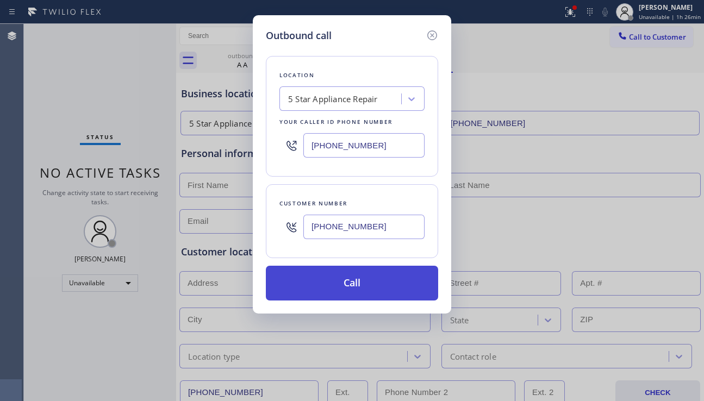
type input "[PHONE_NUMBER]"
click at [361, 287] on button "Call" at bounding box center [352, 283] width 172 height 35
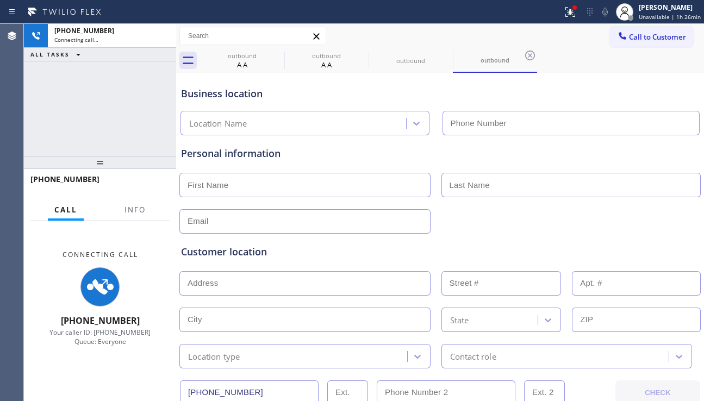
type input "[PHONE_NUMBER]"
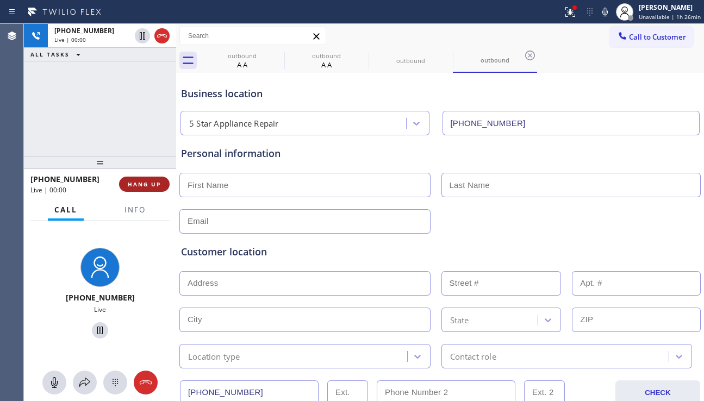
click at [160, 190] on button "HANG UP" at bounding box center [144, 184] width 51 height 15
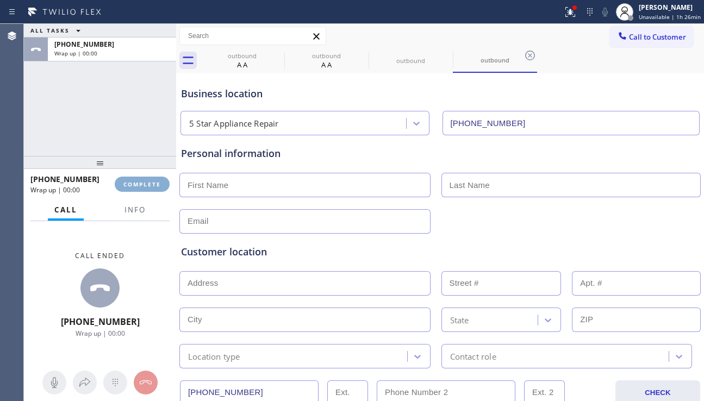
click at [160, 190] on button "COMPLETE" at bounding box center [142, 184] width 55 height 15
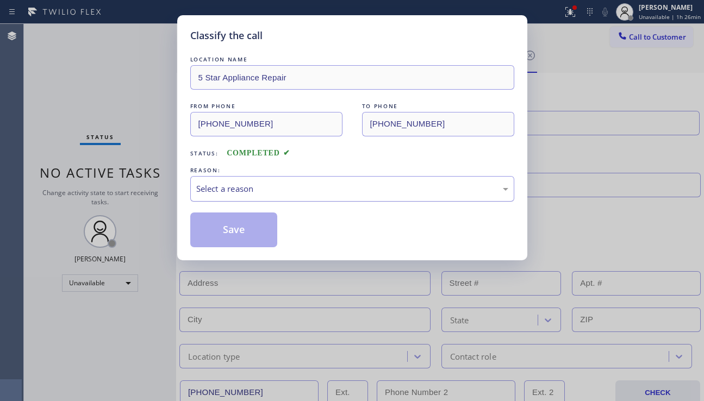
click at [296, 191] on div "Select a reason" at bounding box center [352, 189] width 312 height 13
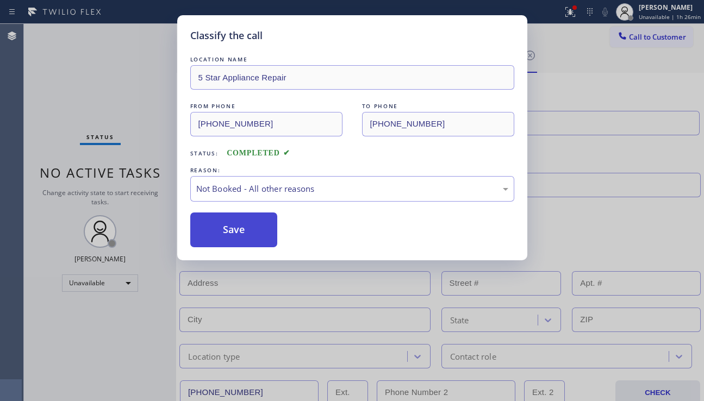
click at [229, 234] on button "Save" at bounding box center [234, 230] width 88 height 35
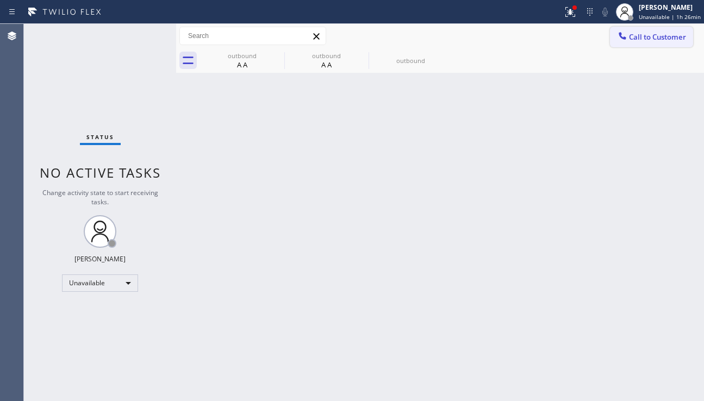
click at [629, 42] on div at bounding box center [622, 36] width 13 height 13
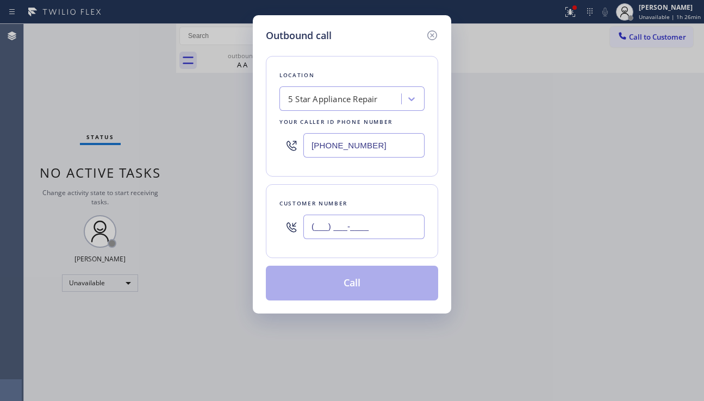
click at [354, 228] on input "(___) ___-____" at bounding box center [363, 227] width 121 height 24
paste input "909) 594-3712"
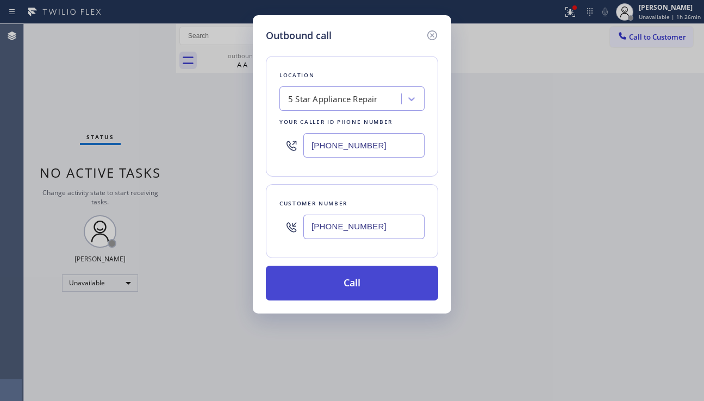
type input "[PHONE_NUMBER]"
click at [348, 281] on button "Call" at bounding box center [352, 283] width 172 height 35
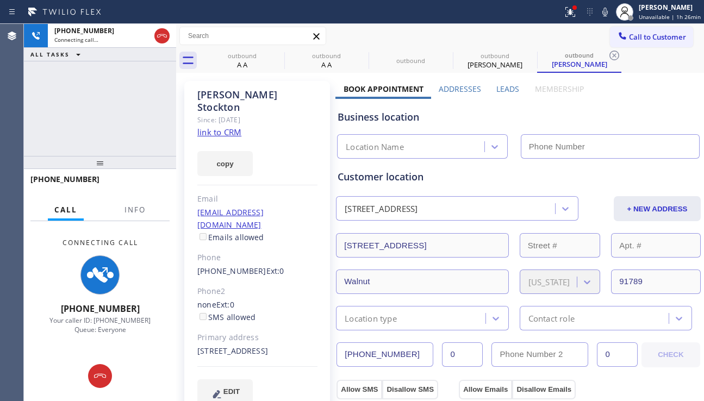
type input "[PHONE_NUMBER]"
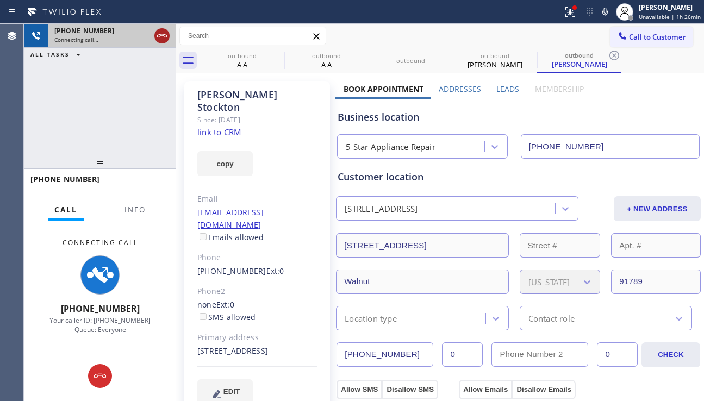
click at [161, 36] on icon at bounding box center [161, 35] width 13 height 13
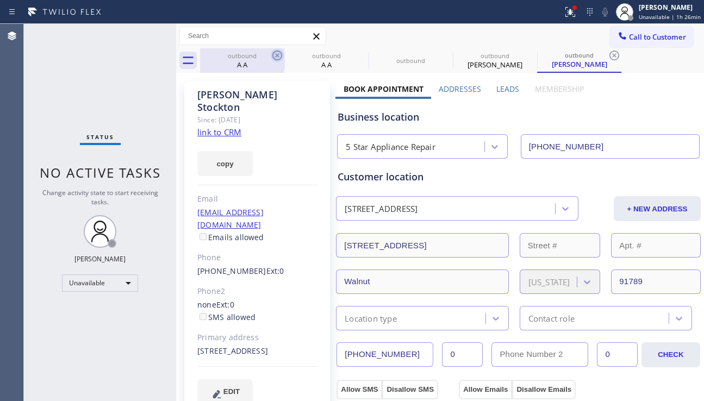
click at [278, 52] on icon at bounding box center [277, 55] width 13 height 13
click at [0, 0] on icon at bounding box center [0, 0] width 0 height 0
click at [439, 52] on icon at bounding box center [445, 55] width 13 height 13
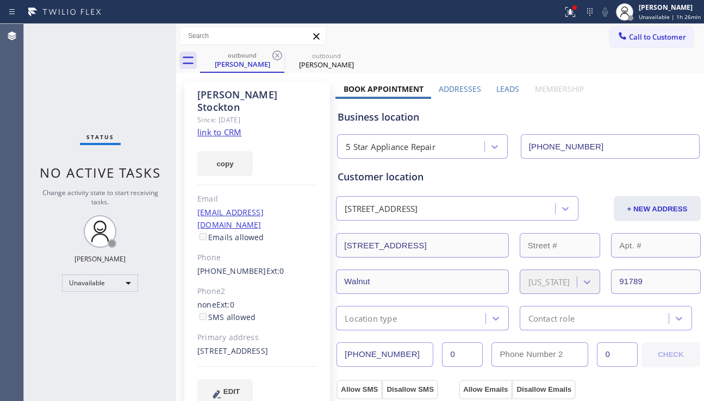
click at [278, 52] on icon at bounding box center [277, 55] width 13 height 13
click at [0, 0] on icon at bounding box center [0, 0] width 0 height 0
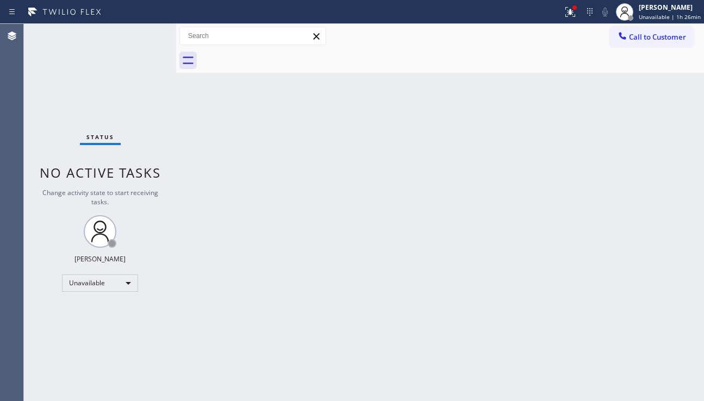
click at [278, 52] on div at bounding box center [452, 60] width 504 height 24
click at [667, 39] on span "Call to Customer" at bounding box center [657, 37] width 57 height 10
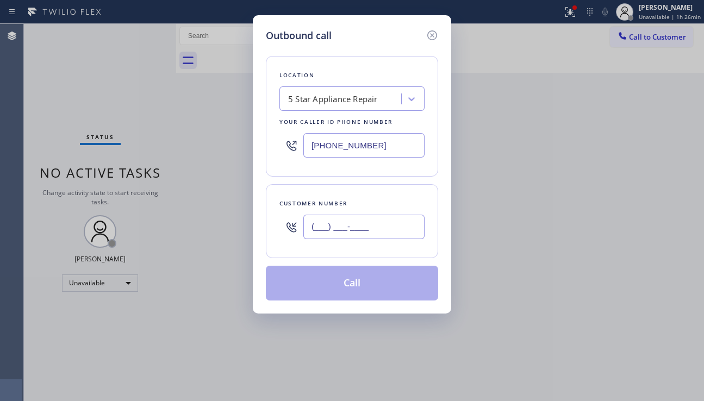
click at [340, 226] on input "(___) ___-____" at bounding box center [363, 227] width 121 height 24
paste input "223) 300-7406"
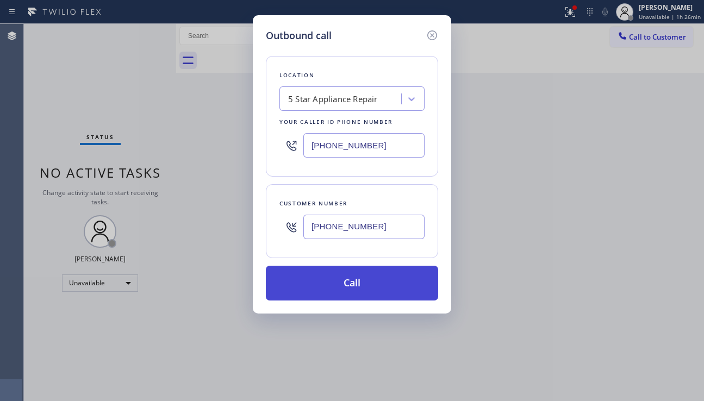
type input "[PHONE_NUMBER]"
click at [358, 281] on button "Call" at bounding box center [352, 283] width 172 height 35
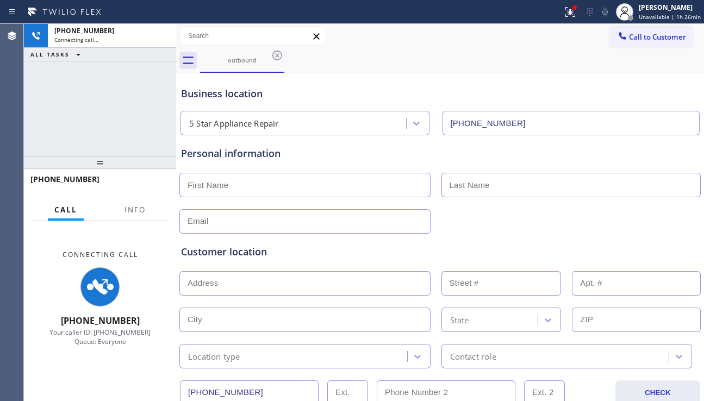
type input "[PHONE_NUMBER]"
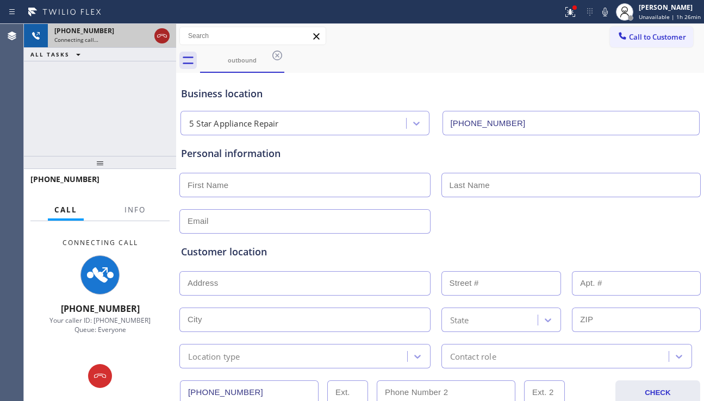
click at [154, 34] on div at bounding box center [161, 35] width 15 height 13
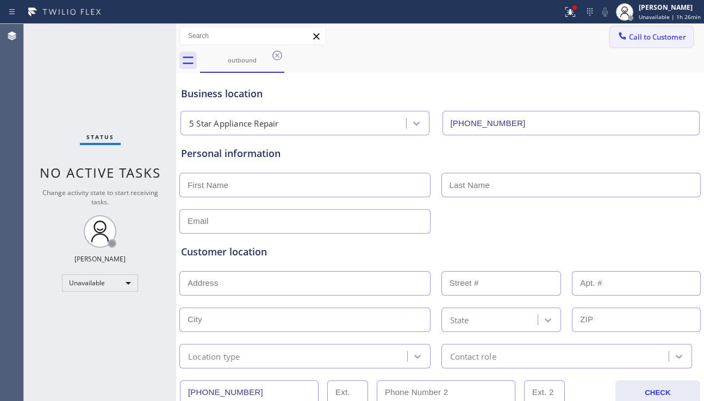
click at [632, 36] on span "Call to Customer" at bounding box center [657, 37] width 57 height 10
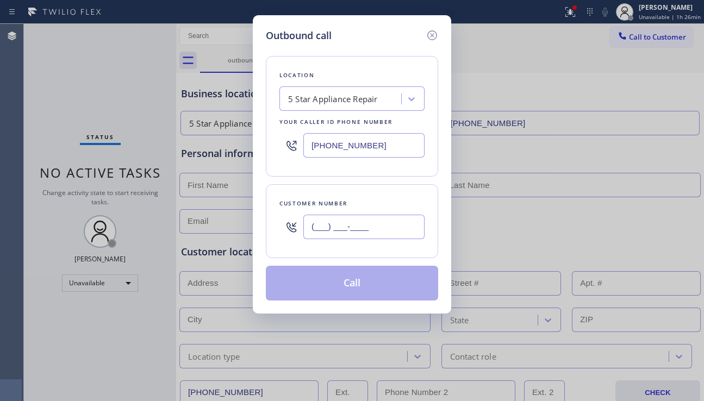
click at [322, 216] on input "(___) ___-____" at bounding box center [363, 227] width 121 height 24
paste input "626) 884-8542"
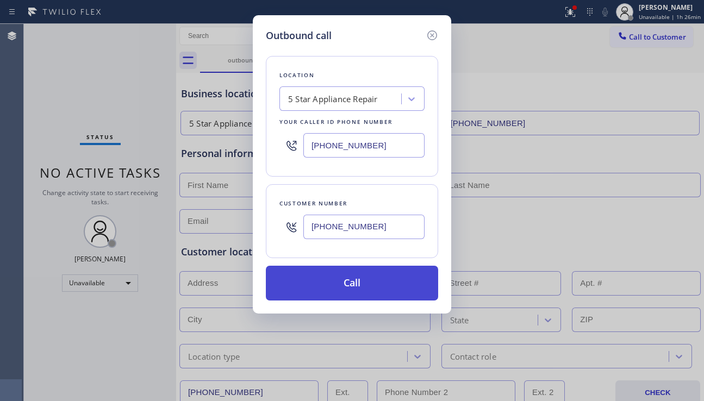
type input "[PHONE_NUMBER]"
click at [364, 277] on button "Call" at bounding box center [352, 283] width 172 height 35
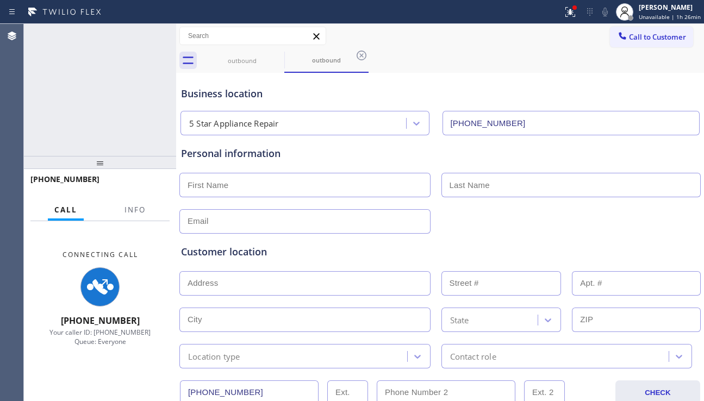
type input "[PHONE_NUMBER]"
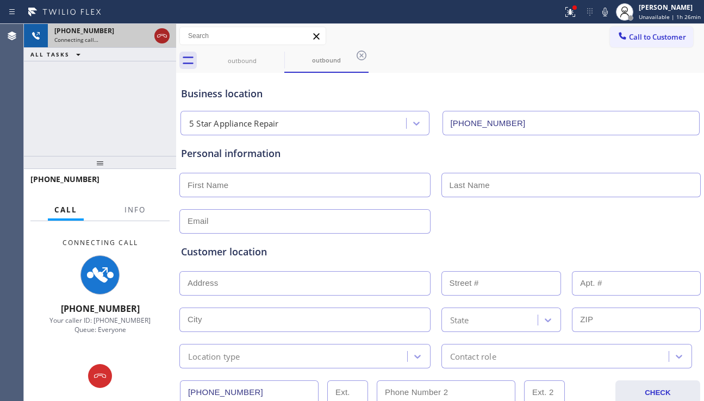
click at [157, 32] on icon at bounding box center [161, 35] width 13 height 13
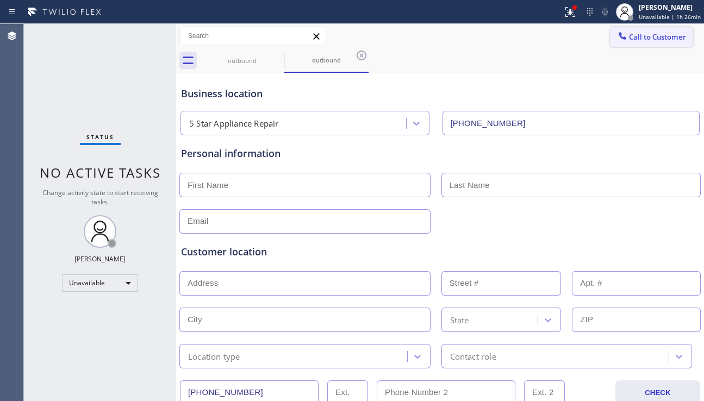
click at [629, 38] on span "Call to Customer" at bounding box center [657, 37] width 57 height 10
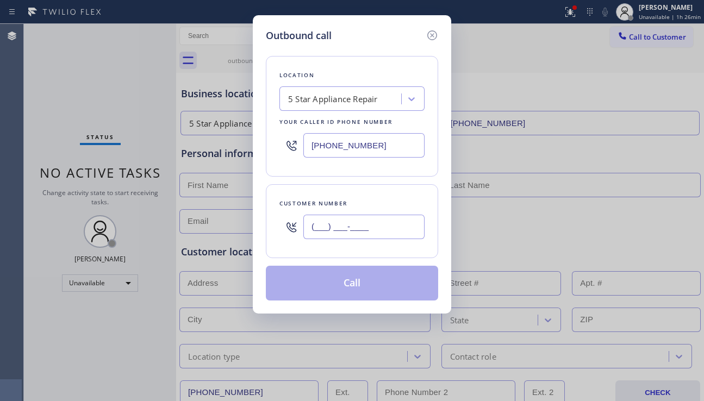
click at [370, 223] on input "(___) ___-____" at bounding box center [363, 227] width 121 height 24
paste input "315) 872-3628"
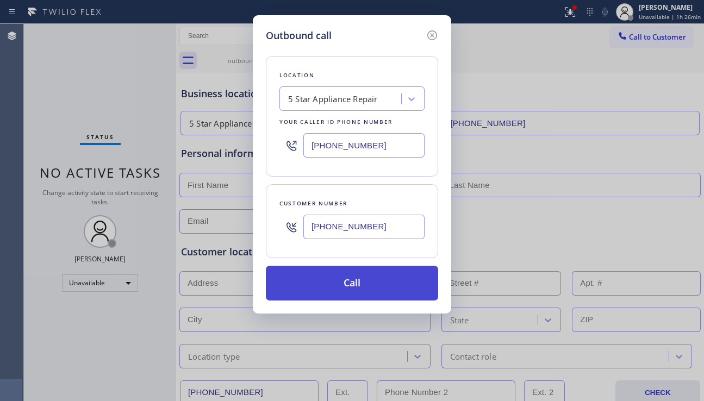
type input "[PHONE_NUMBER]"
click at [356, 277] on button "Call" at bounding box center [352, 283] width 172 height 35
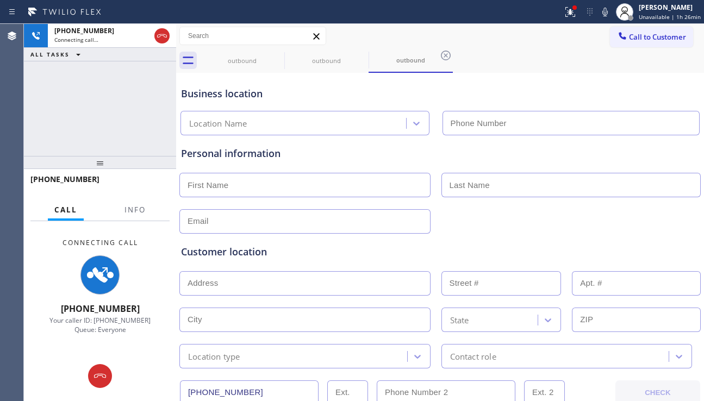
type input "[PHONE_NUMBER]"
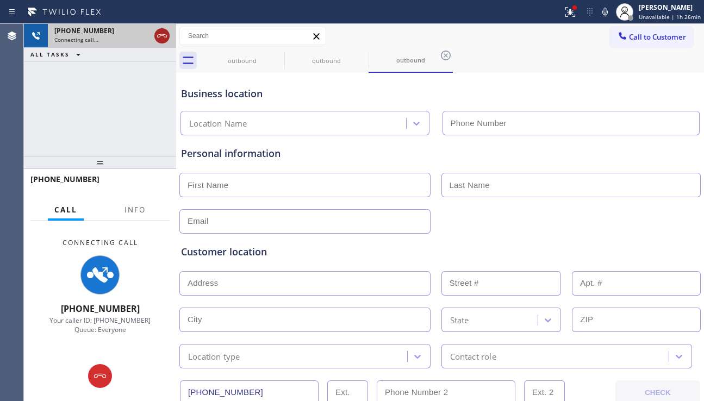
type input "[PHONE_NUMBER]"
click at [162, 38] on icon at bounding box center [161, 35] width 13 height 13
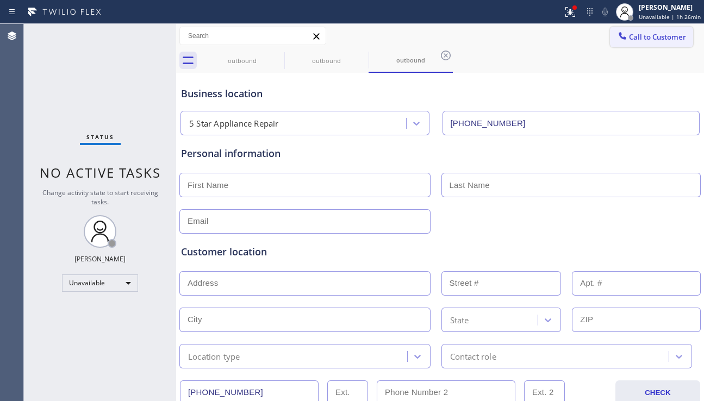
click at [616, 41] on div at bounding box center [622, 36] width 13 height 13
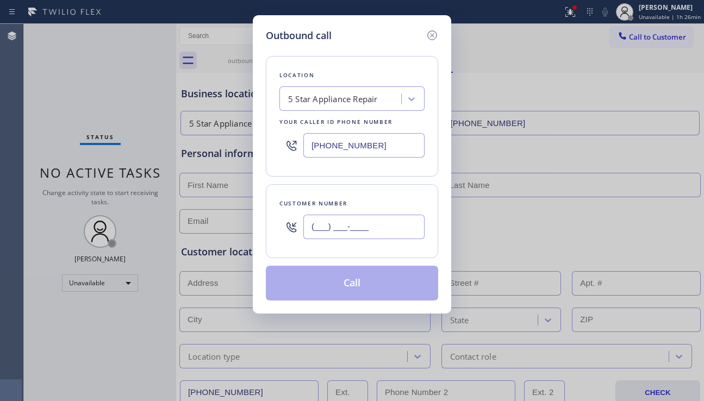
click at [352, 220] on input "(___) ___-____" at bounding box center [363, 227] width 121 height 24
paste input "949) 651-6473"
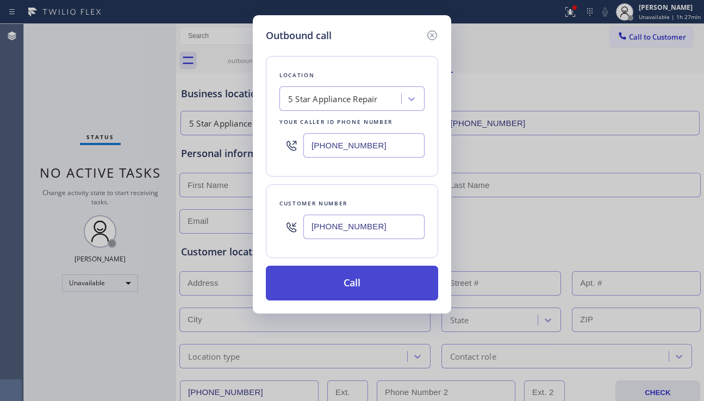
type input "[PHONE_NUMBER]"
click at [348, 280] on button "Call" at bounding box center [352, 283] width 172 height 35
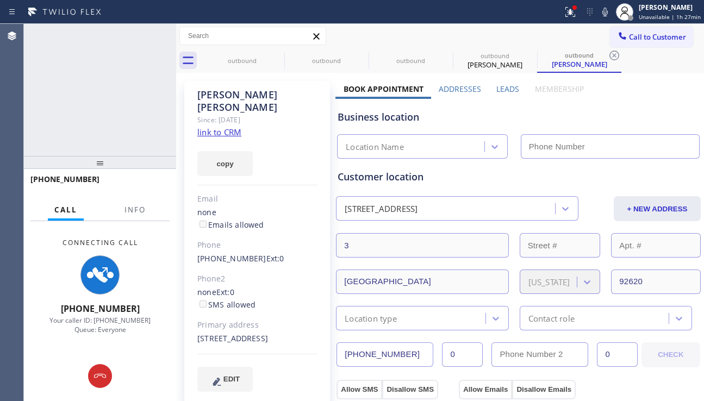
type input "[PHONE_NUMBER]"
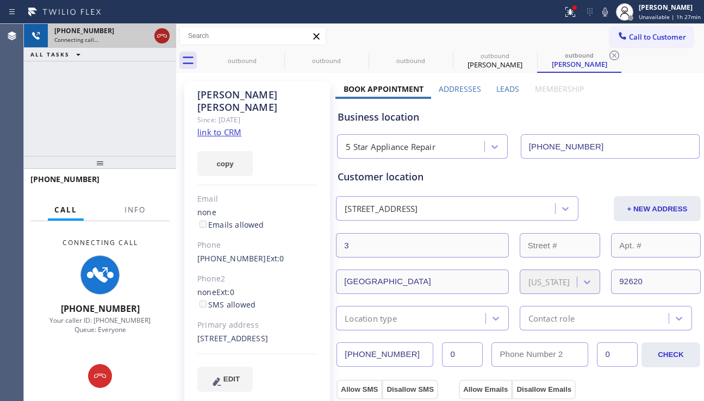
click at [156, 32] on icon at bounding box center [161, 35] width 13 height 13
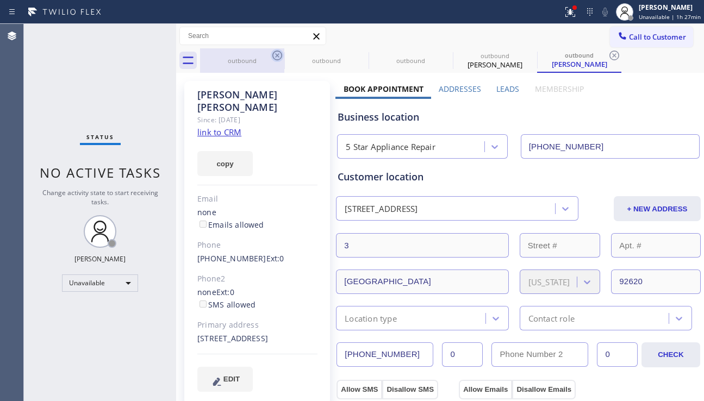
click at [273, 52] on icon at bounding box center [277, 55] width 13 height 13
click at [0, 0] on icon at bounding box center [0, 0] width 0 height 0
click at [608, 52] on icon at bounding box center [614, 55] width 13 height 13
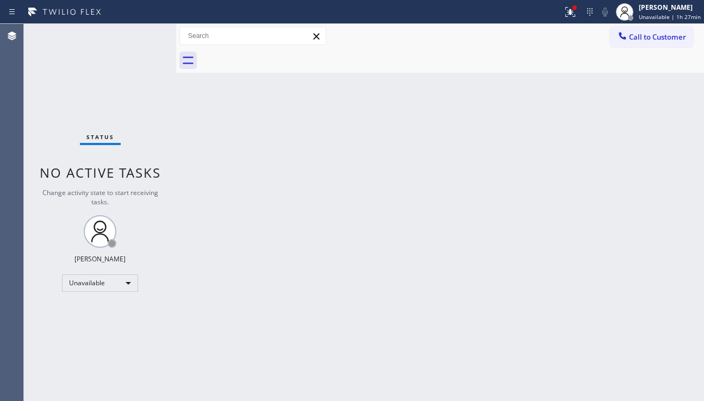
click at [273, 52] on div at bounding box center [452, 60] width 504 height 24
click at [626, 38] on icon at bounding box center [622, 35] width 7 height 7
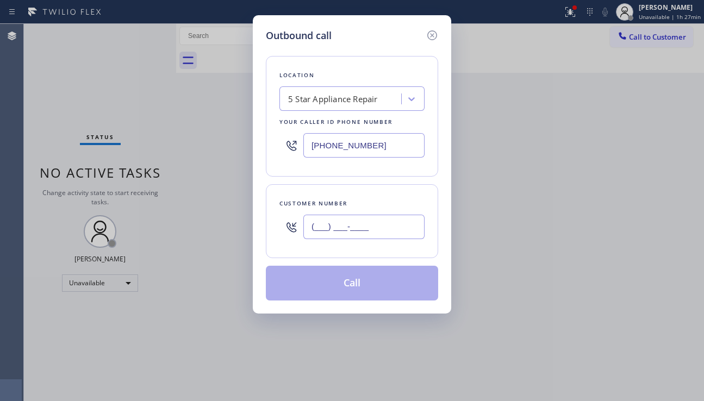
click at [338, 226] on input "(___) ___-____" at bounding box center [363, 227] width 121 height 24
paste input "602) 835-8063"
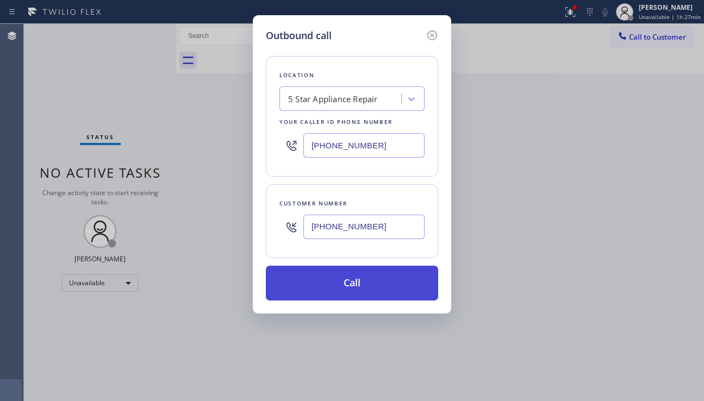
type input "[PHONE_NUMBER]"
click at [335, 285] on button "Call" at bounding box center [352, 283] width 172 height 35
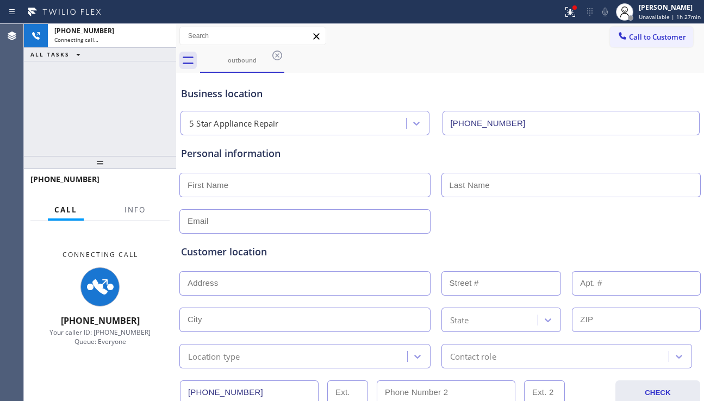
type input "[PHONE_NUMBER]"
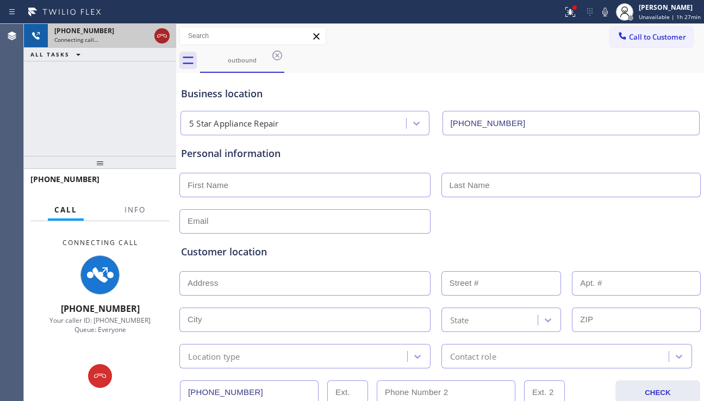
click at [155, 32] on icon at bounding box center [161, 35] width 13 height 13
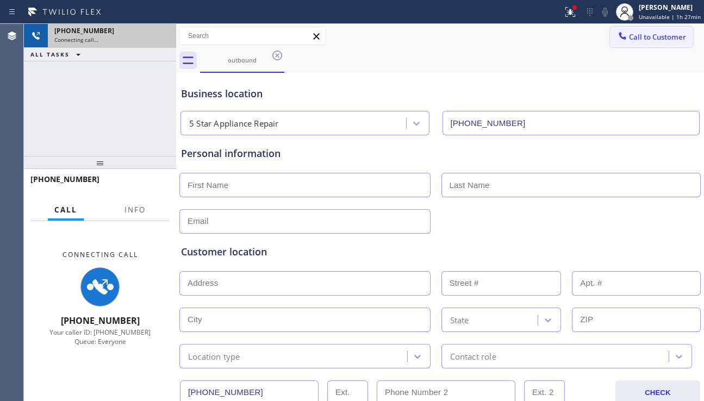
click at [640, 40] on span "Call to Customer" at bounding box center [657, 37] width 57 height 10
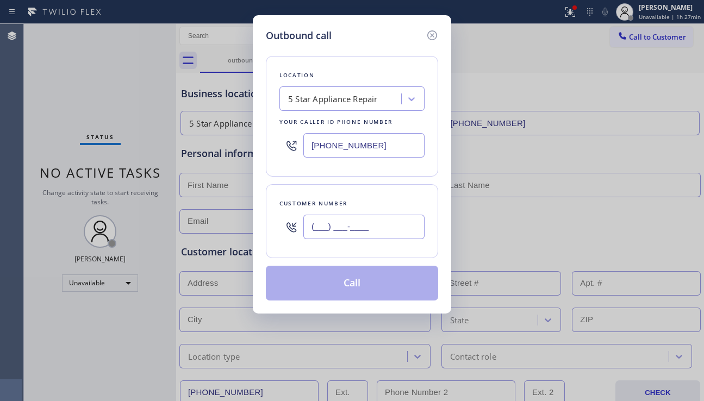
click at [357, 222] on input "(___) ___-____" at bounding box center [363, 227] width 121 height 24
paste input "952) 240-7558"
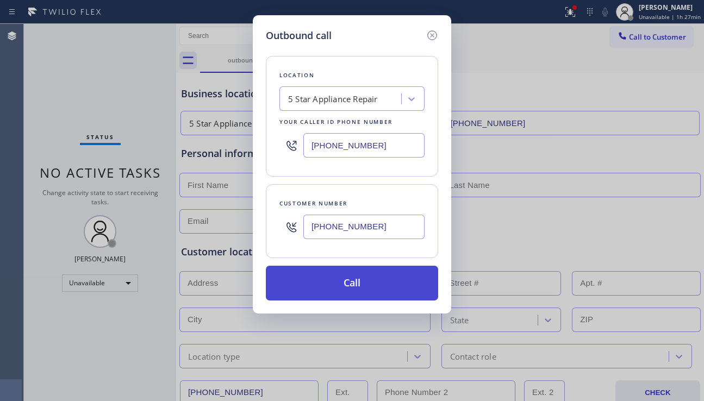
type input "[PHONE_NUMBER]"
click at [367, 281] on button "Call" at bounding box center [352, 283] width 172 height 35
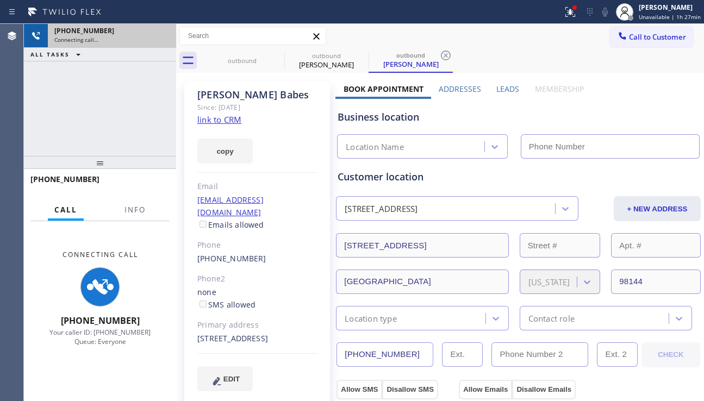
type input "[PHONE_NUMBER]"
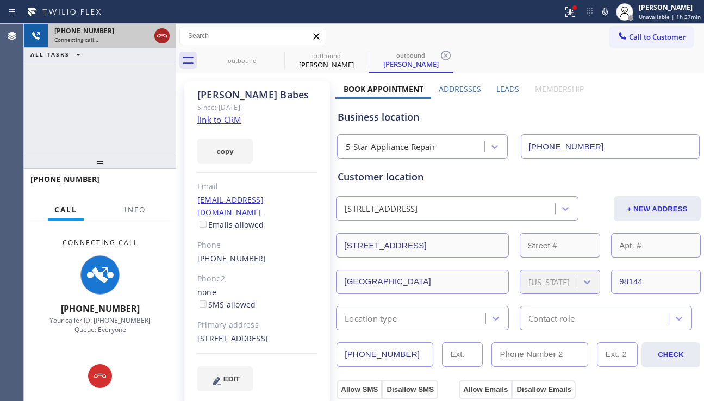
click at [163, 39] on icon at bounding box center [161, 35] width 13 height 13
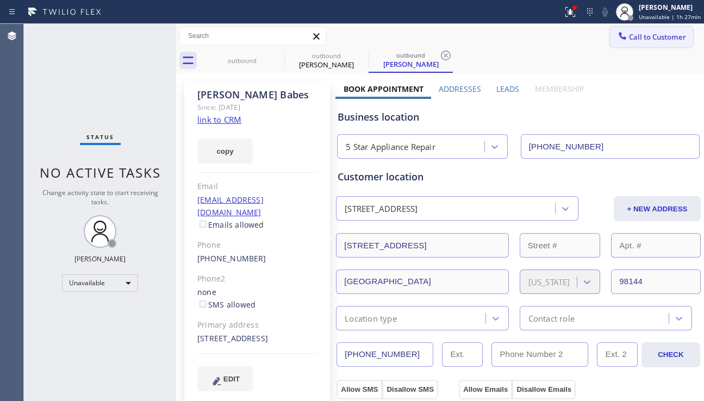
click at [613, 46] on button "Call to Customer" at bounding box center [651, 37] width 83 height 21
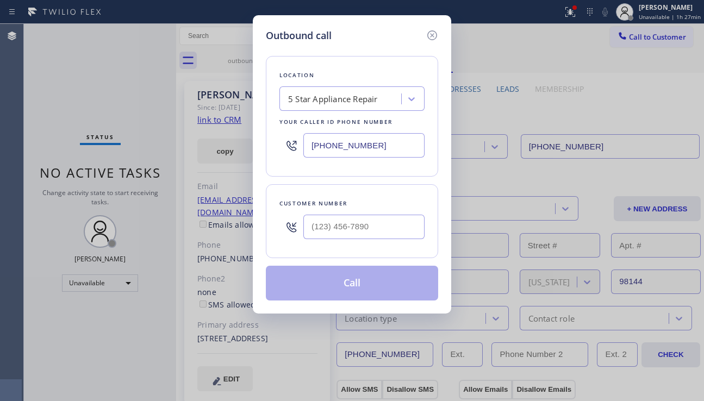
click at [302, 227] on div at bounding box center [291, 226] width 24 height 35
click at [362, 231] on input "(___) ___-____" at bounding box center [363, 227] width 121 height 24
paste input "949) 201-2747"
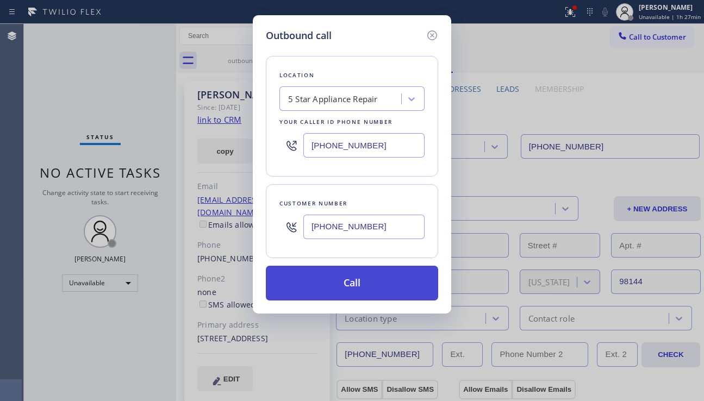
type input "[PHONE_NUMBER]"
click at [370, 282] on button "Call" at bounding box center [352, 283] width 172 height 35
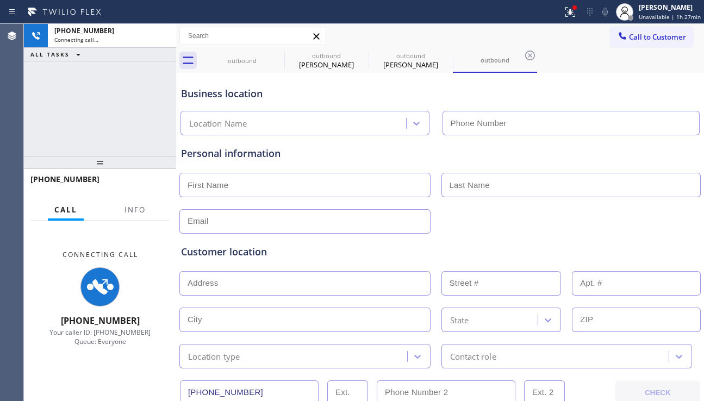
type input "[PHONE_NUMBER]"
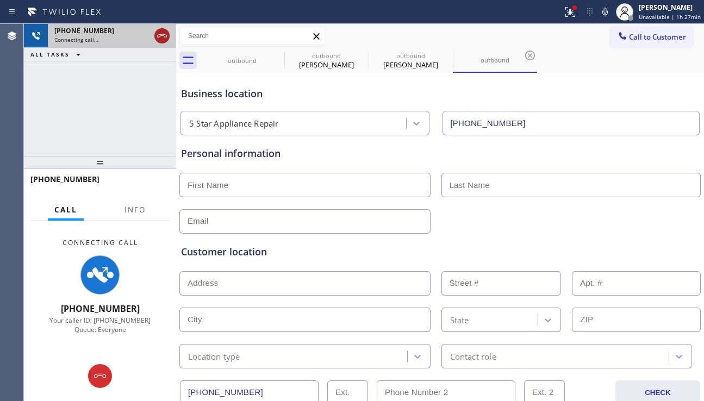
click at [160, 37] on icon at bounding box center [161, 35] width 13 height 13
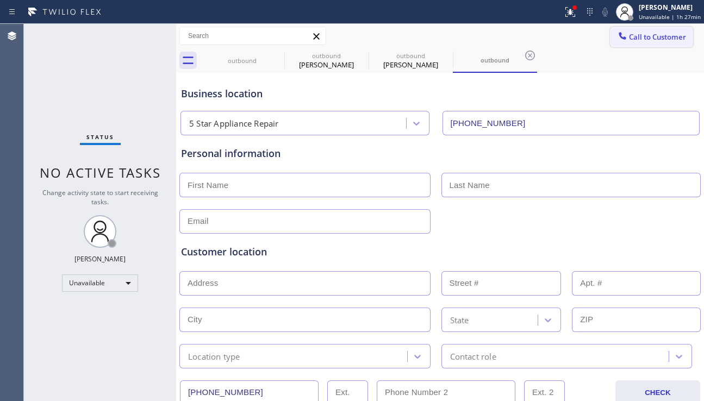
click at [610, 43] on button "Call to Customer" at bounding box center [651, 37] width 83 height 21
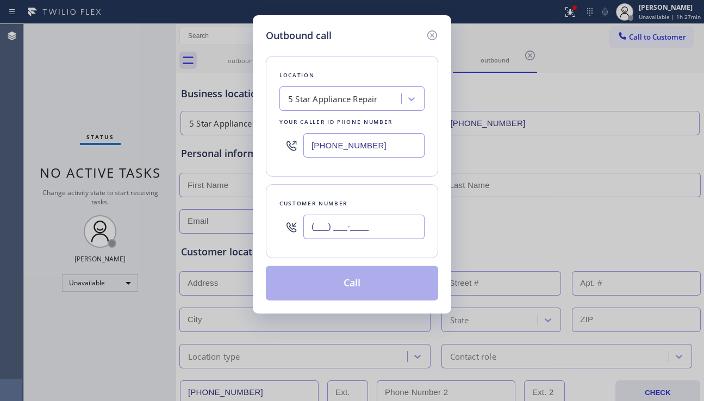
click at [354, 228] on input "(___) ___-____" at bounding box center [363, 227] width 121 height 24
paste input "650) 570-6257"
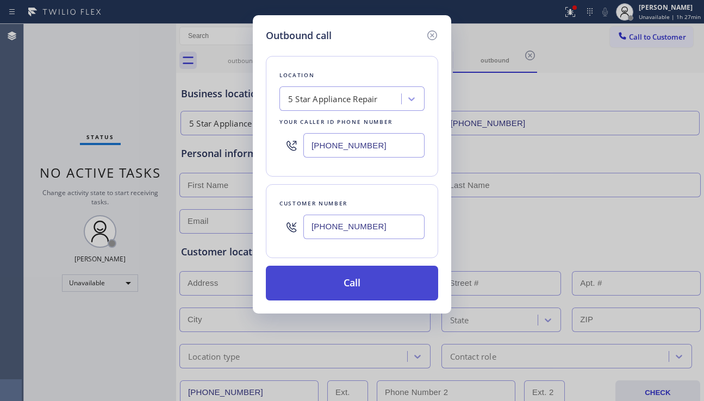
type input "[PHONE_NUMBER]"
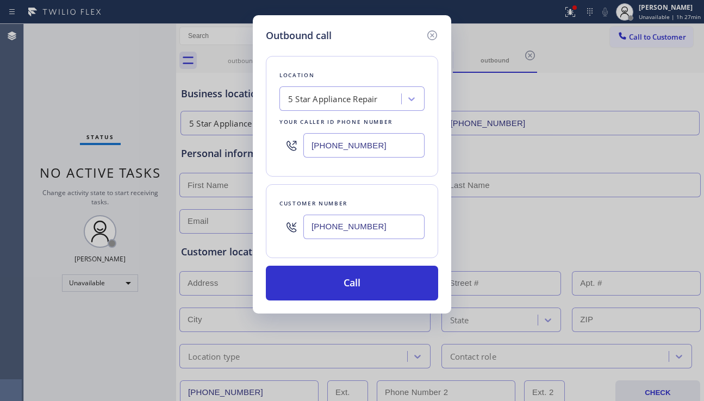
drag, startPoint x: 360, startPoint y: 278, endPoint x: 324, endPoint y: 213, distance: 74.7
click at [360, 277] on button "Call" at bounding box center [352, 283] width 172 height 35
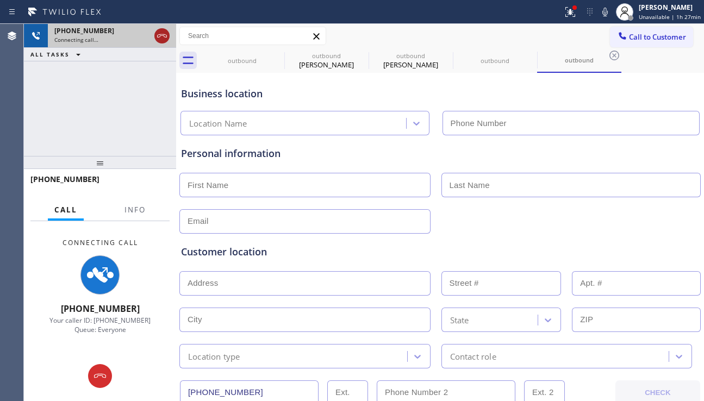
type input "[PHONE_NUMBER]"
click at [163, 35] on icon at bounding box center [162, 35] width 10 height 3
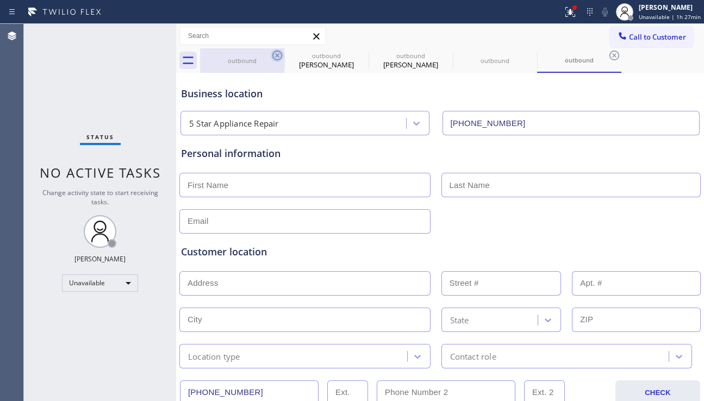
click at [279, 54] on icon at bounding box center [277, 56] width 10 height 10
click at [0, 0] on icon at bounding box center [0, 0] width 0 height 0
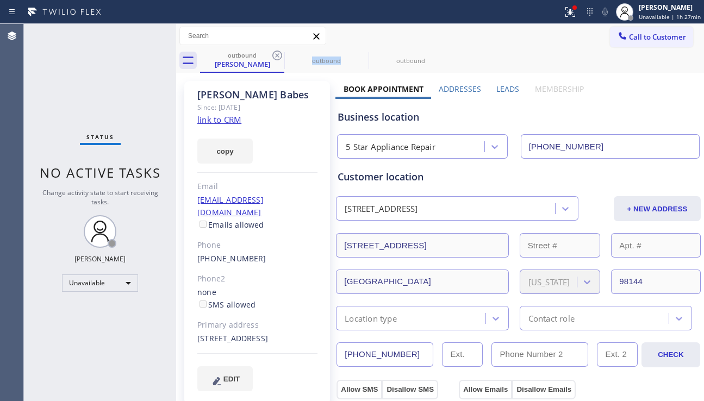
click at [279, 54] on icon at bounding box center [277, 56] width 10 height 10
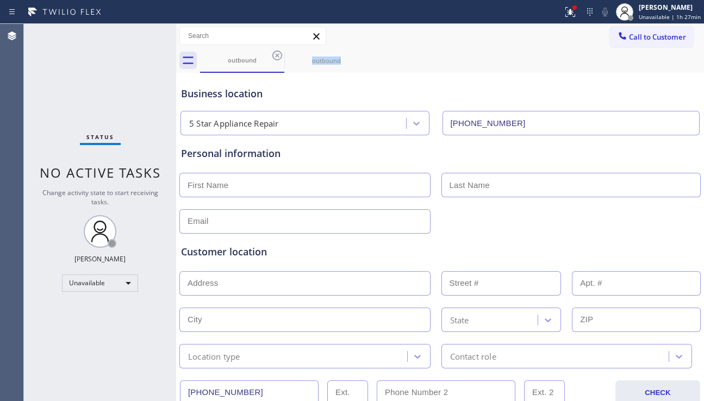
click at [279, 54] on icon at bounding box center [277, 56] width 10 height 10
click at [0, 0] on icon at bounding box center [0, 0] width 0 height 0
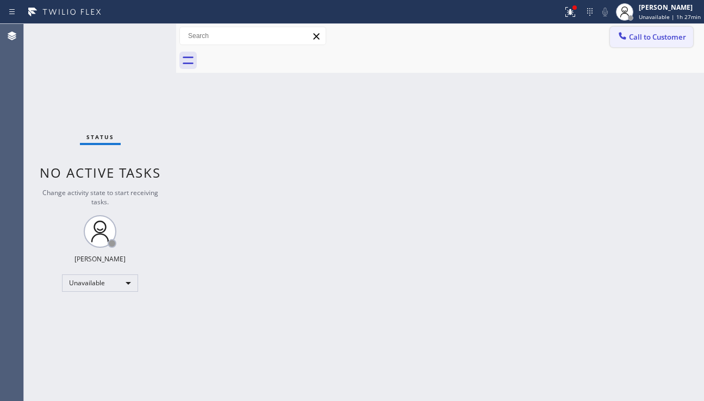
click at [631, 42] on button "Call to Customer" at bounding box center [651, 37] width 83 height 21
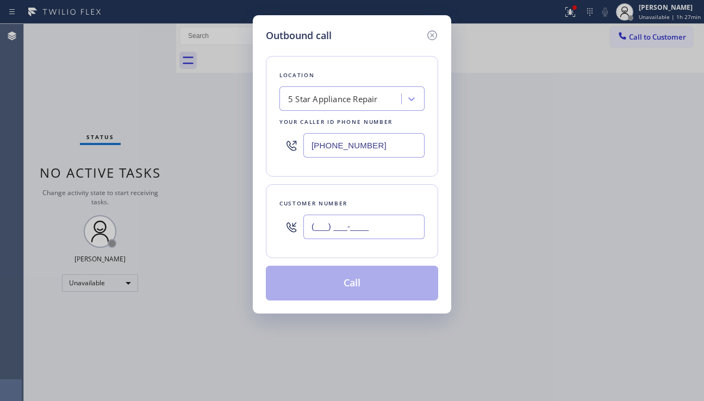
click at [346, 222] on input "(___) ___-____" at bounding box center [363, 227] width 121 height 24
paste input "408) 867-6700"
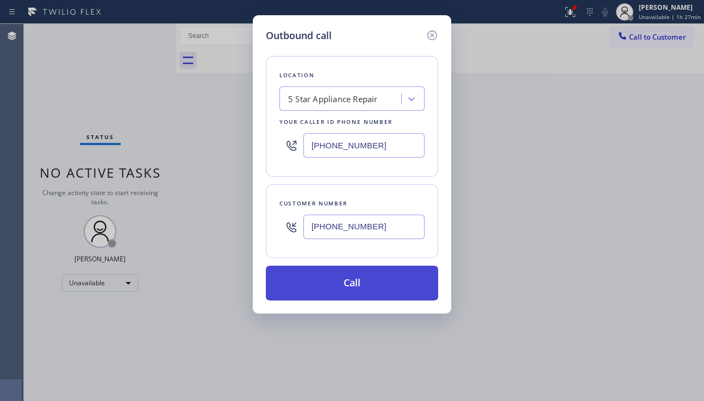
type input "[PHONE_NUMBER]"
click at [358, 282] on button "Call" at bounding box center [352, 283] width 172 height 35
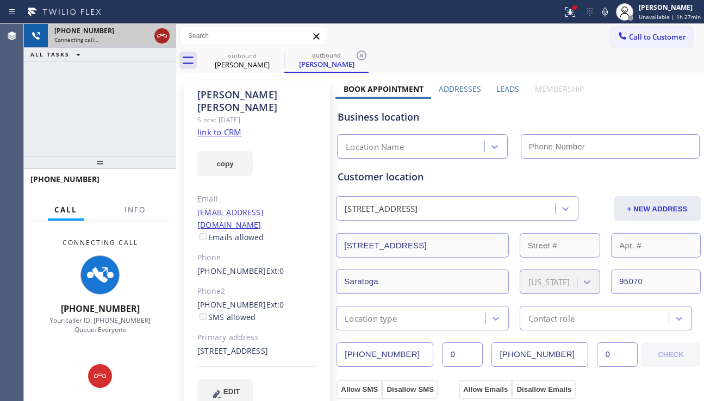
click at [165, 38] on icon at bounding box center [161, 35] width 13 height 13
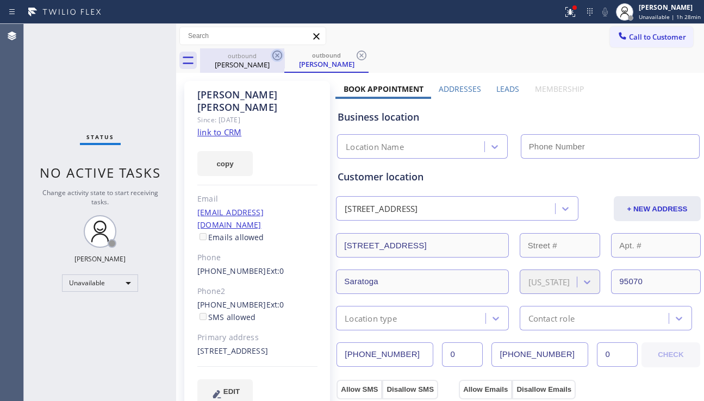
click at [278, 55] on icon at bounding box center [277, 55] width 13 height 13
type input "[PHONE_NUMBER]"
click at [278, 55] on icon at bounding box center [277, 55] width 13 height 13
click at [284, 55] on div "outbound [PERSON_NAME]" at bounding box center [326, 60] width 84 height 24
click at [355, 55] on icon at bounding box center [361, 55] width 13 height 13
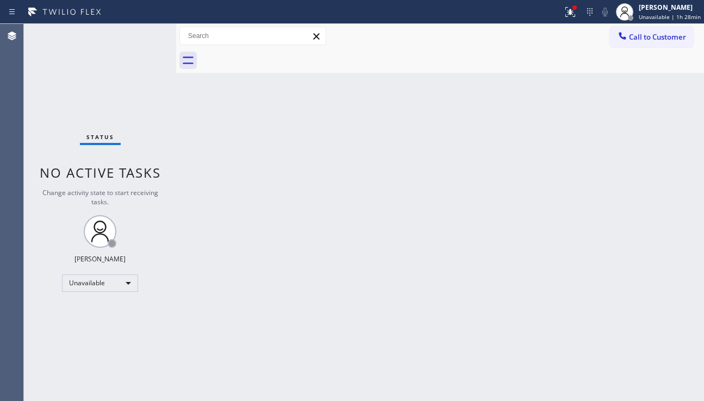
click at [274, 55] on div at bounding box center [452, 60] width 504 height 24
click at [273, 55] on div at bounding box center [452, 60] width 504 height 24
click at [657, 41] on span "Call to Customer" at bounding box center [657, 37] width 57 height 10
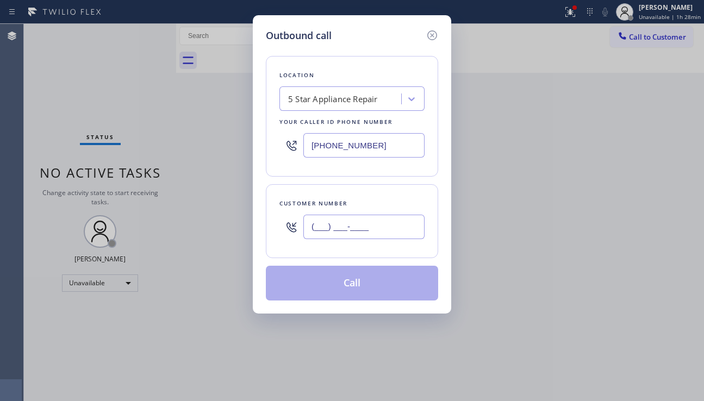
click at [334, 228] on input "(___) ___-____" at bounding box center [363, 227] width 121 height 24
paste input "323) 264-2289"
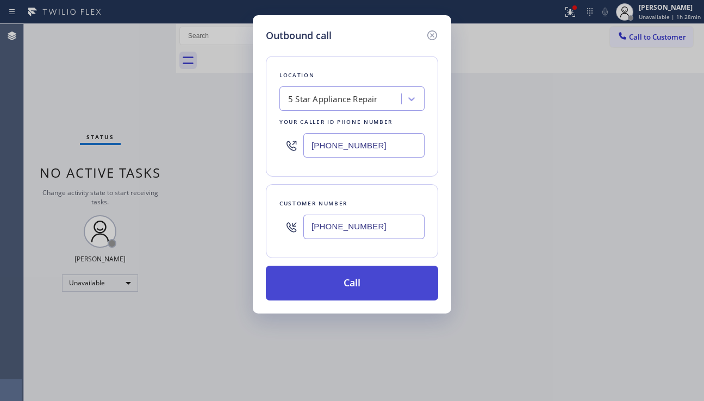
type input "[PHONE_NUMBER]"
click at [367, 286] on button "Call" at bounding box center [352, 283] width 172 height 35
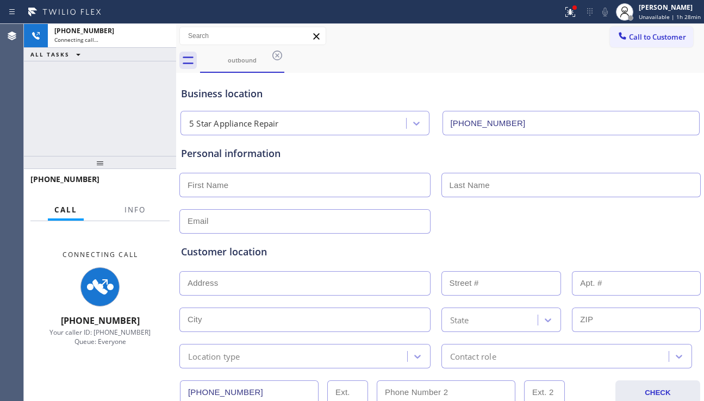
type input "[PHONE_NUMBER]"
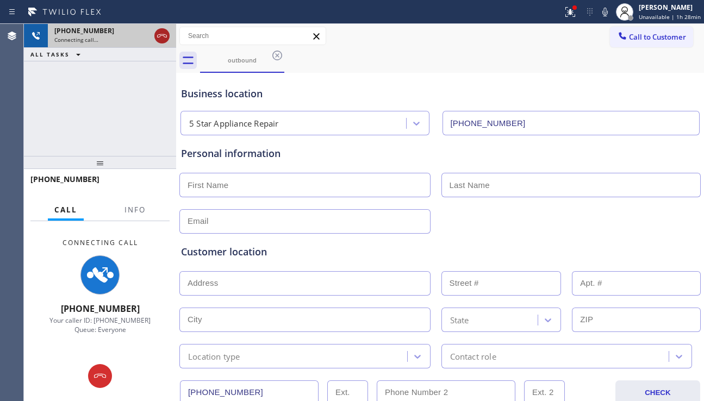
click at [160, 36] on icon at bounding box center [162, 35] width 10 height 3
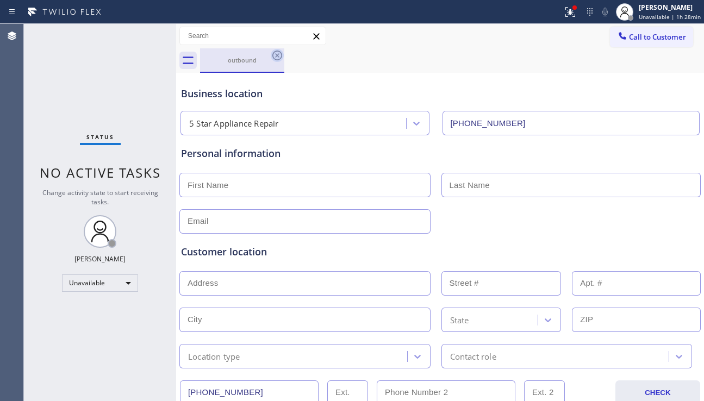
click at [277, 53] on icon at bounding box center [277, 55] width 13 height 13
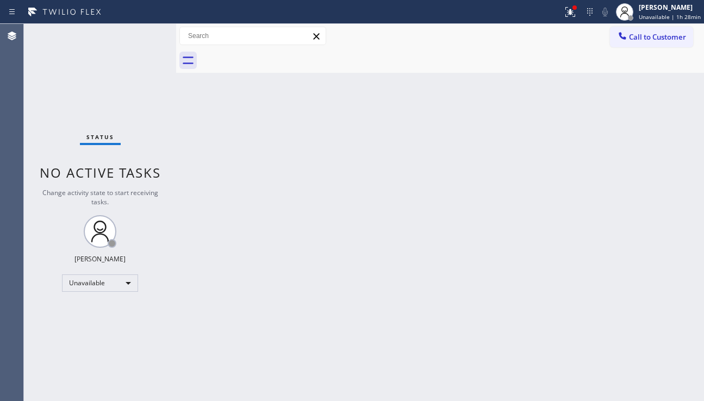
click at [687, 301] on div "Back to Dashboard Change Sender ID Customers Technicians Select a contact Outbo…" at bounding box center [440, 212] width 528 height 377
click at [195, 241] on div "Back to Dashboard Change Sender ID Customers Technicians Select a contact Outbo…" at bounding box center [440, 212] width 528 height 377
click at [113, 279] on div "Unavailable" at bounding box center [100, 283] width 76 height 17
click at [107, 300] on li "Offline" at bounding box center [100, 298] width 74 height 13
click at [486, 225] on div "Back to Dashboard Change Sender ID Customers Technicians Select a contact Outbo…" at bounding box center [440, 212] width 528 height 377
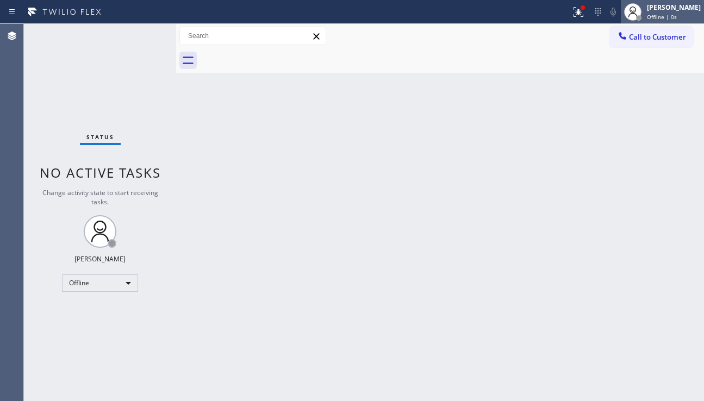
click at [647, 5] on div "[PERSON_NAME]" at bounding box center [674, 7] width 54 height 9
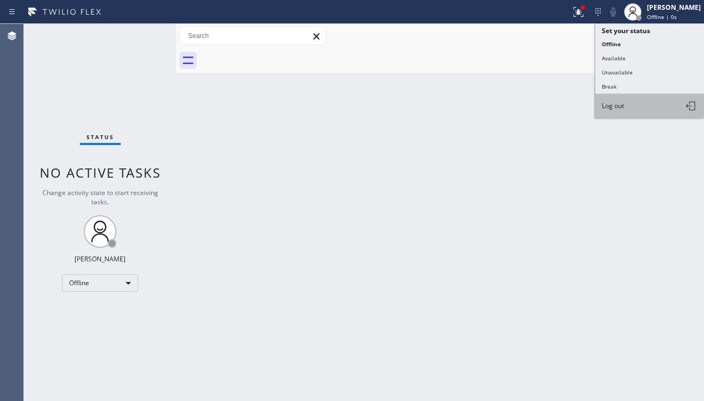
click at [608, 104] on span "Log out" at bounding box center [613, 105] width 22 height 9
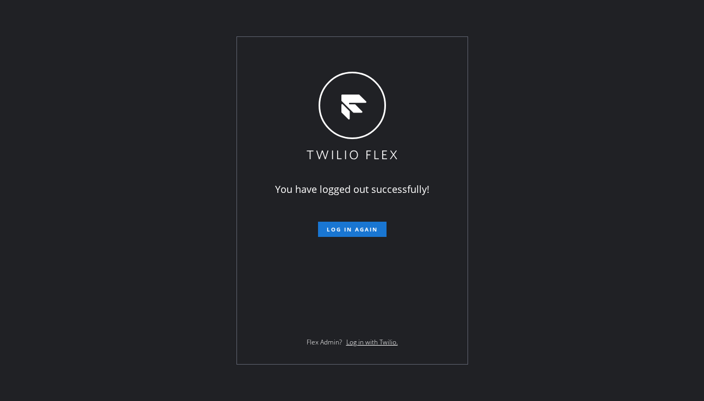
click at [687, 284] on div "You have logged out successfully! Log in again Flex Admin? Log in with Twilio." at bounding box center [352, 200] width 704 height 401
click at [328, 389] on div "You have logged out successfully! Log in again Flex Admin? Log in with Twilio." at bounding box center [352, 200] width 704 height 401
